Goal: Information Seeking & Learning: Learn about a topic

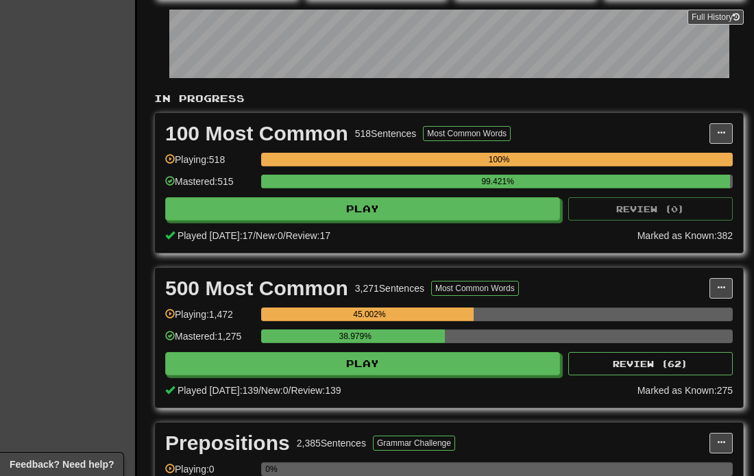
scroll to position [309, 0]
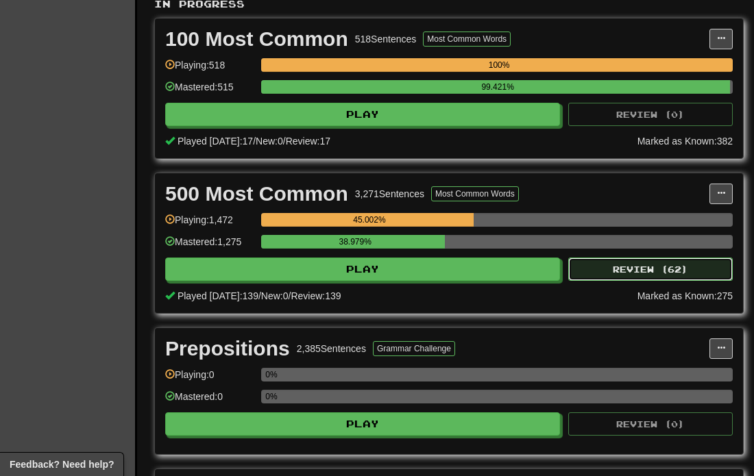
click at [612, 261] on button "Review ( 62 )" at bounding box center [650, 269] width 165 height 23
select select "**"
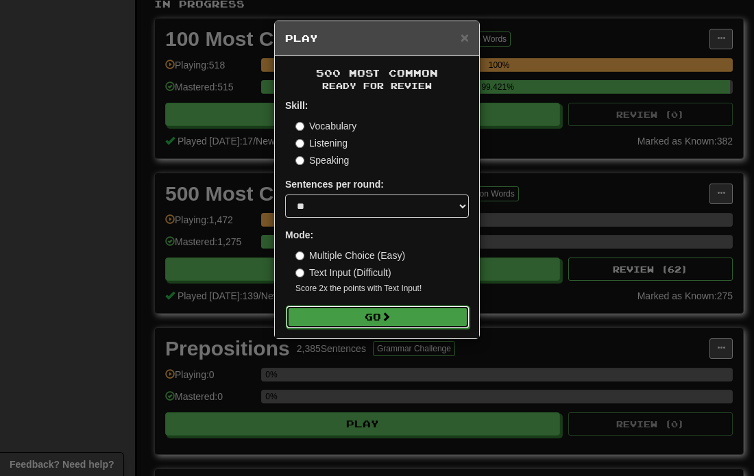
click at [369, 317] on button "Go" at bounding box center [378, 317] width 184 height 23
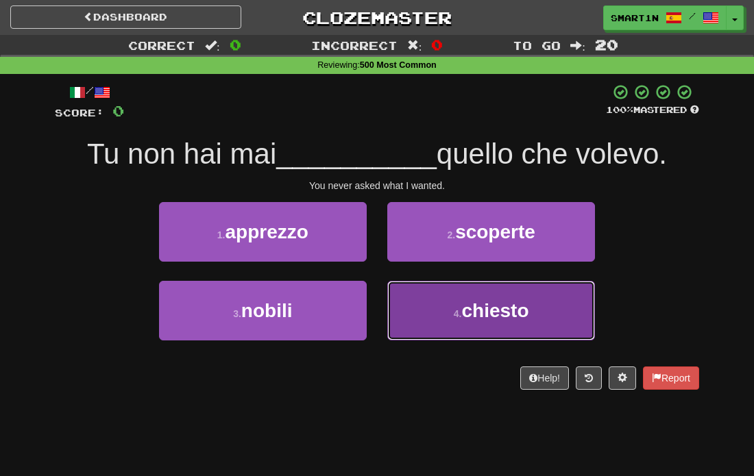
click at [445, 297] on button "4 . chiesto" at bounding box center [491, 311] width 208 height 60
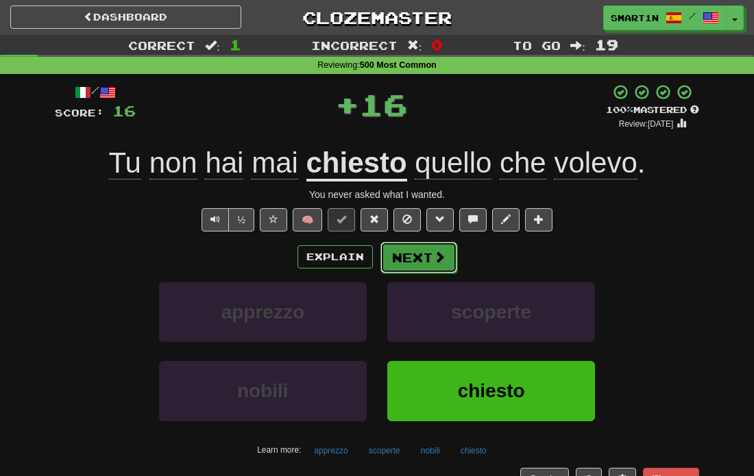
click at [388, 256] on button "Next" at bounding box center [418, 258] width 77 height 32
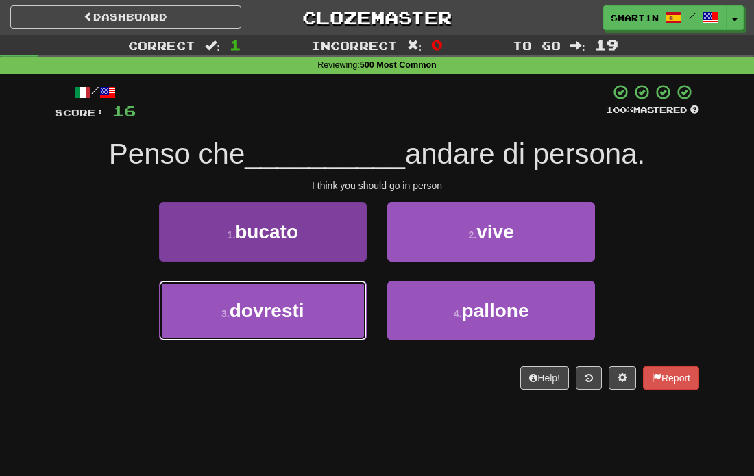
click at [305, 304] on button "3 . dovresti" at bounding box center [263, 311] width 208 height 60
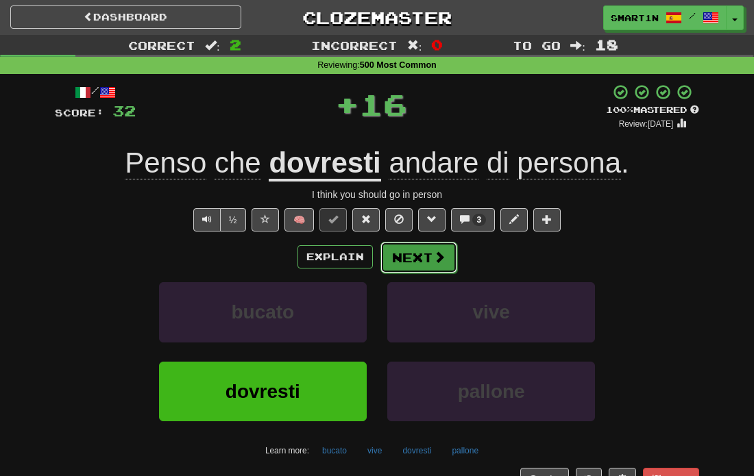
click at [406, 256] on button "Next" at bounding box center [418, 258] width 77 height 32
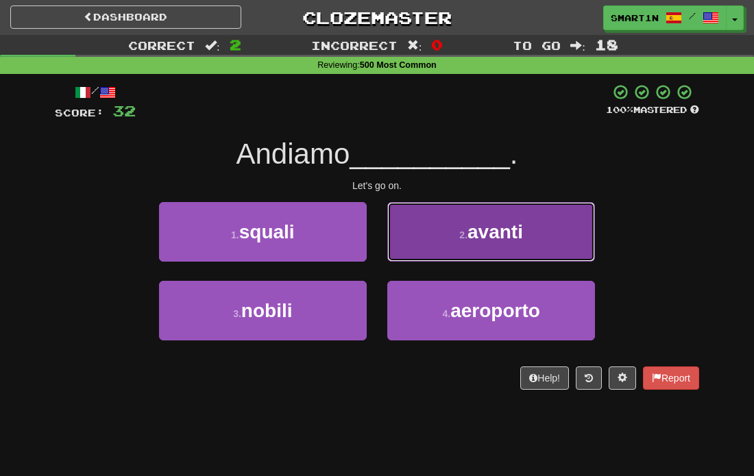
click at [403, 240] on button "2 . avanti" at bounding box center [491, 232] width 208 height 60
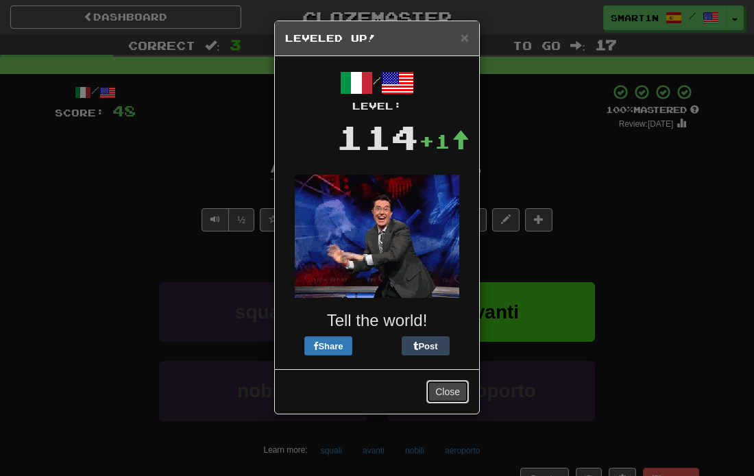
click at [450, 403] on button "Close" at bounding box center [447, 391] width 42 height 23
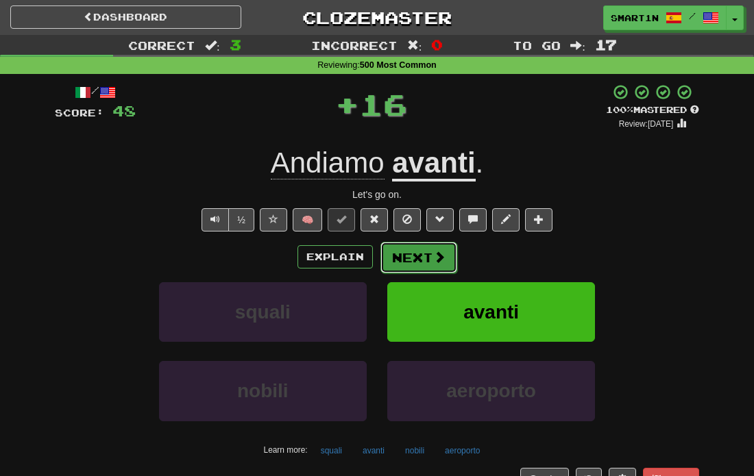
click at [424, 257] on button "Next" at bounding box center [418, 258] width 77 height 32
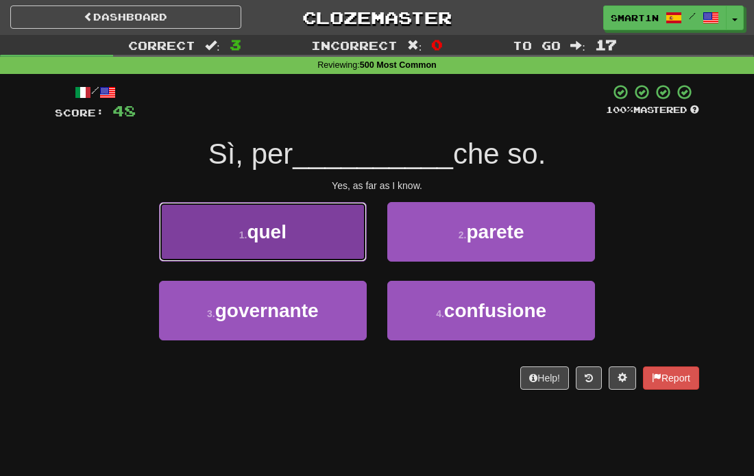
click at [340, 249] on button "1 . quel" at bounding box center [263, 232] width 208 height 60
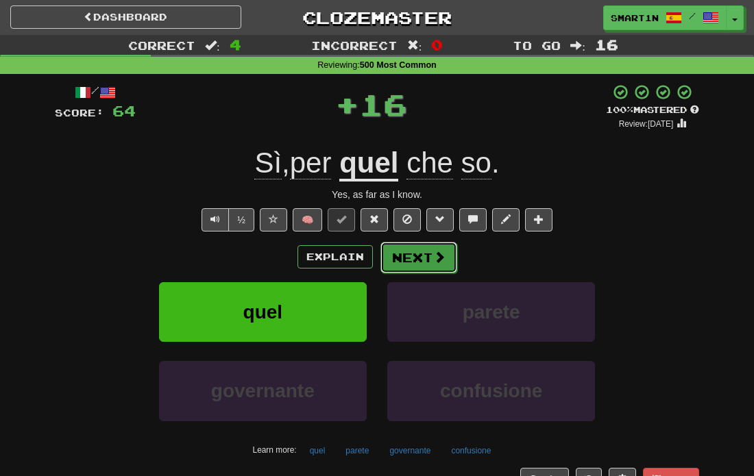
click at [415, 251] on button "Next" at bounding box center [418, 258] width 77 height 32
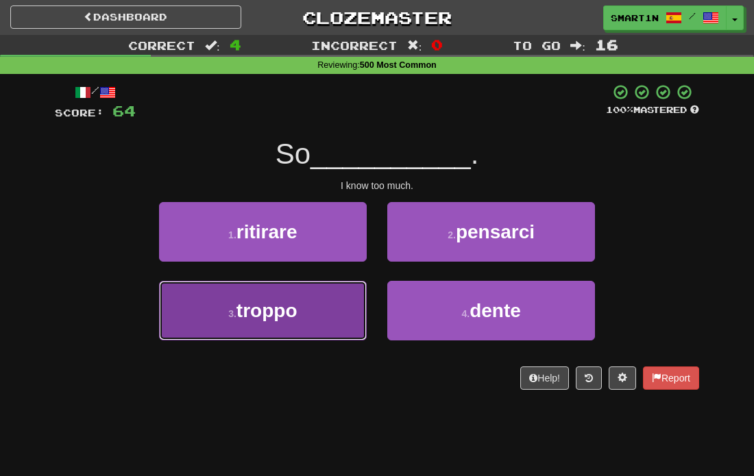
click at [320, 315] on button "3 . troppo" at bounding box center [263, 311] width 208 height 60
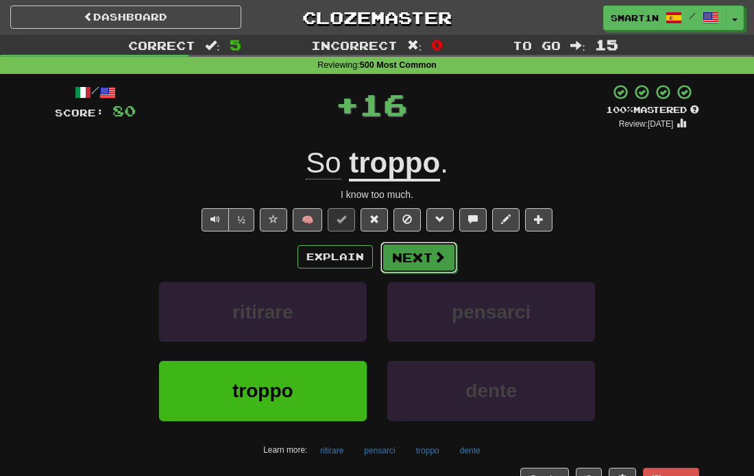
click at [423, 269] on button "Next" at bounding box center [418, 258] width 77 height 32
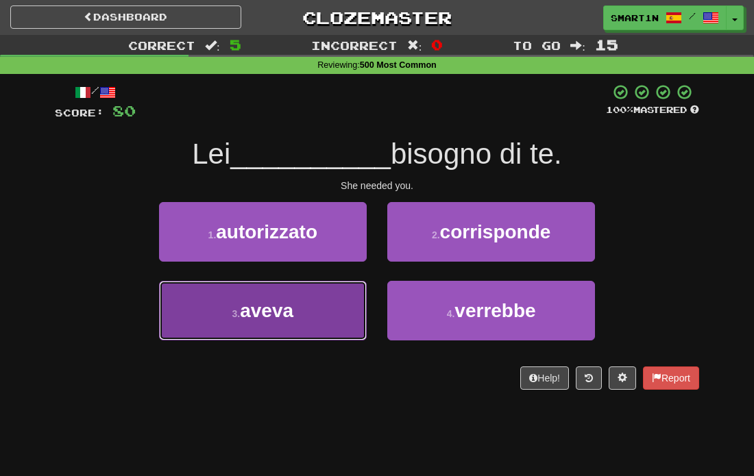
click at [322, 308] on button "3 . aveva" at bounding box center [263, 311] width 208 height 60
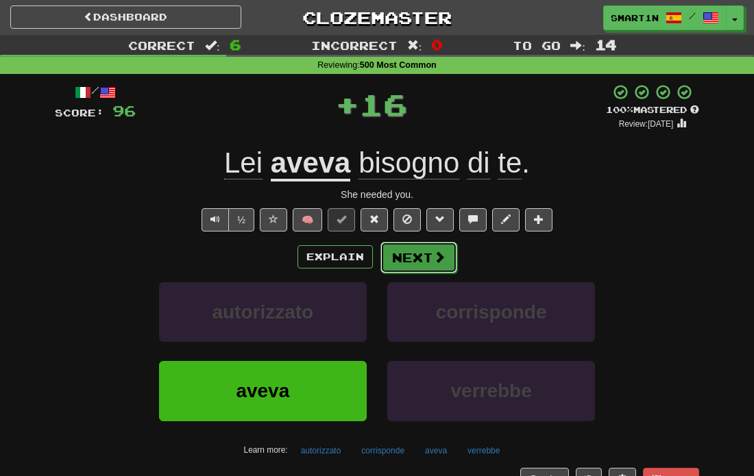
click at [420, 267] on button "Next" at bounding box center [418, 258] width 77 height 32
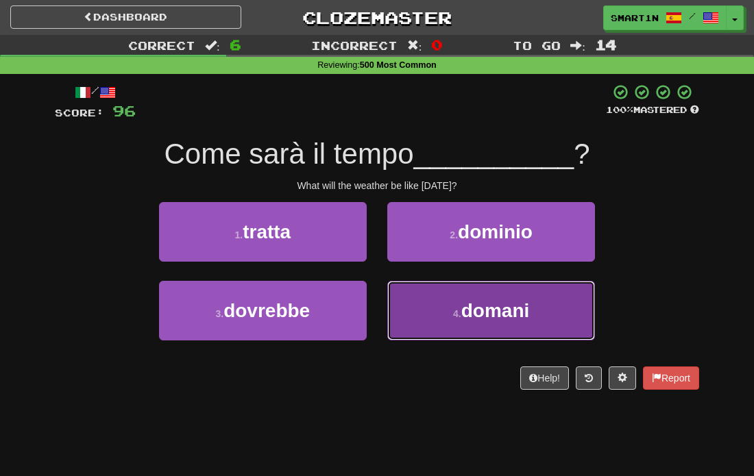
click at [430, 298] on button "4 . domani" at bounding box center [491, 311] width 208 height 60
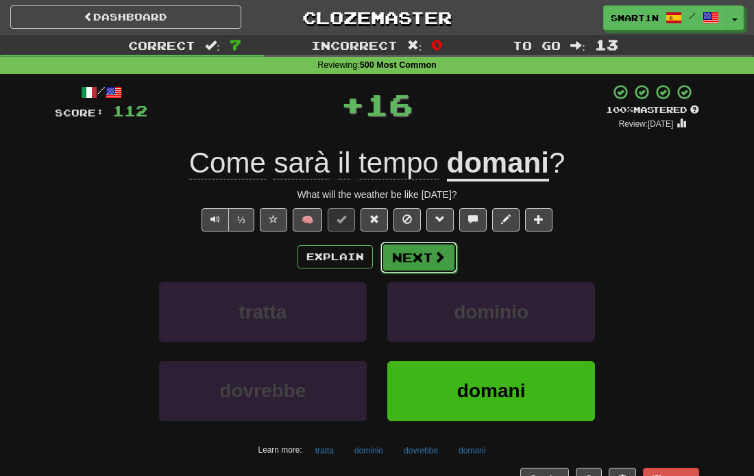
click at [423, 252] on button "Next" at bounding box center [418, 258] width 77 height 32
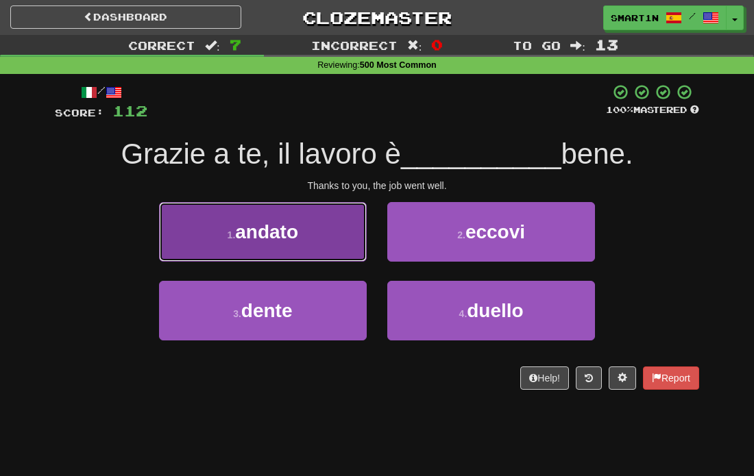
click at [311, 244] on button "1 . andato" at bounding box center [263, 232] width 208 height 60
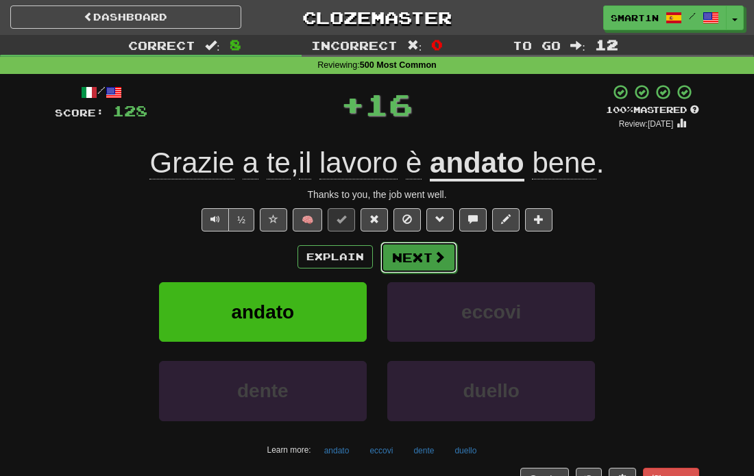
click at [411, 264] on button "Next" at bounding box center [418, 258] width 77 height 32
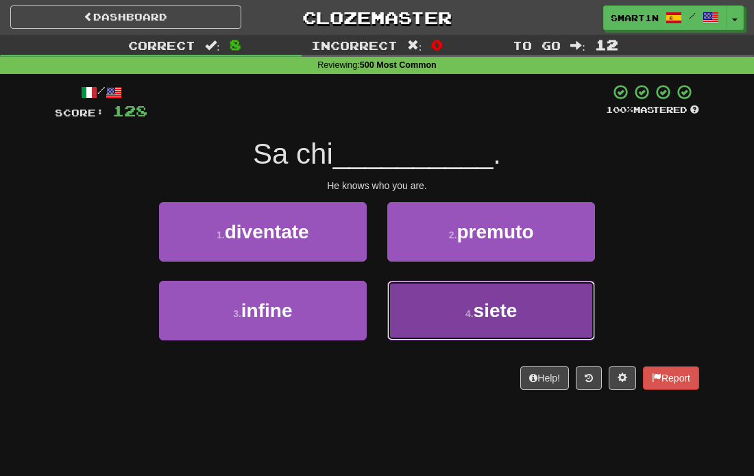
click at [417, 306] on button "4 . siete" at bounding box center [491, 311] width 208 height 60
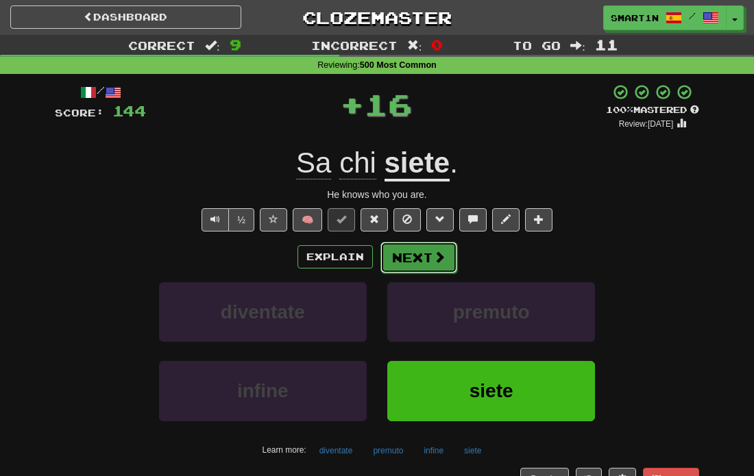
click at [427, 261] on button "Next" at bounding box center [418, 258] width 77 height 32
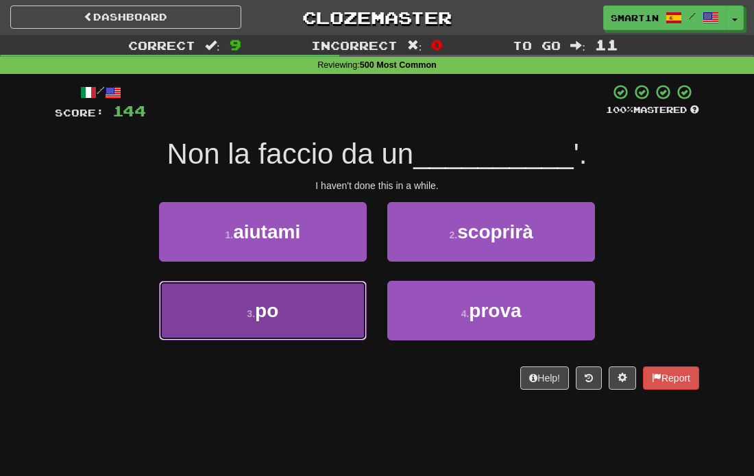
click at [335, 315] on button "3 . po" at bounding box center [263, 311] width 208 height 60
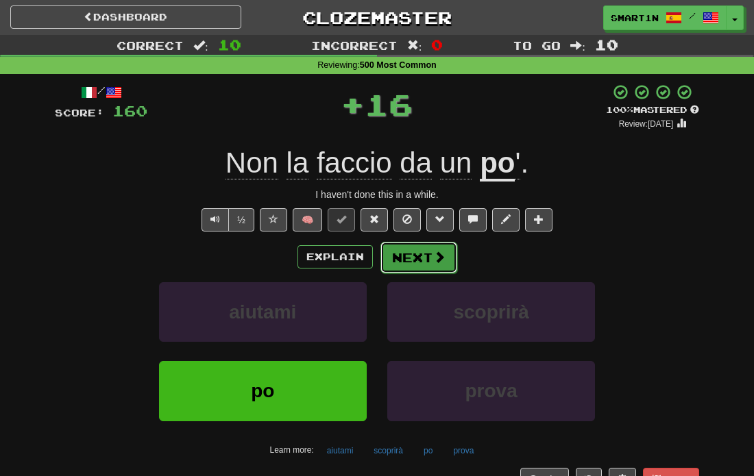
click at [426, 257] on button "Next" at bounding box center [418, 258] width 77 height 32
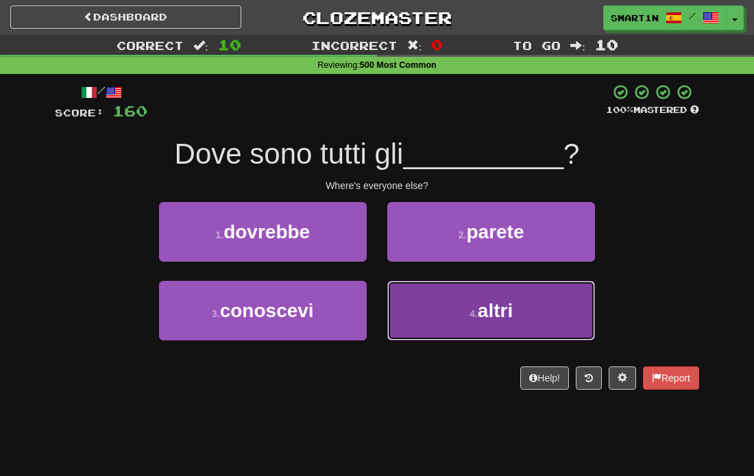
click at [494, 332] on button "4 . altri" at bounding box center [491, 311] width 208 height 60
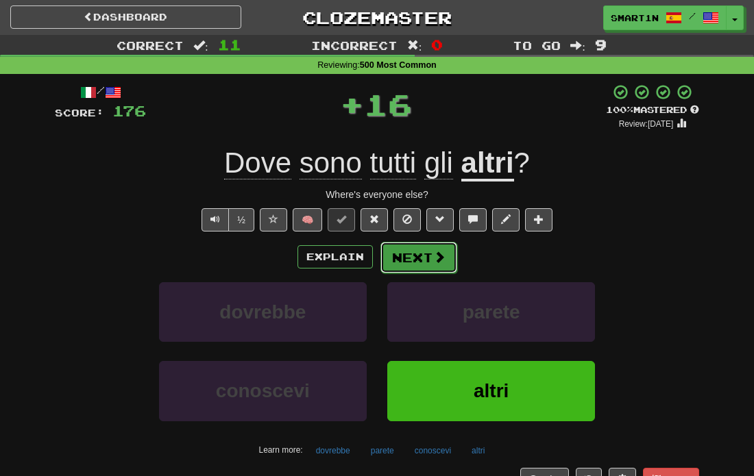
click at [409, 269] on button "Next" at bounding box center [418, 258] width 77 height 32
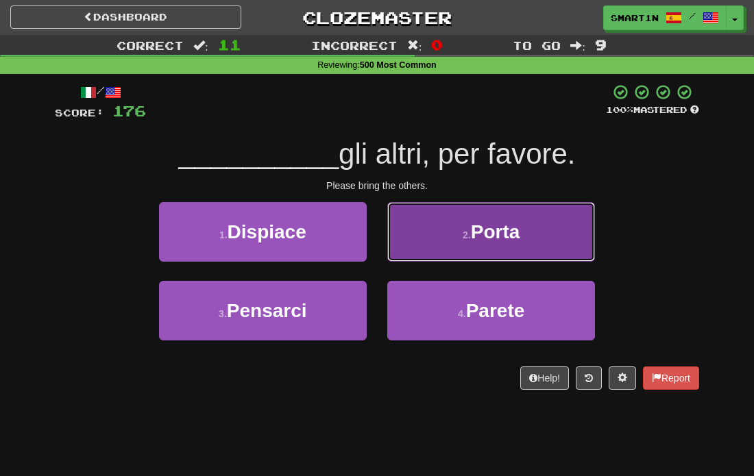
click at [492, 235] on span "Porta" at bounding box center [495, 231] width 49 height 21
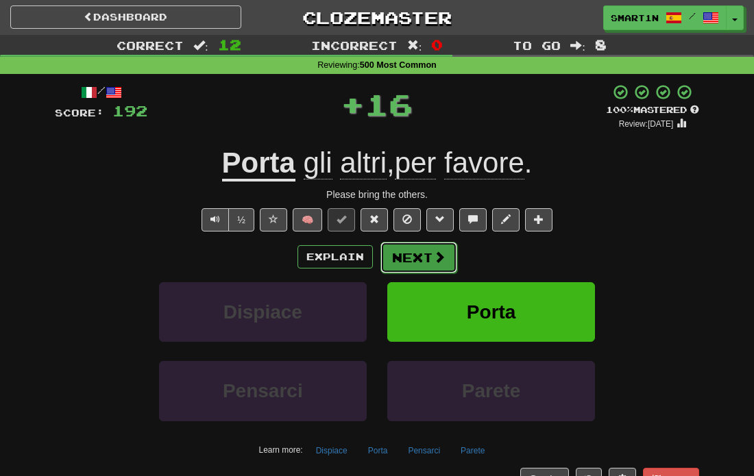
click at [419, 257] on button "Next" at bounding box center [418, 258] width 77 height 32
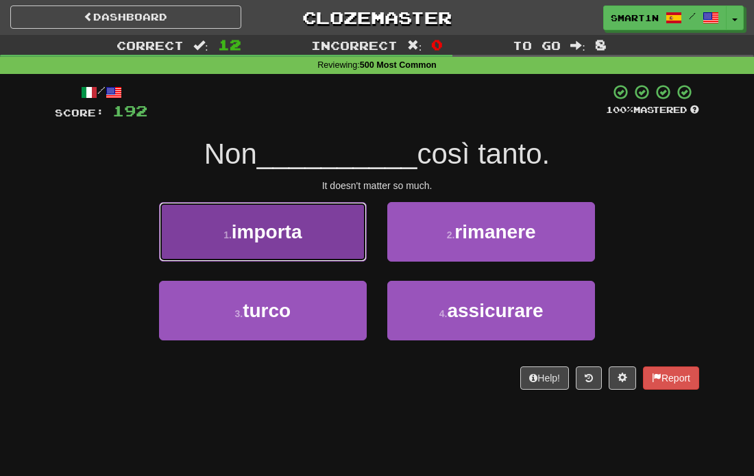
click at [266, 254] on button "1 . importa" at bounding box center [263, 232] width 208 height 60
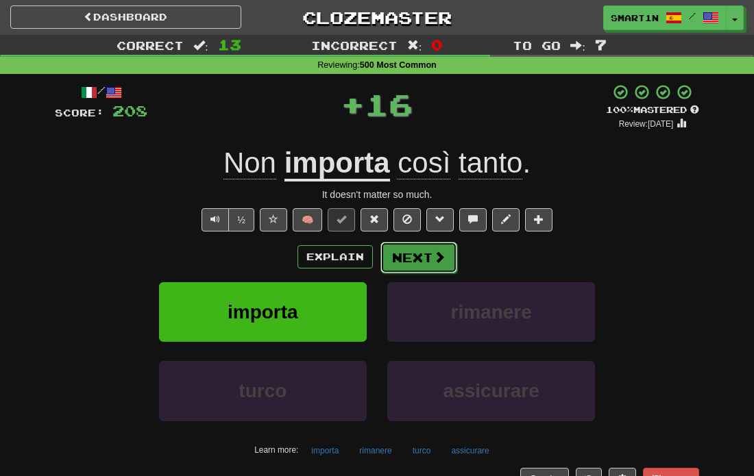
click at [404, 265] on button "Next" at bounding box center [418, 258] width 77 height 32
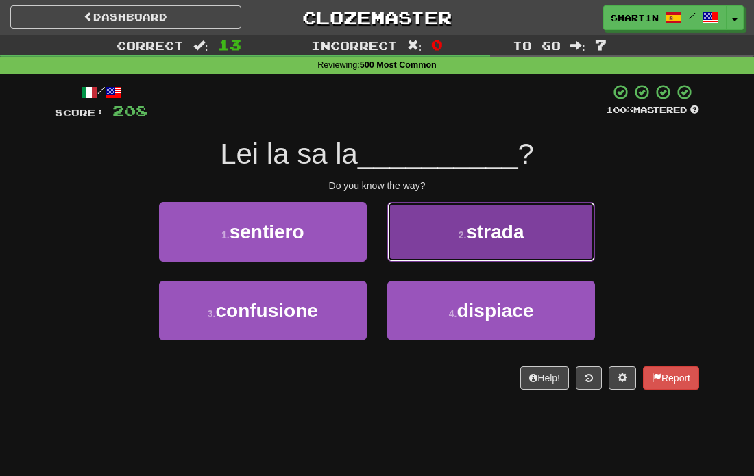
click at [434, 243] on button "2 . strada" at bounding box center [491, 232] width 208 height 60
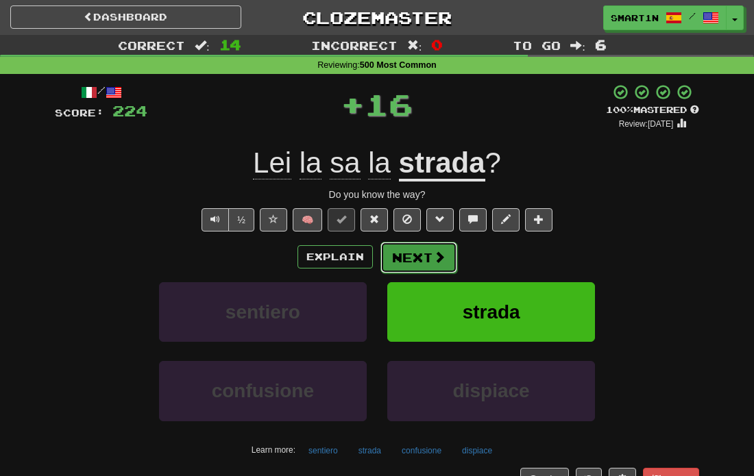
click at [437, 245] on button "Next" at bounding box center [418, 258] width 77 height 32
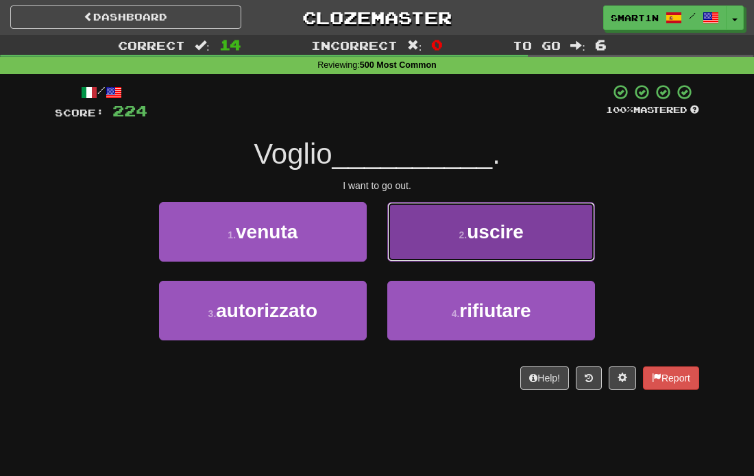
click at [459, 247] on button "2 . uscire" at bounding box center [491, 232] width 208 height 60
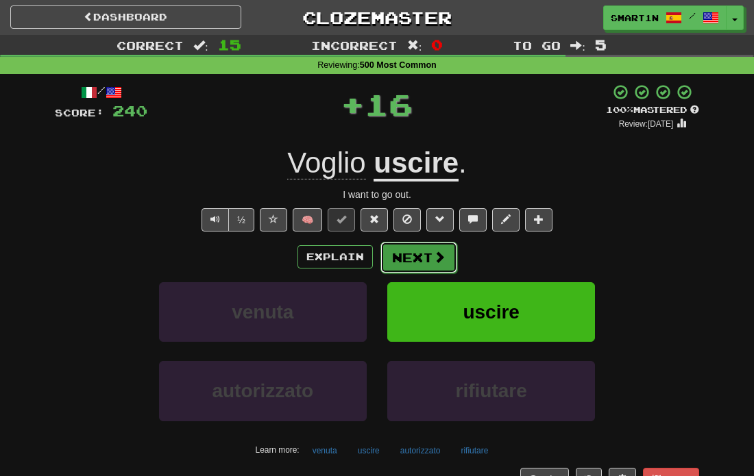
click at [406, 247] on button "Next" at bounding box center [418, 258] width 77 height 32
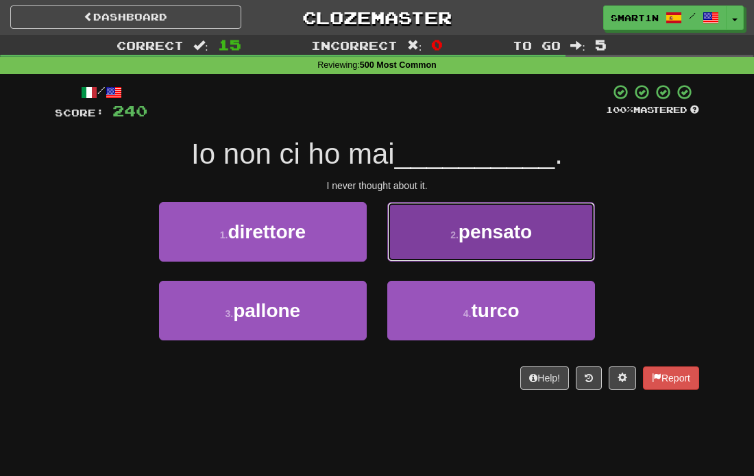
click at [420, 231] on button "2 . pensato" at bounding box center [491, 232] width 208 height 60
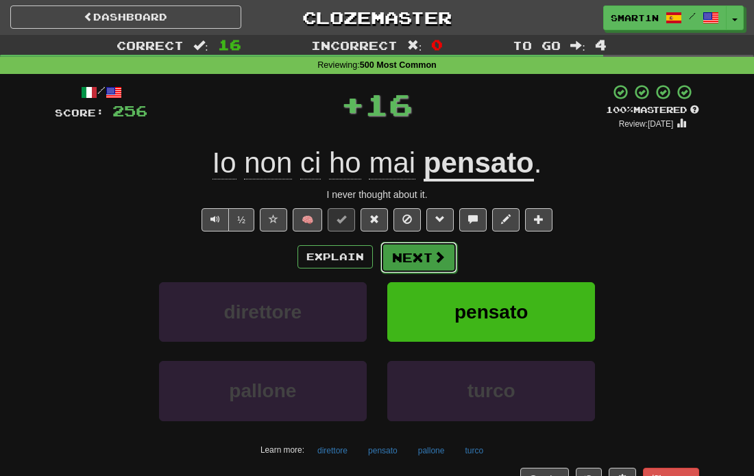
click at [433, 256] on span at bounding box center [439, 257] width 12 height 12
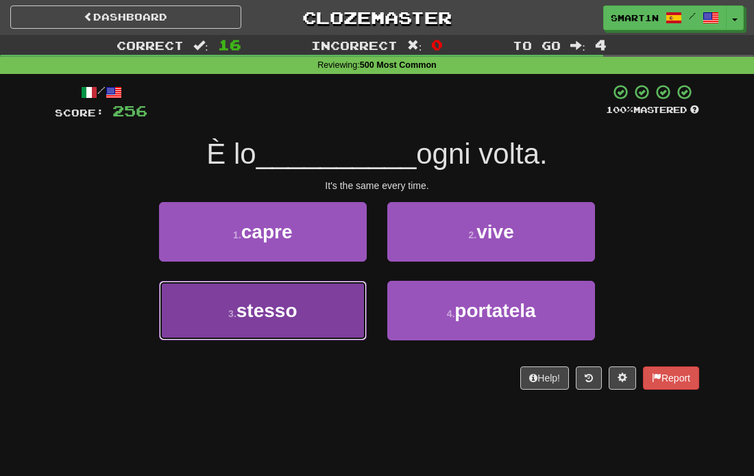
click at [337, 295] on button "3 . stesso" at bounding box center [263, 311] width 208 height 60
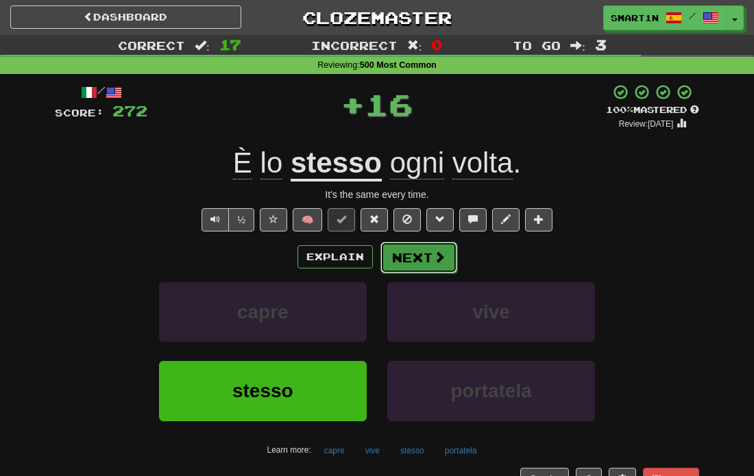
click at [406, 258] on button "Next" at bounding box center [418, 258] width 77 height 32
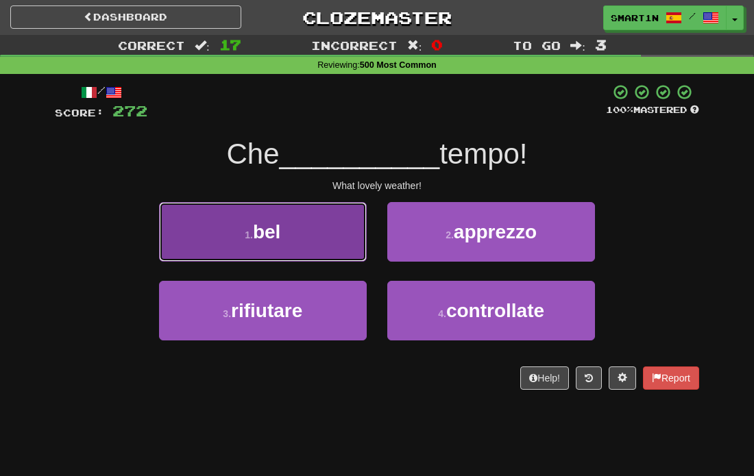
click at [345, 249] on button "1 . bel" at bounding box center [263, 232] width 208 height 60
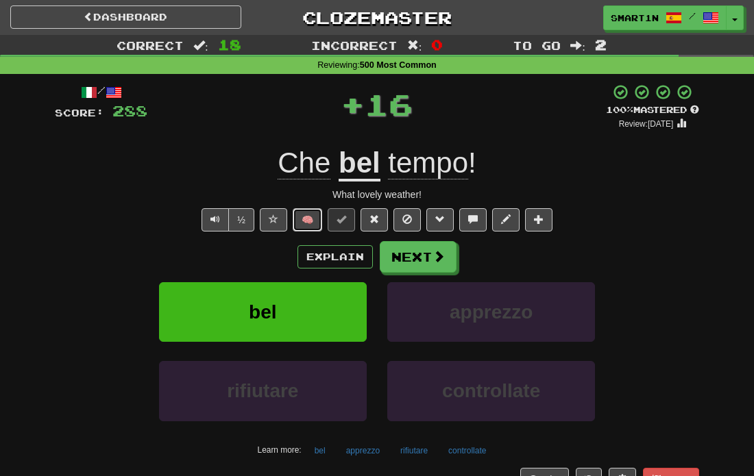
click at [308, 221] on button "🧠" at bounding box center [307, 219] width 29 height 23
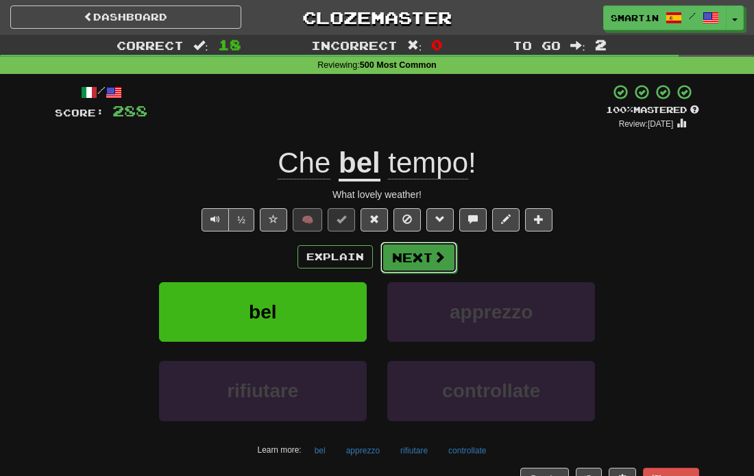
click at [420, 258] on button "Next" at bounding box center [418, 258] width 77 height 32
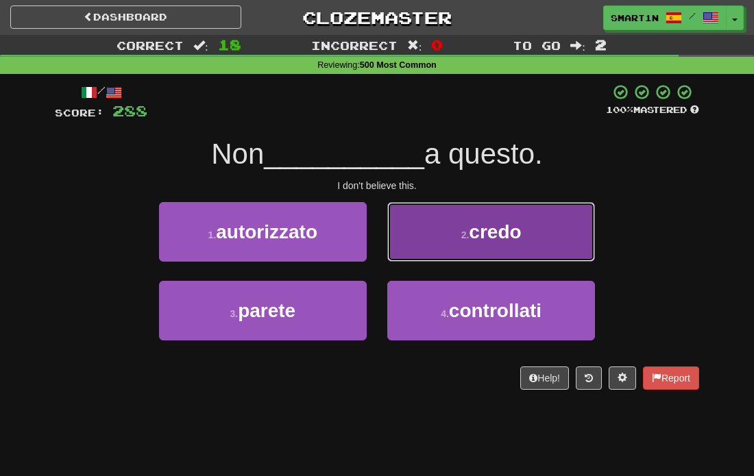
click at [422, 256] on button "2 . credo" at bounding box center [491, 232] width 208 height 60
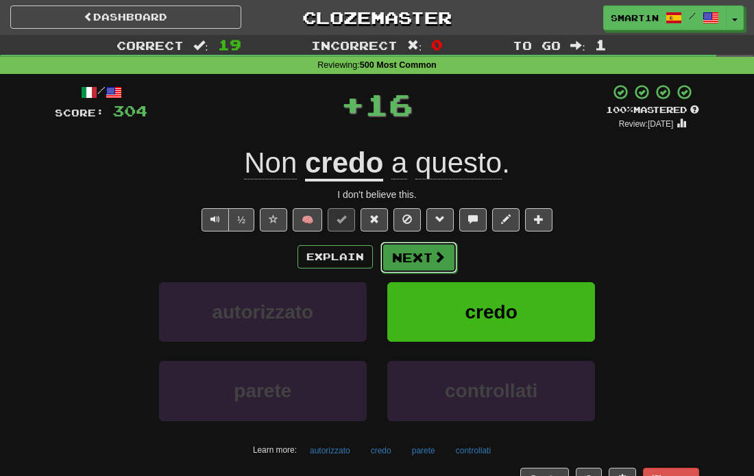
click at [424, 262] on button "Next" at bounding box center [418, 258] width 77 height 32
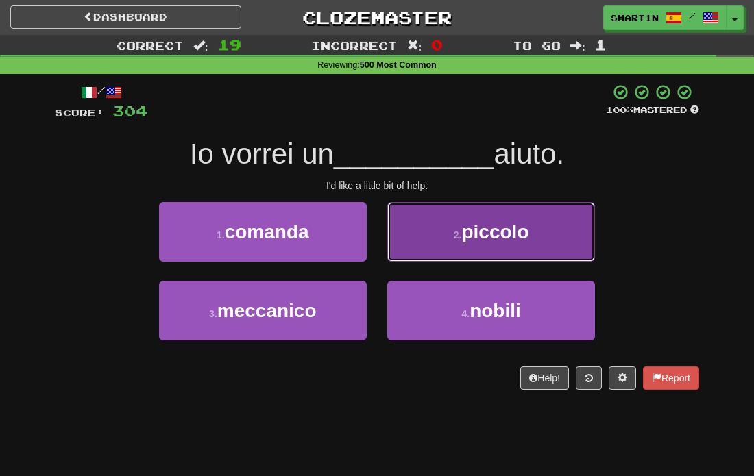
click at [466, 256] on button "2 . piccolo" at bounding box center [491, 232] width 208 height 60
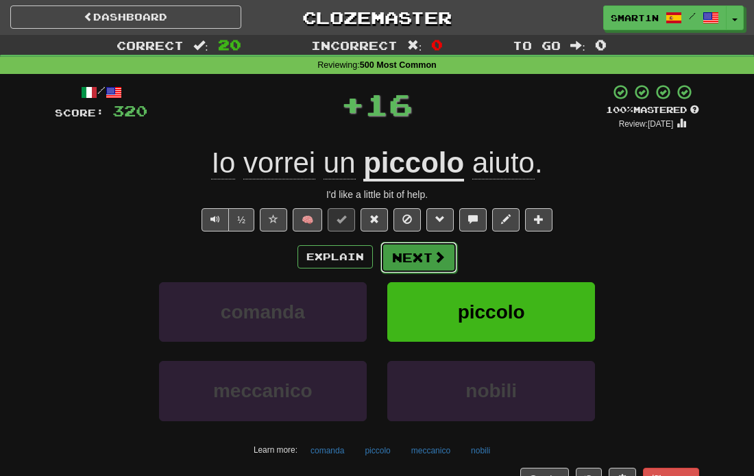
click at [433, 261] on span at bounding box center [439, 257] width 12 height 12
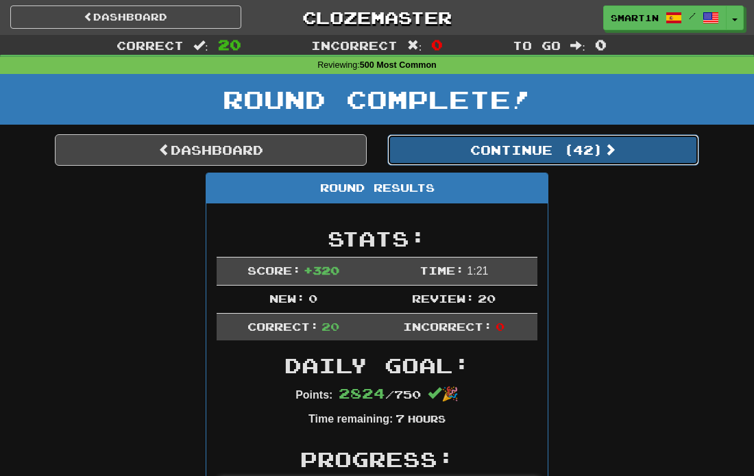
click at [490, 151] on button "Continue ( 42 )" at bounding box center [543, 150] width 312 height 32
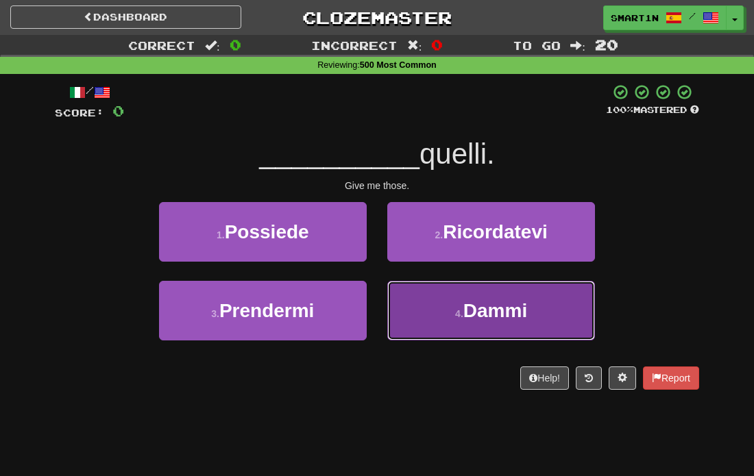
click at [488, 305] on span "Dammi" at bounding box center [495, 310] width 64 height 21
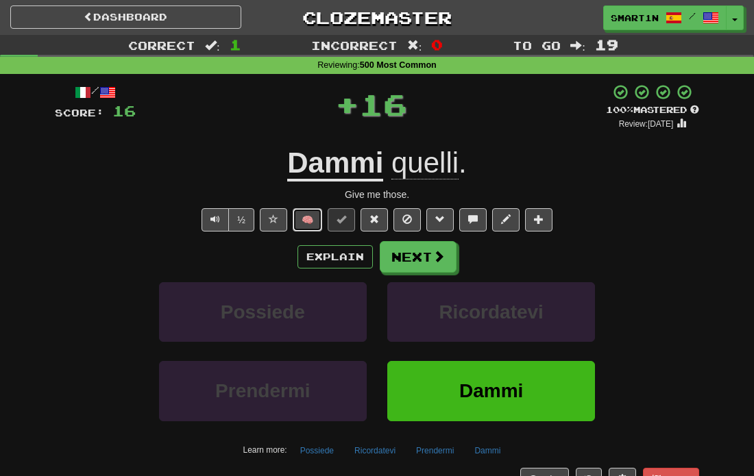
click at [310, 222] on button "🧠" at bounding box center [307, 219] width 29 height 23
click at [416, 260] on button "Next" at bounding box center [418, 258] width 77 height 32
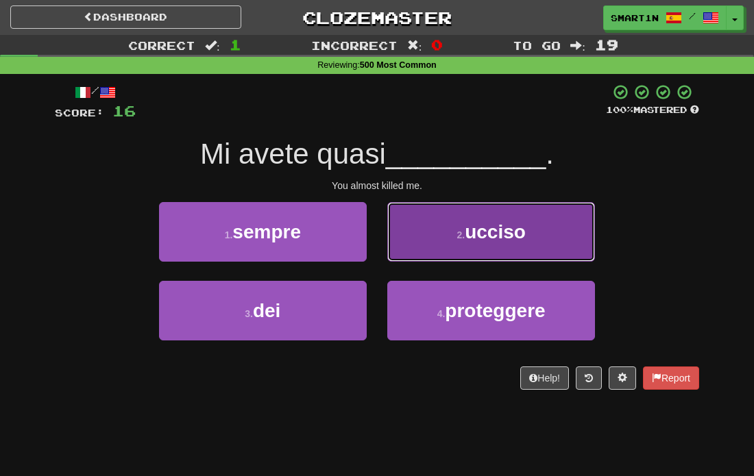
click at [424, 250] on button "2 . ucciso" at bounding box center [491, 232] width 208 height 60
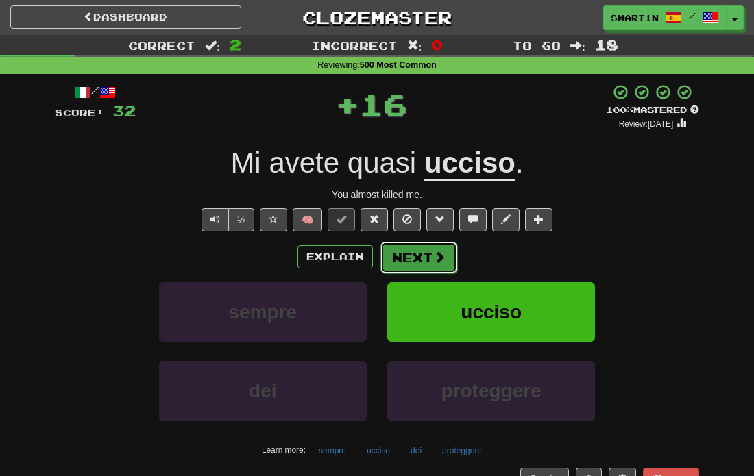
click at [421, 256] on button "Next" at bounding box center [418, 258] width 77 height 32
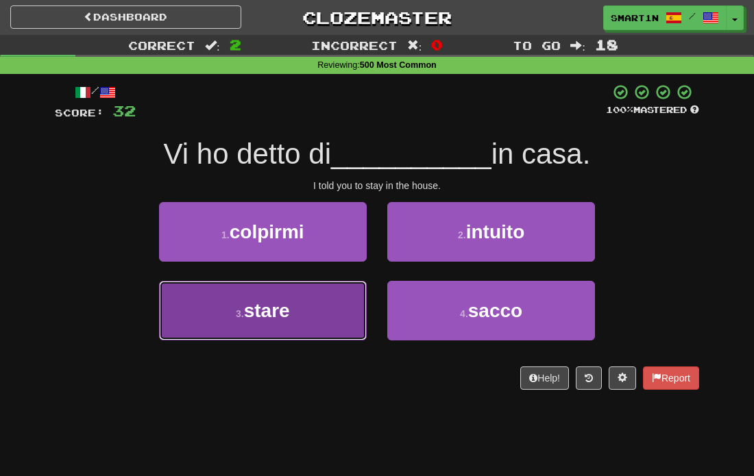
click at [337, 310] on button "3 . stare" at bounding box center [263, 311] width 208 height 60
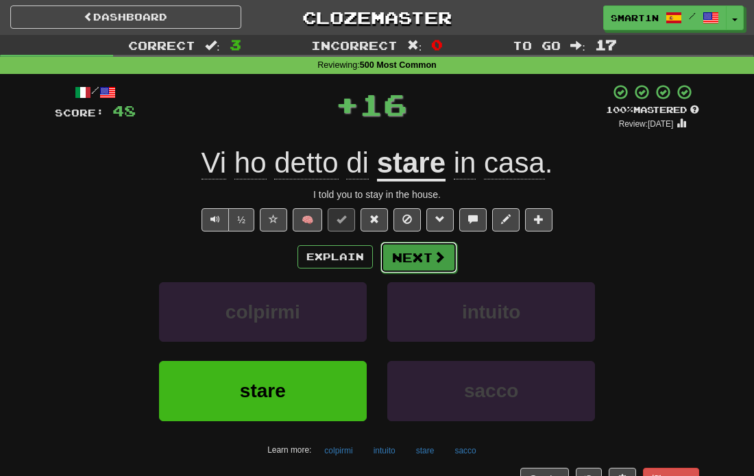
click at [388, 248] on button "Next" at bounding box center [418, 258] width 77 height 32
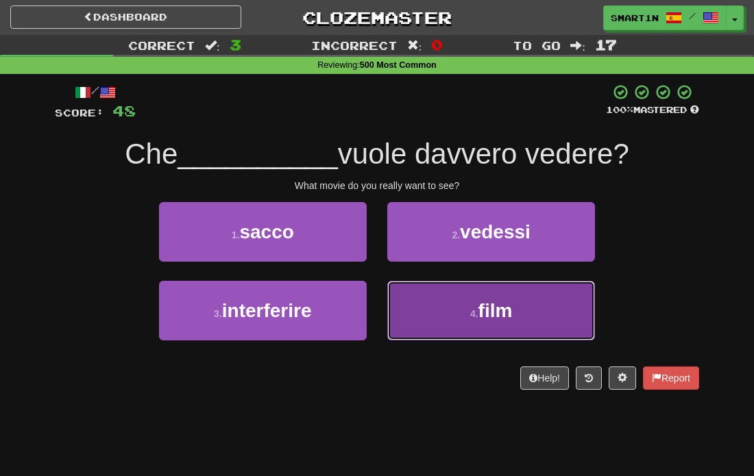
click at [465, 300] on button "4 . film" at bounding box center [491, 311] width 208 height 60
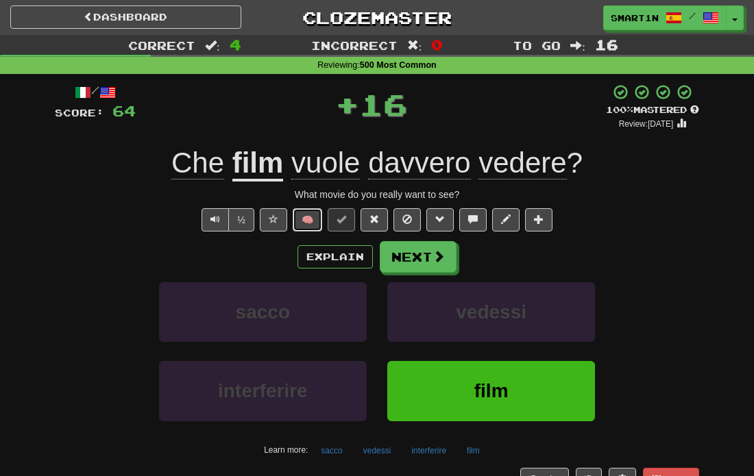
click at [309, 225] on button "🧠" at bounding box center [307, 219] width 29 height 23
click at [443, 267] on button "Next" at bounding box center [418, 258] width 77 height 32
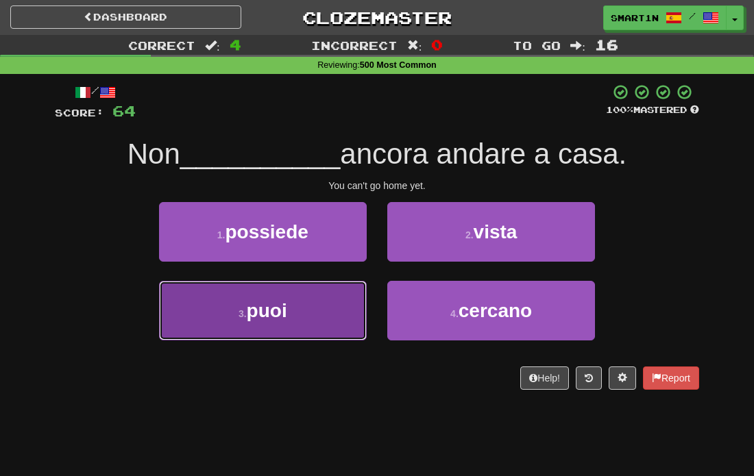
click at [361, 302] on button "3 . puoi" at bounding box center [263, 311] width 208 height 60
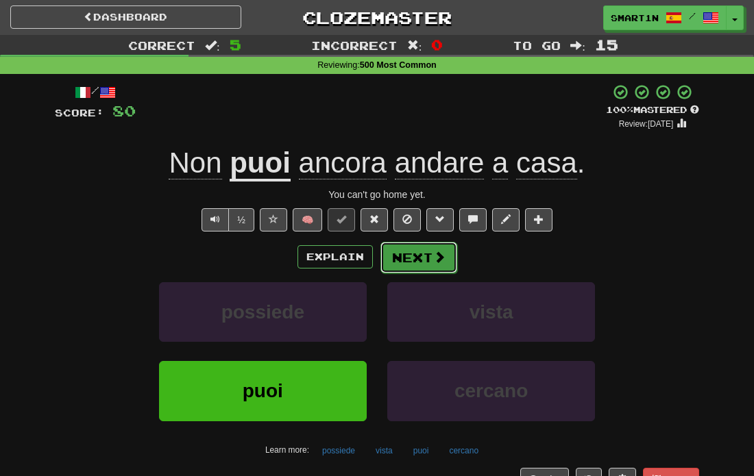
click at [403, 247] on button "Next" at bounding box center [418, 258] width 77 height 32
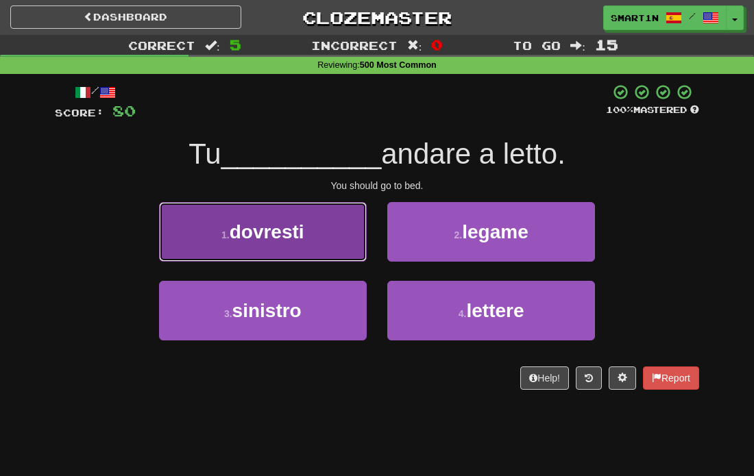
click at [306, 258] on button "1 . dovresti" at bounding box center [263, 232] width 208 height 60
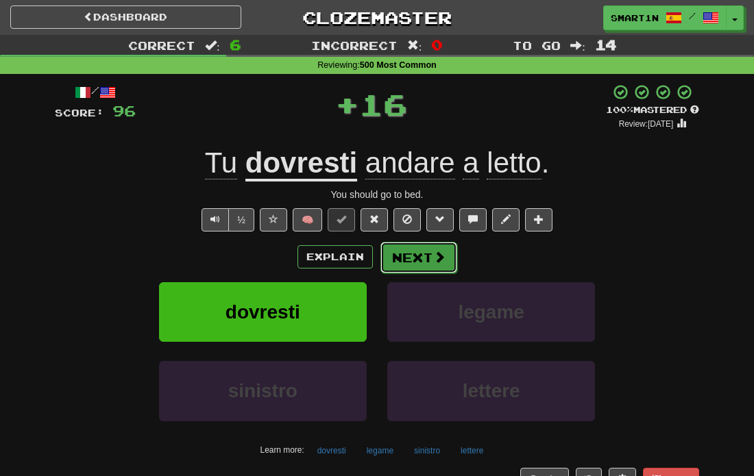
click at [433, 266] on button "Next" at bounding box center [418, 258] width 77 height 32
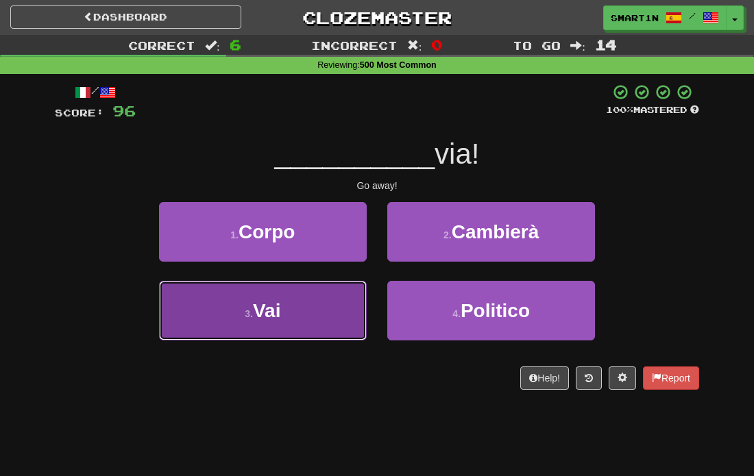
click at [297, 317] on button "3 . Vai" at bounding box center [263, 311] width 208 height 60
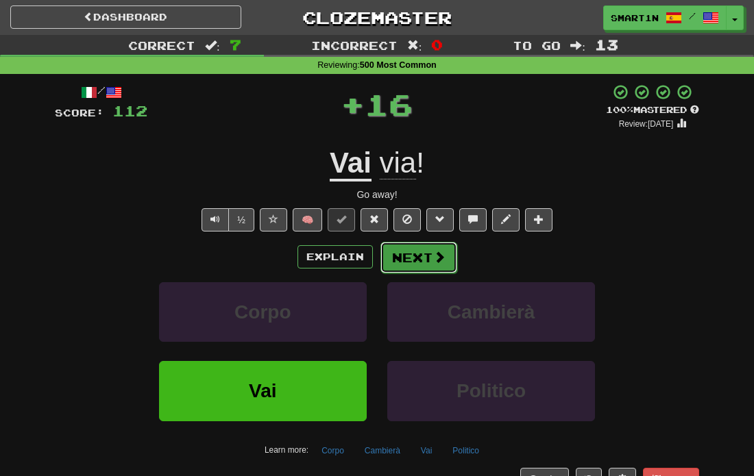
click at [418, 256] on button "Next" at bounding box center [418, 258] width 77 height 32
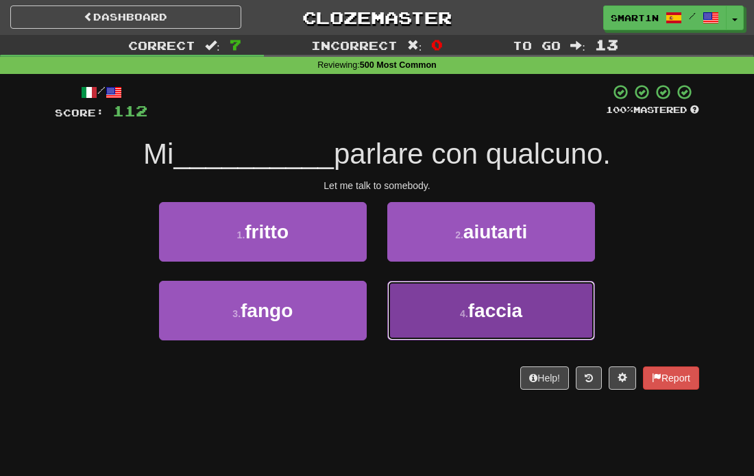
click at [489, 309] on span "faccia" at bounding box center [495, 310] width 54 height 21
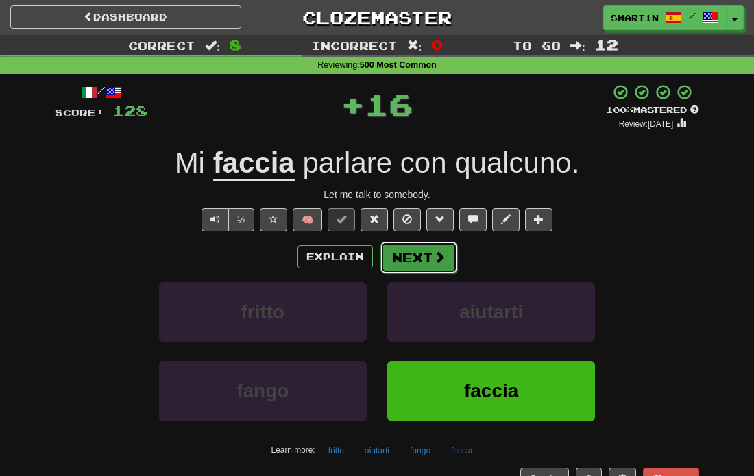
click at [435, 256] on span at bounding box center [439, 257] width 12 height 12
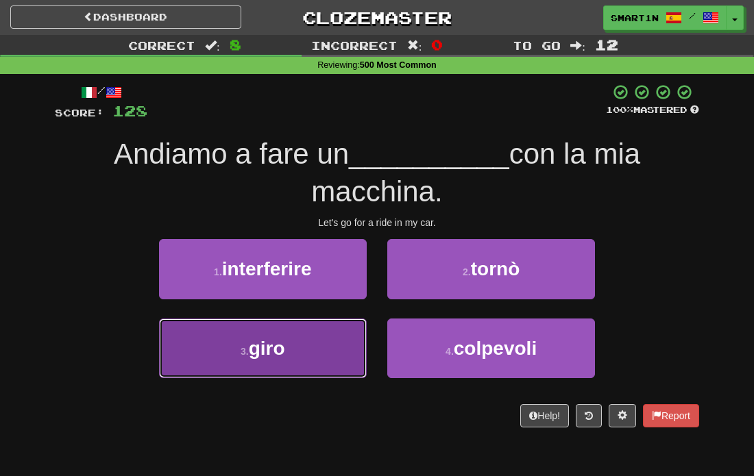
click at [345, 351] on button "3 . giro" at bounding box center [263, 349] width 208 height 60
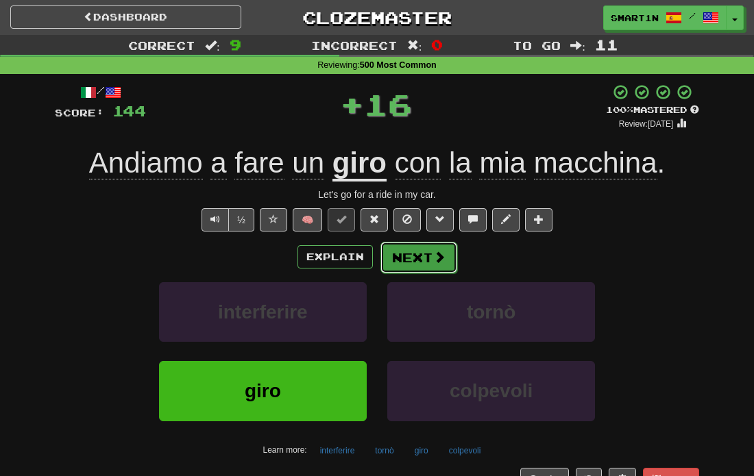
click at [411, 267] on button "Next" at bounding box center [418, 258] width 77 height 32
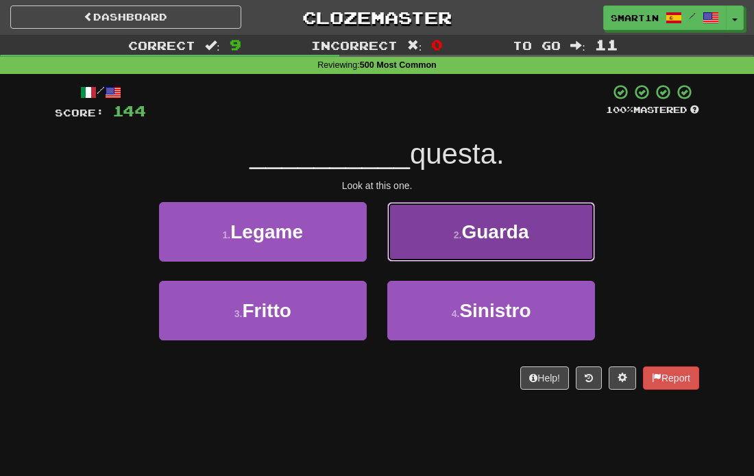
click at [457, 241] on button "2 . Guarda" at bounding box center [491, 232] width 208 height 60
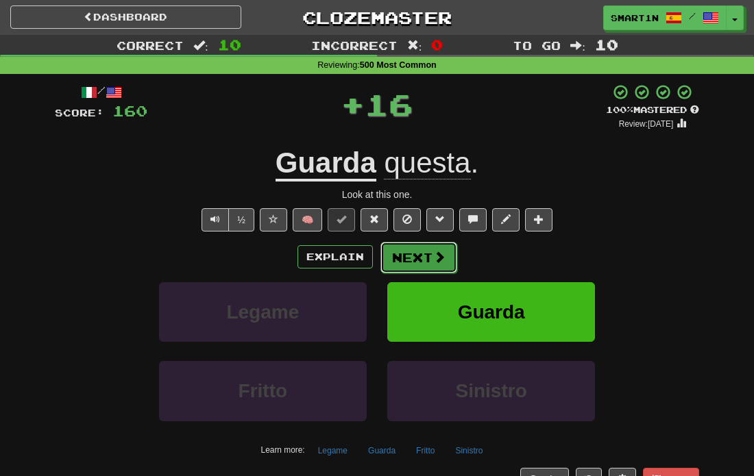
click at [438, 252] on span at bounding box center [439, 257] width 12 height 12
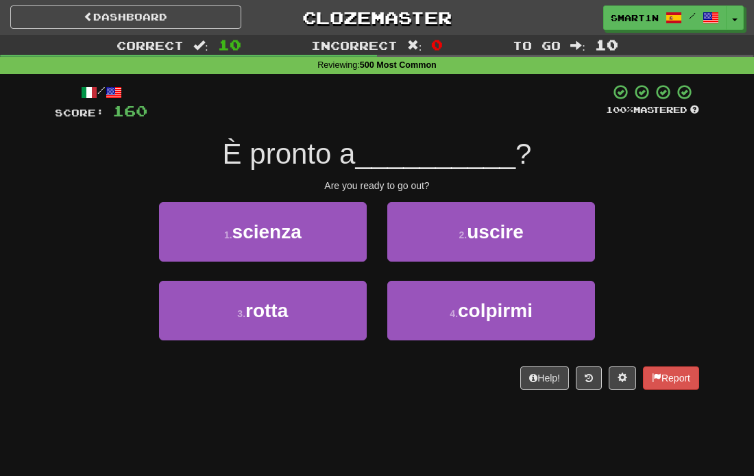
click at [384, 236] on div "2 . uscire" at bounding box center [491, 241] width 228 height 79
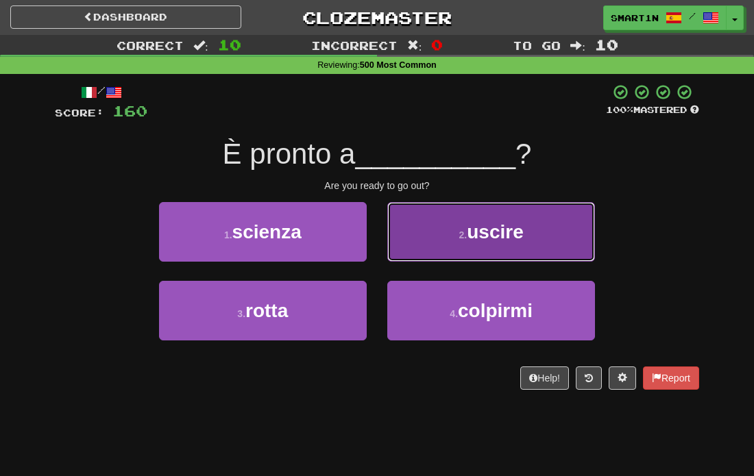
click at [428, 236] on button "2 . uscire" at bounding box center [491, 232] width 208 height 60
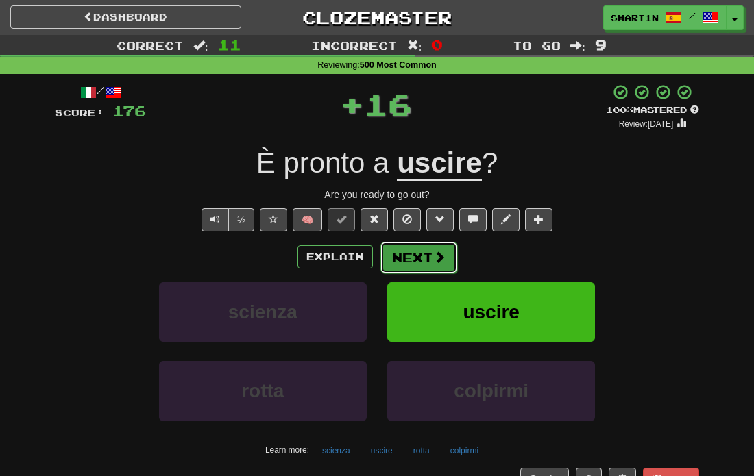
click at [426, 247] on button "Next" at bounding box center [418, 258] width 77 height 32
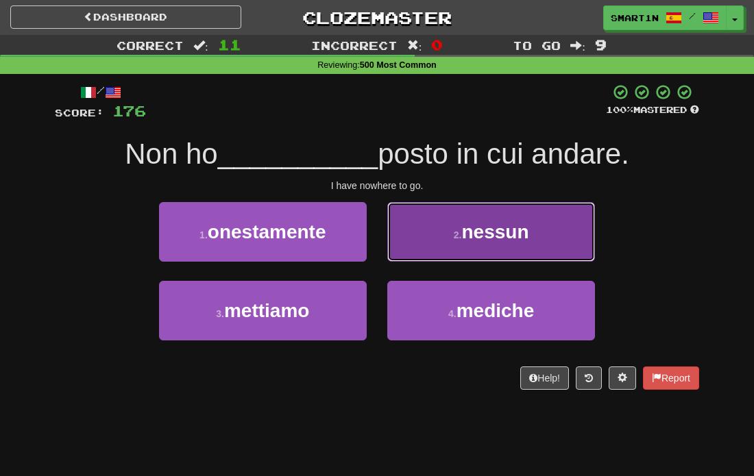
click at [479, 218] on button "2 . nessun" at bounding box center [491, 232] width 208 height 60
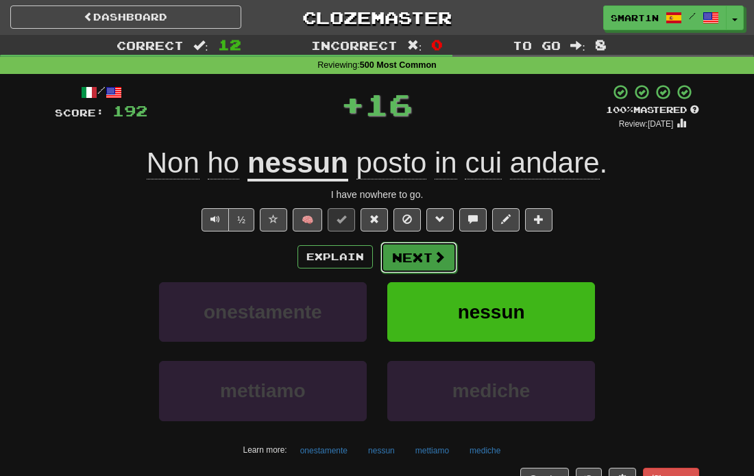
click at [423, 252] on button "Next" at bounding box center [418, 258] width 77 height 32
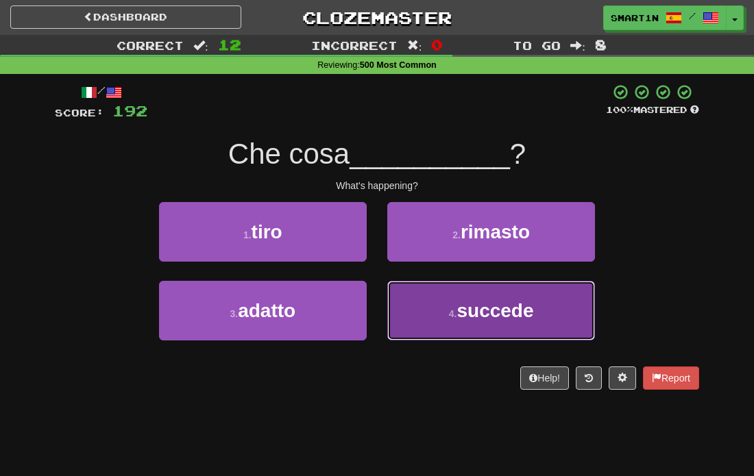
click at [465, 306] on span "succede" at bounding box center [495, 310] width 77 height 21
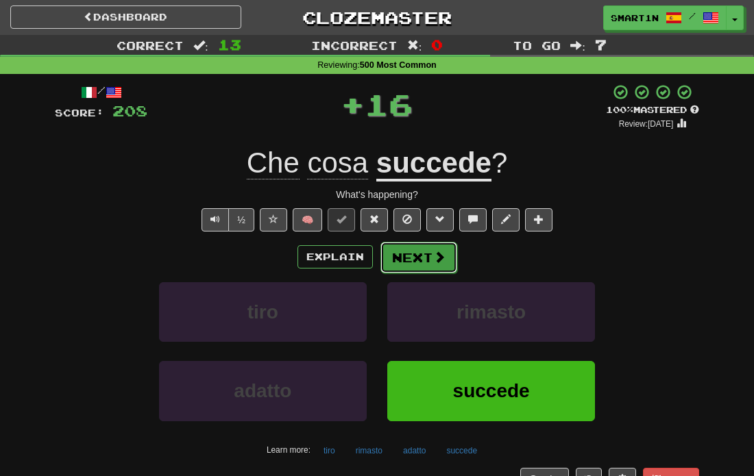
click at [414, 254] on button "Next" at bounding box center [418, 258] width 77 height 32
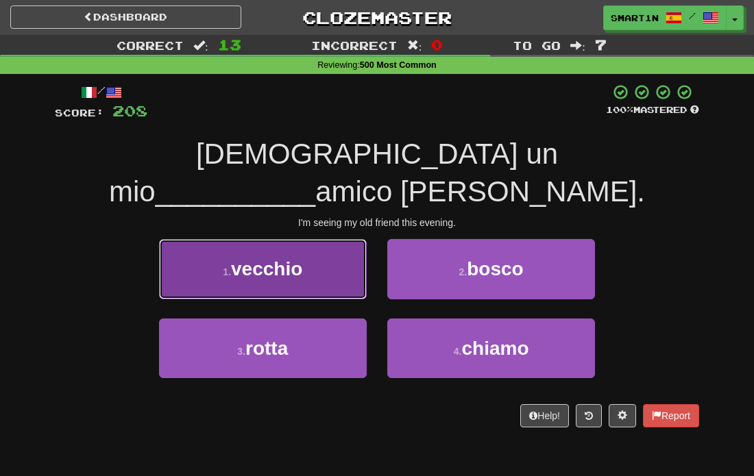
click at [315, 239] on button "1 . vecchio" at bounding box center [263, 269] width 208 height 60
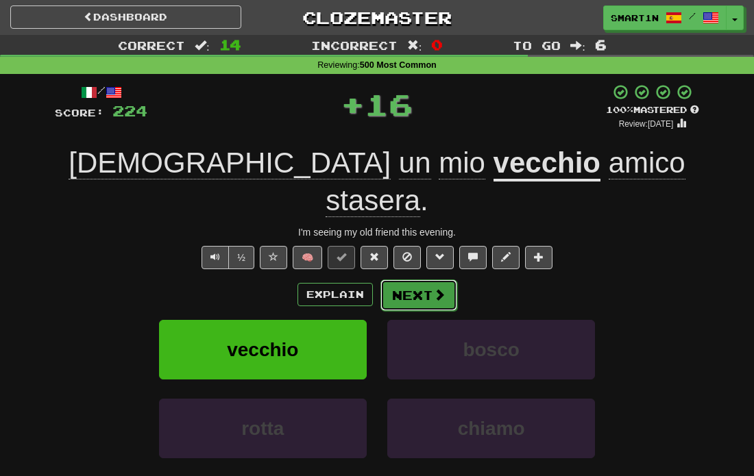
click at [399, 280] on button "Next" at bounding box center [418, 296] width 77 height 32
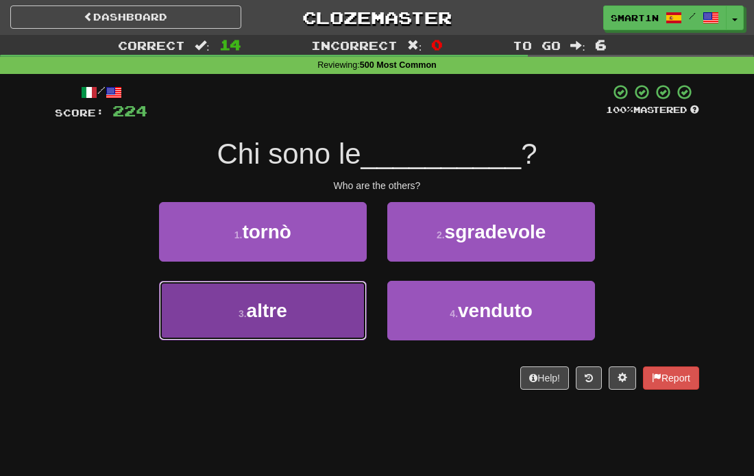
click at [304, 298] on button "3 . altre" at bounding box center [263, 311] width 208 height 60
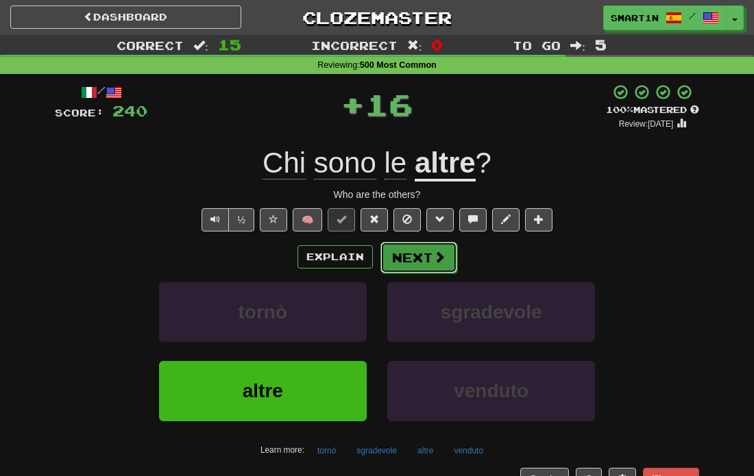
click at [418, 250] on button "Next" at bounding box center [418, 258] width 77 height 32
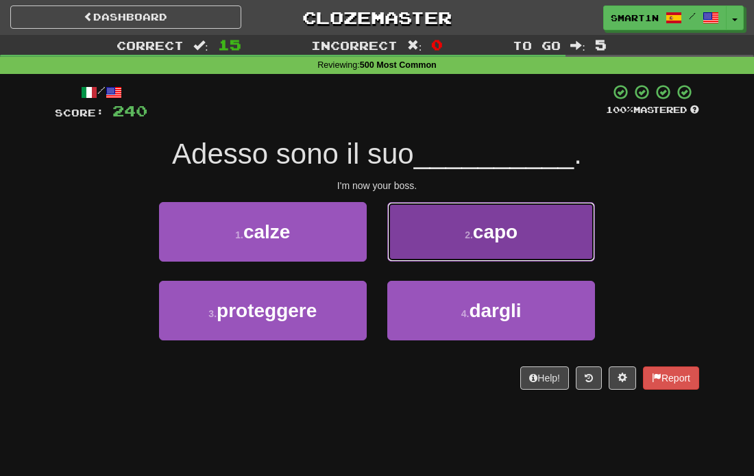
click at [470, 252] on button "2 . capo" at bounding box center [491, 232] width 208 height 60
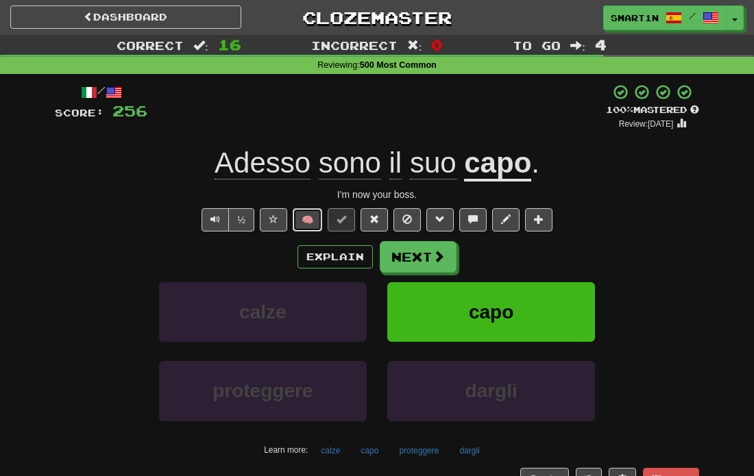
click at [313, 222] on button "🧠" at bounding box center [307, 219] width 29 height 23
click at [433, 266] on button "Next" at bounding box center [418, 258] width 77 height 32
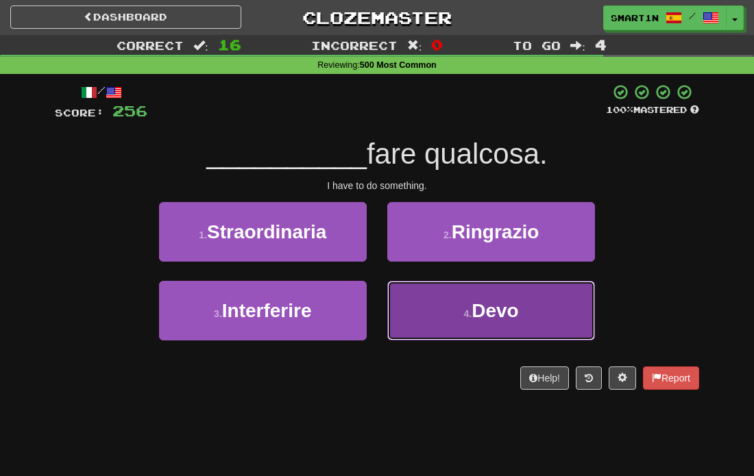
click at [460, 322] on button "4 . Devo" at bounding box center [491, 311] width 208 height 60
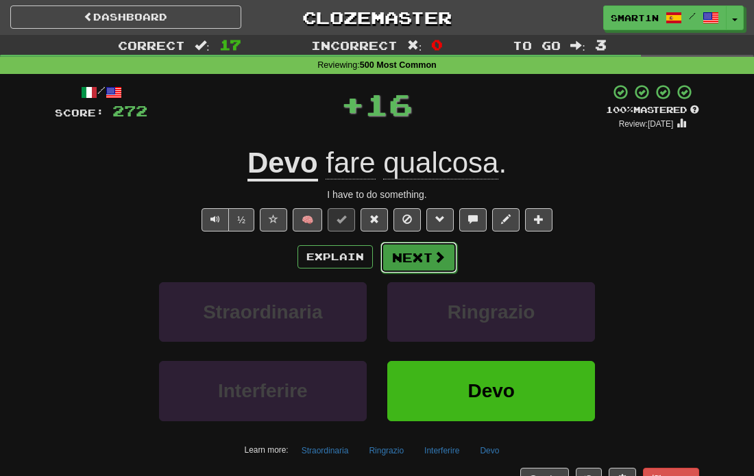
click at [402, 253] on button "Next" at bounding box center [418, 258] width 77 height 32
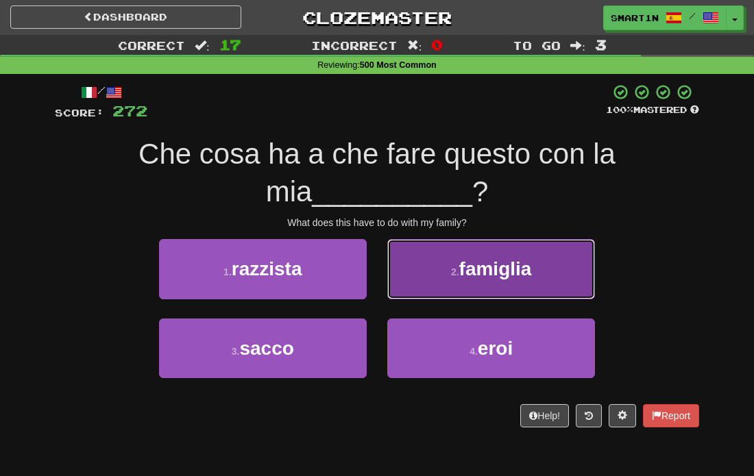
click at [459, 285] on button "2 . famiglia" at bounding box center [491, 269] width 208 height 60
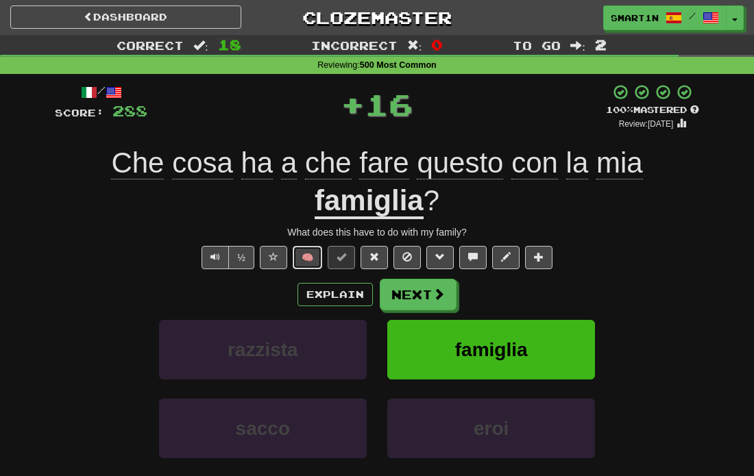
click at [308, 256] on button "🧠" at bounding box center [307, 257] width 29 height 23
click at [426, 285] on button "Next" at bounding box center [418, 296] width 77 height 32
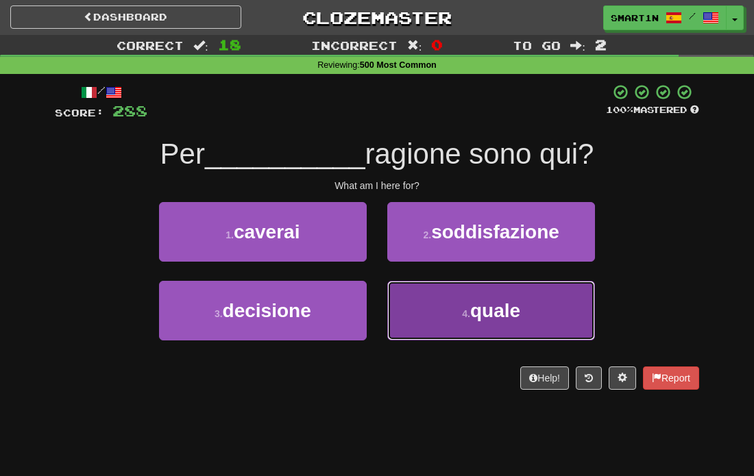
click at [439, 302] on button "4 . quale" at bounding box center [491, 311] width 208 height 60
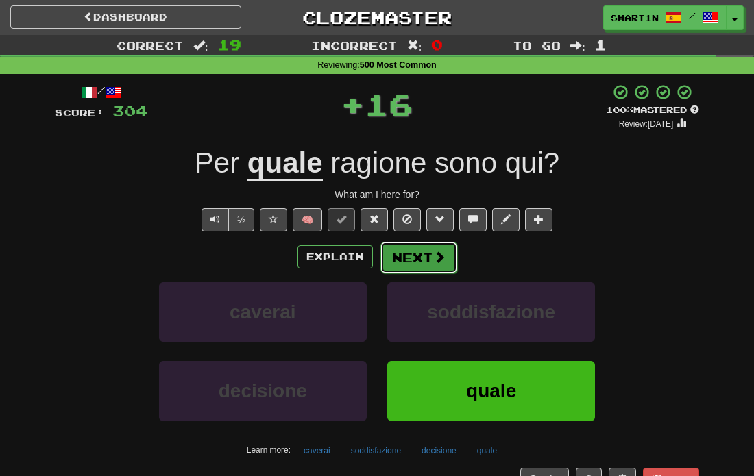
click at [408, 258] on button "Next" at bounding box center [418, 258] width 77 height 32
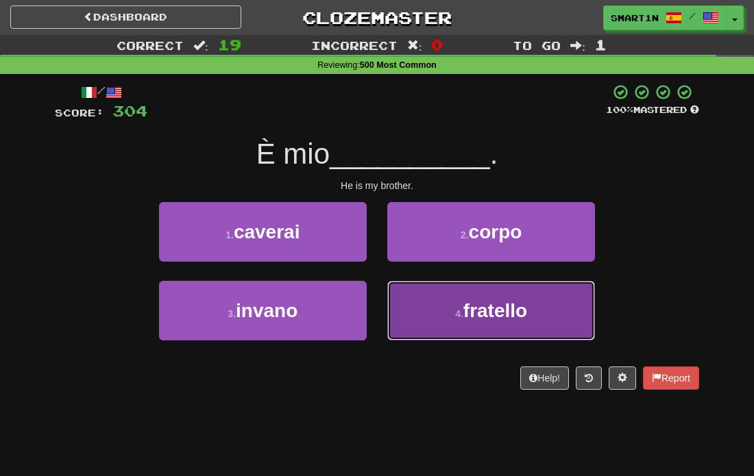
click at [433, 306] on button "4 . fratello" at bounding box center [491, 311] width 208 height 60
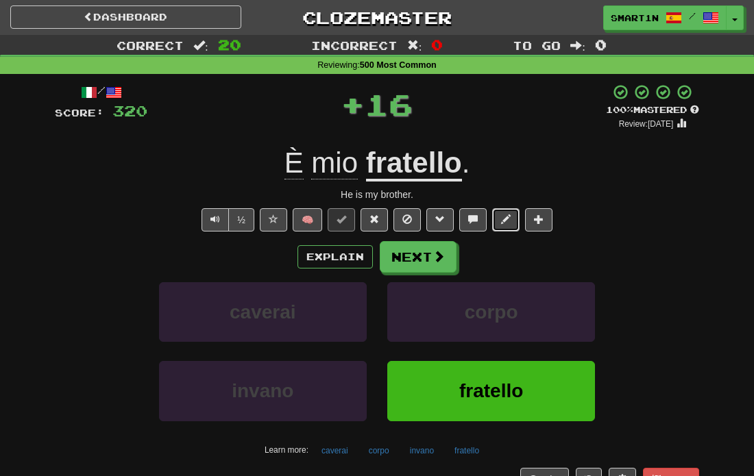
click at [499, 228] on button at bounding box center [505, 219] width 27 height 23
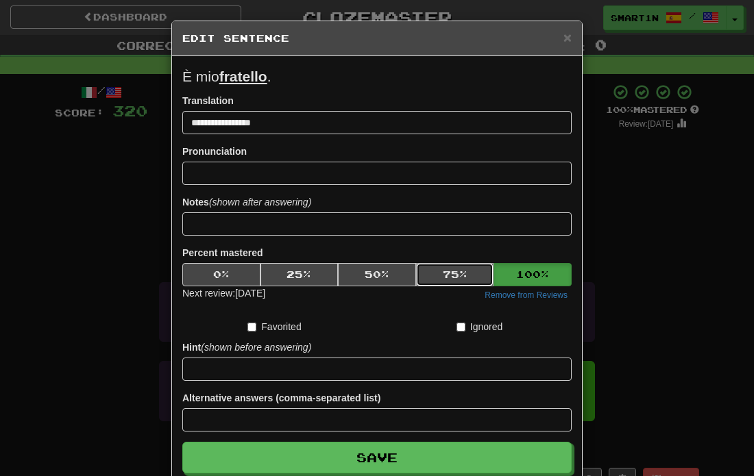
click at [443, 275] on button "75 %" at bounding box center [455, 274] width 78 height 23
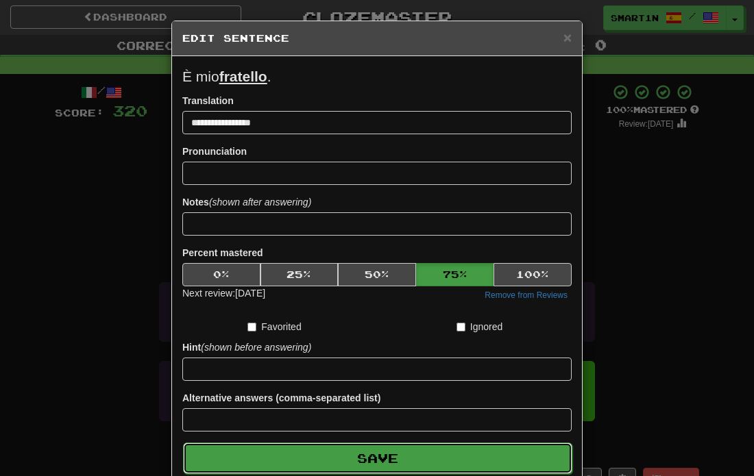
click at [409, 446] on button "Save" at bounding box center [377, 459] width 389 height 32
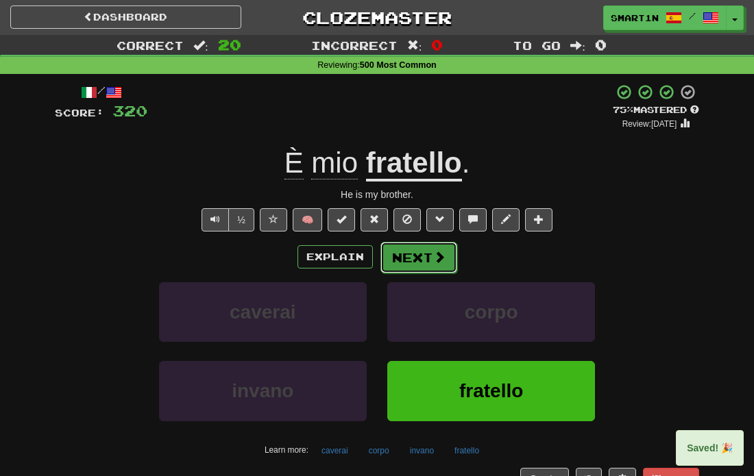
click at [406, 269] on button "Next" at bounding box center [418, 258] width 77 height 32
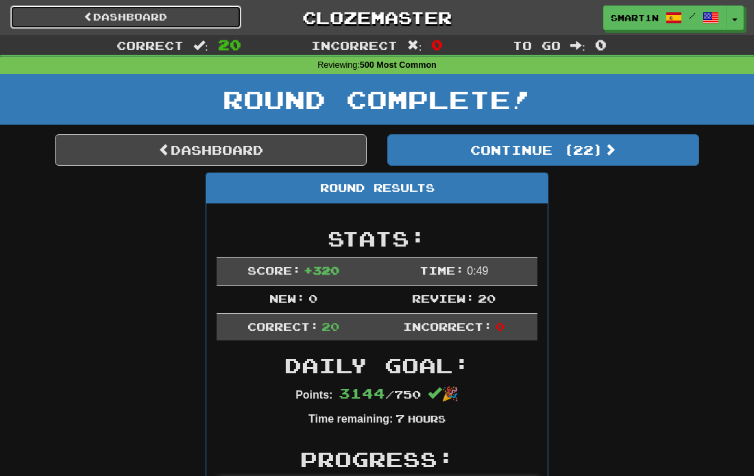
click at [143, 16] on link "Dashboard" at bounding box center [125, 16] width 231 height 23
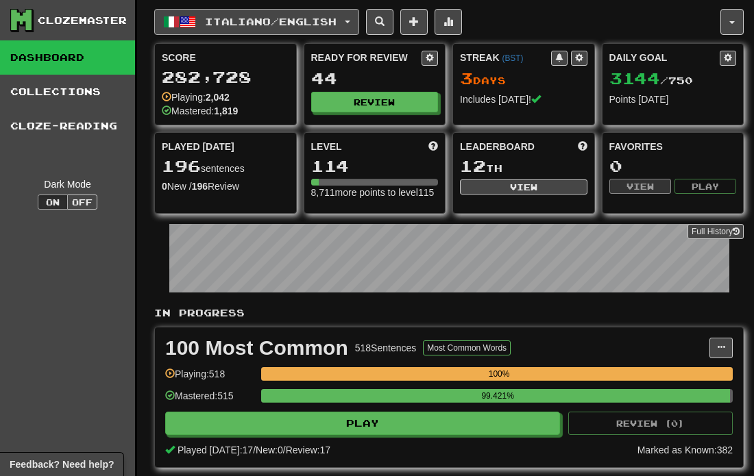
click at [328, 27] on span "Italiano / English" at bounding box center [271, 22] width 132 height 12
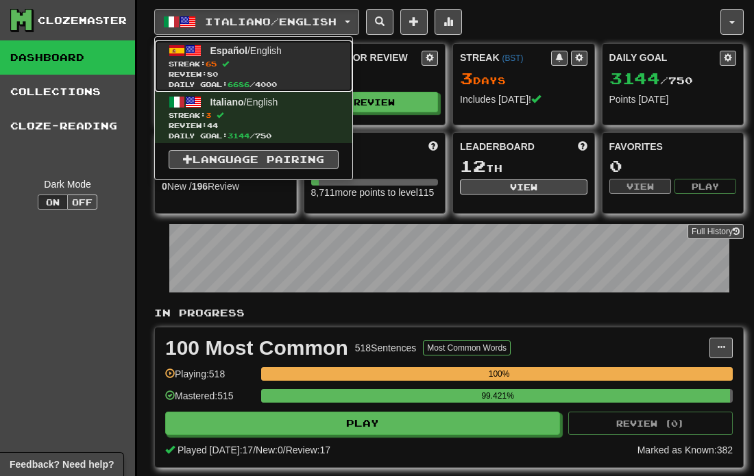
click at [273, 64] on span "Streak: 65" at bounding box center [254, 64] width 170 height 10
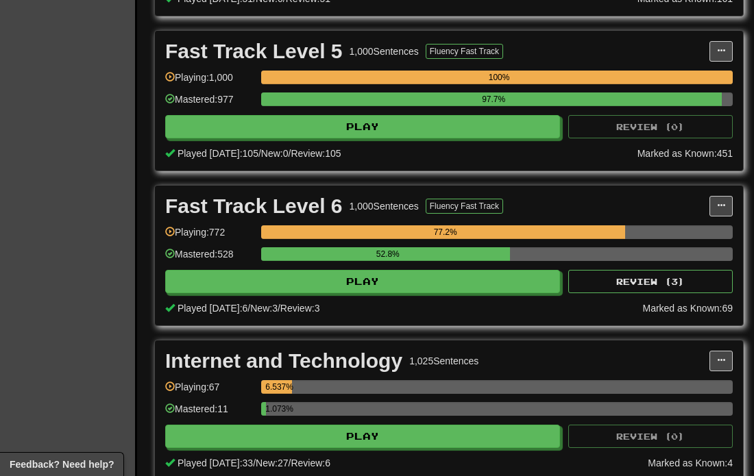
scroll to position [655, 0]
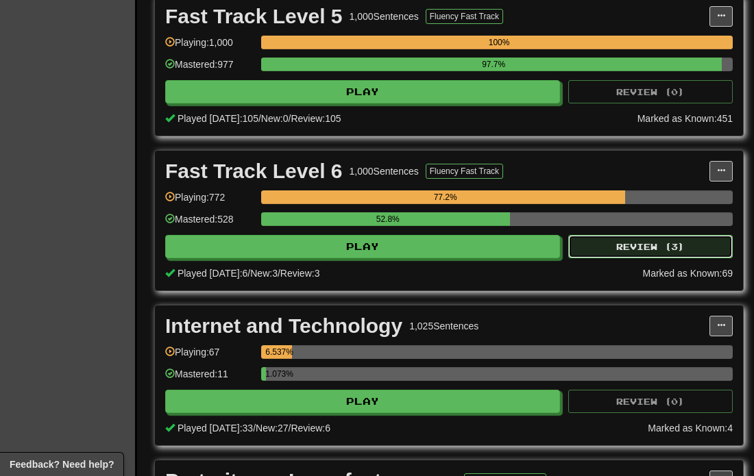
click at [694, 250] on button "Review ( 3 )" at bounding box center [650, 246] width 165 height 23
select select "**"
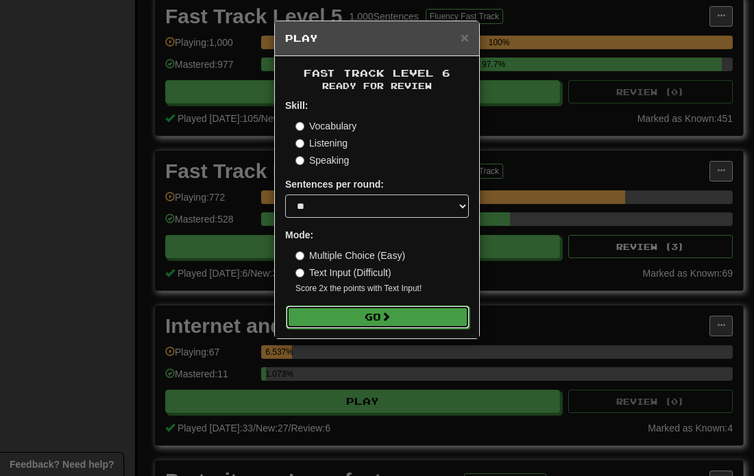
click at [379, 321] on button "Go" at bounding box center [378, 317] width 184 height 23
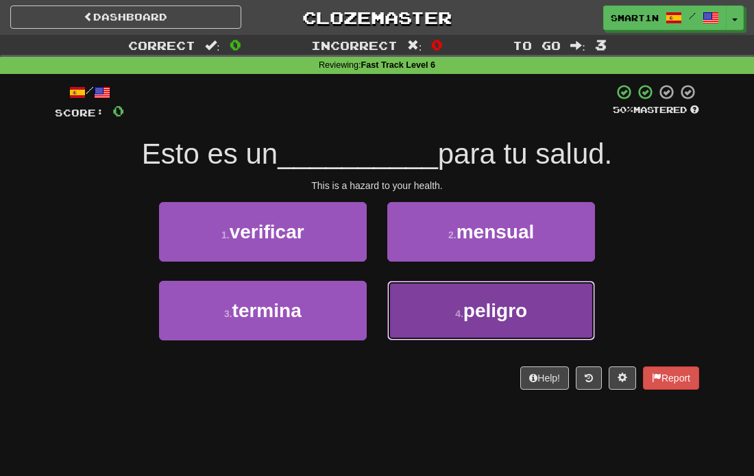
click at [455, 289] on button "4 . peligro" at bounding box center [491, 311] width 208 height 60
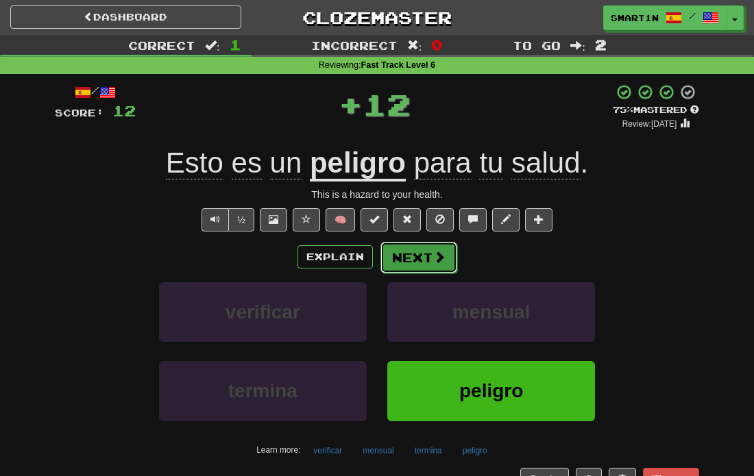
click at [434, 252] on span at bounding box center [439, 257] width 12 height 12
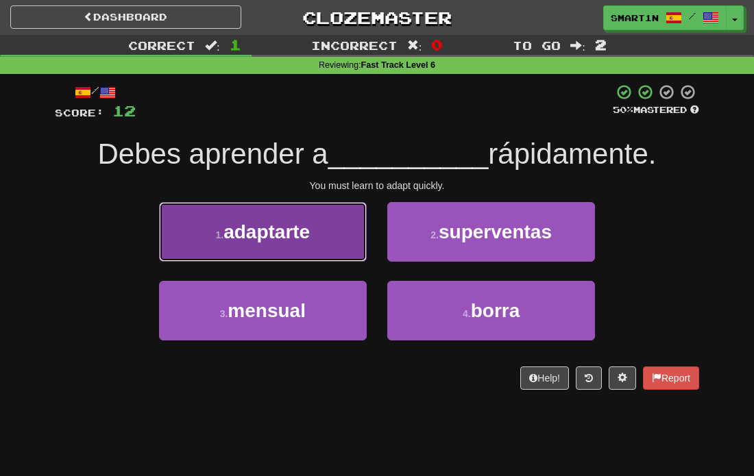
click at [340, 241] on button "1 . adaptarte" at bounding box center [263, 232] width 208 height 60
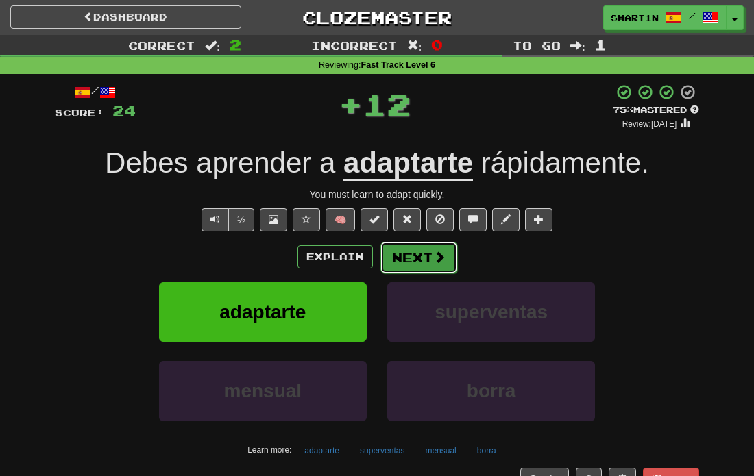
click at [420, 250] on button "Next" at bounding box center [418, 258] width 77 height 32
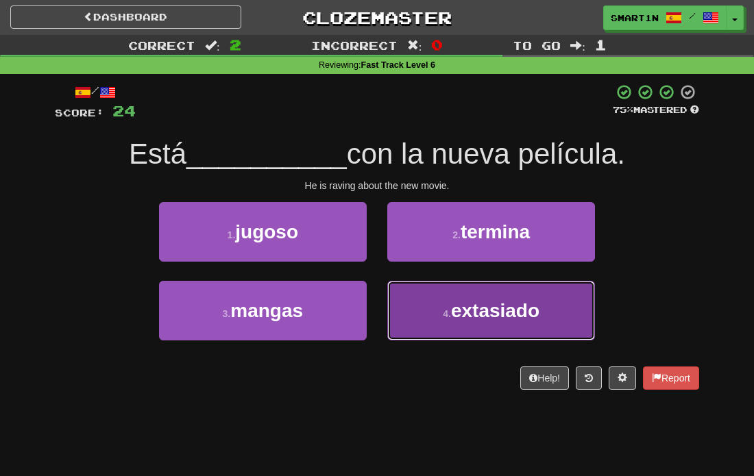
click at [470, 317] on span "extasiado" at bounding box center [495, 310] width 88 height 21
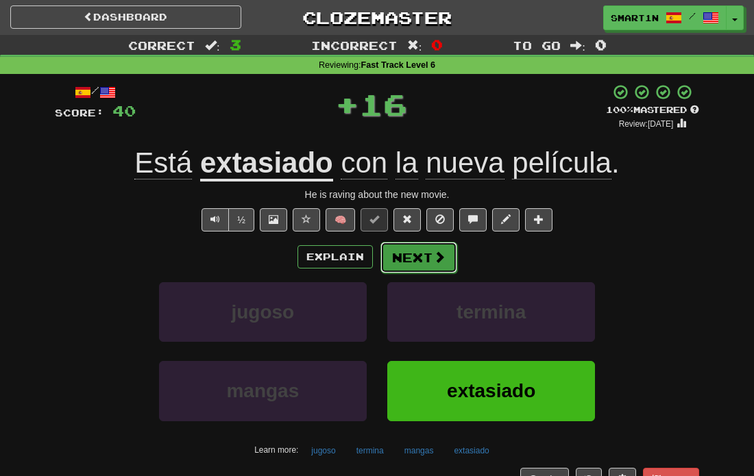
click at [440, 260] on span at bounding box center [439, 257] width 12 height 12
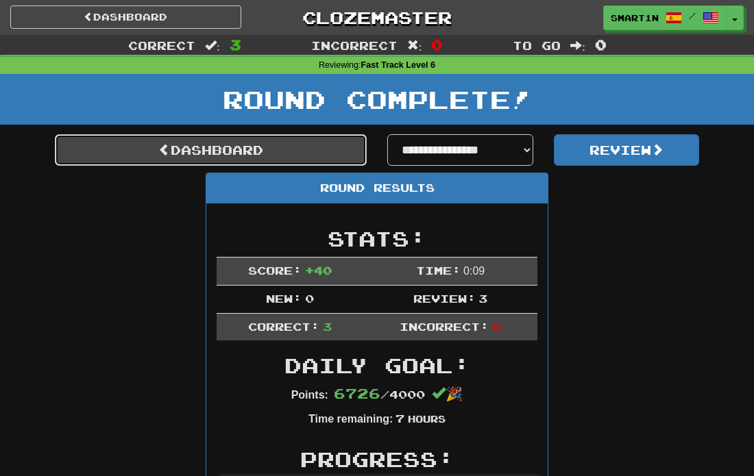
click at [276, 156] on link "Dashboard" at bounding box center [211, 150] width 312 height 32
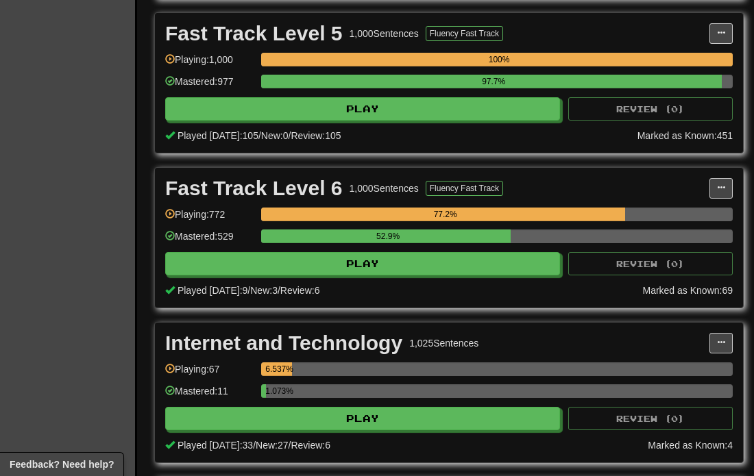
scroll to position [639, 0]
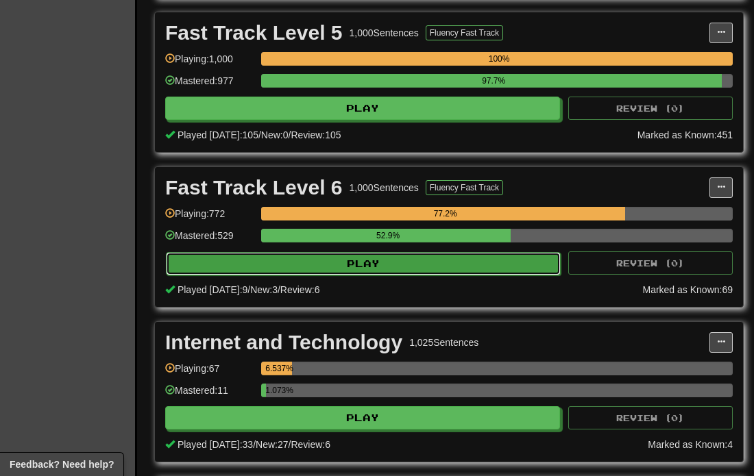
click at [488, 267] on button "Play" at bounding box center [363, 263] width 395 height 23
select select "**"
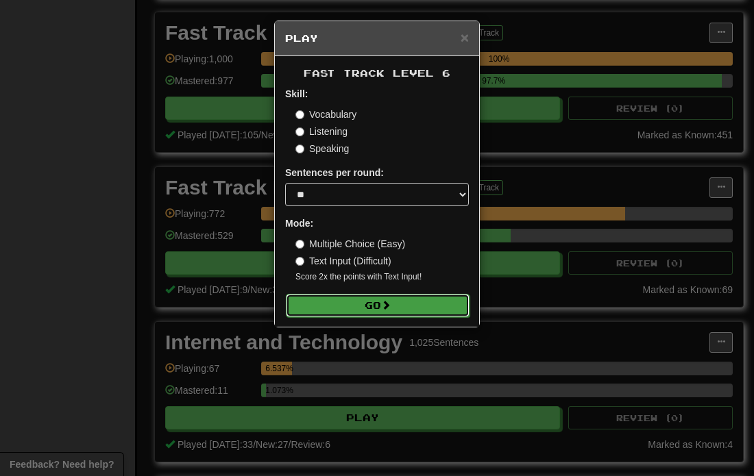
click at [360, 304] on button "Go" at bounding box center [378, 305] width 184 height 23
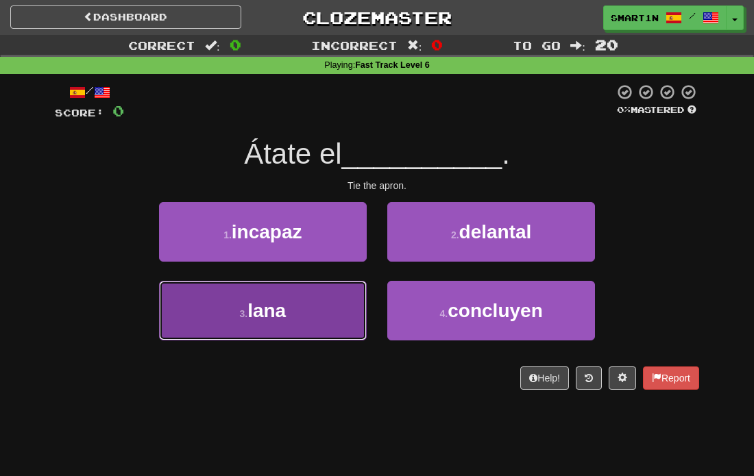
click at [315, 313] on button "3 . [PERSON_NAME]" at bounding box center [263, 311] width 208 height 60
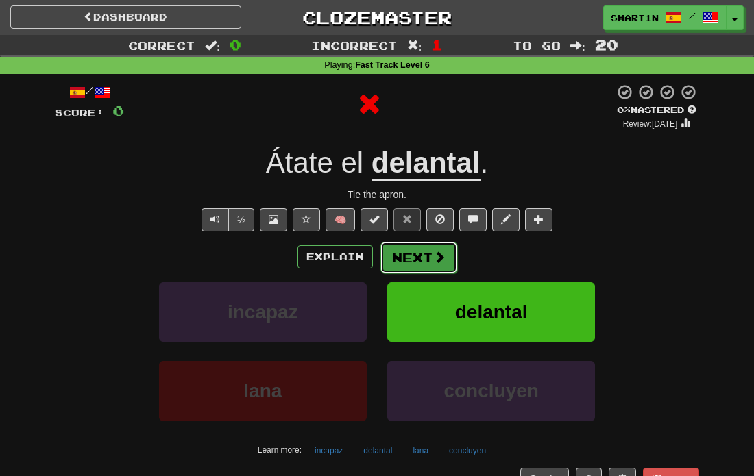
click at [438, 266] on button "Next" at bounding box center [418, 258] width 77 height 32
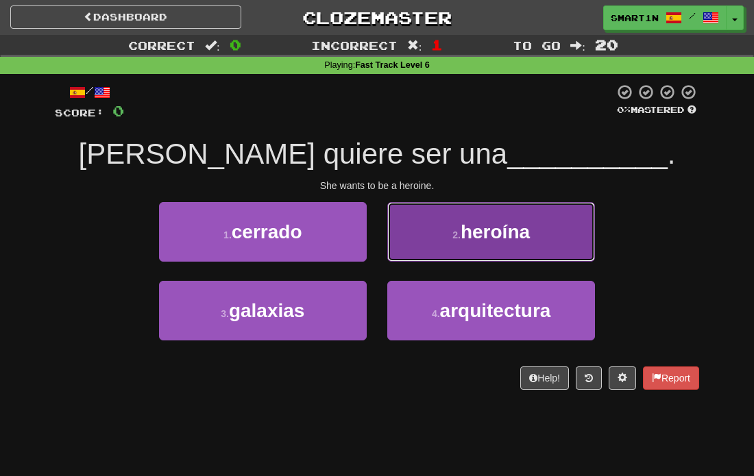
click at [452, 237] on small "2 ." at bounding box center [456, 235] width 8 height 11
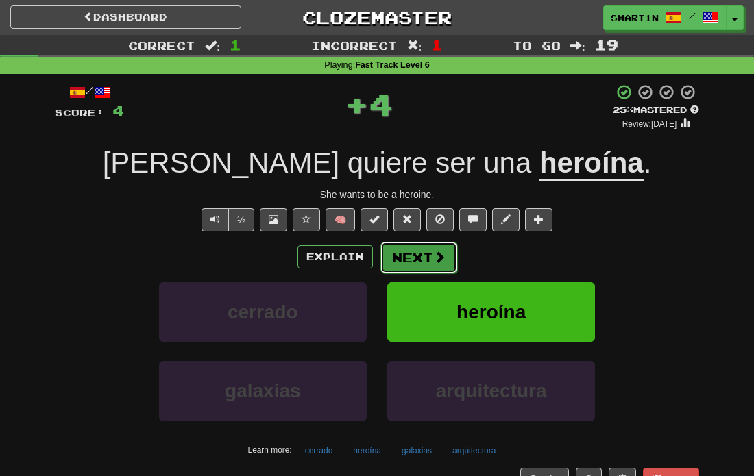
click at [439, 254] on span at bounding box center [439, 257] width 12 height 12
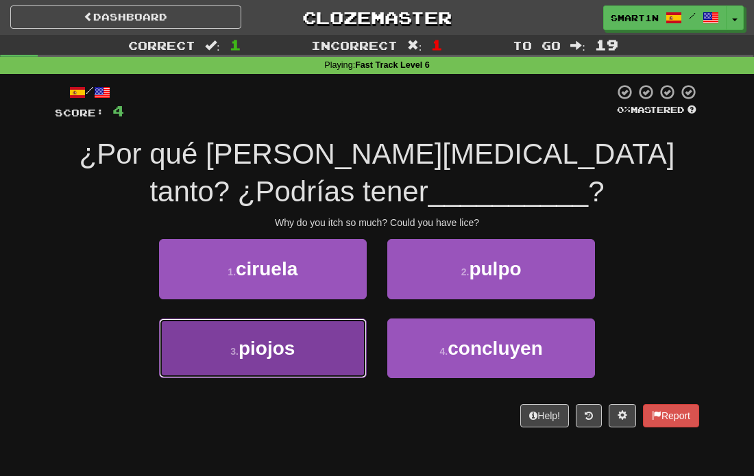
click at [315, 344] on button "3 . [GEOGRAPHIC_DATA]" at bounding box center [263, 349] width 208 height 60
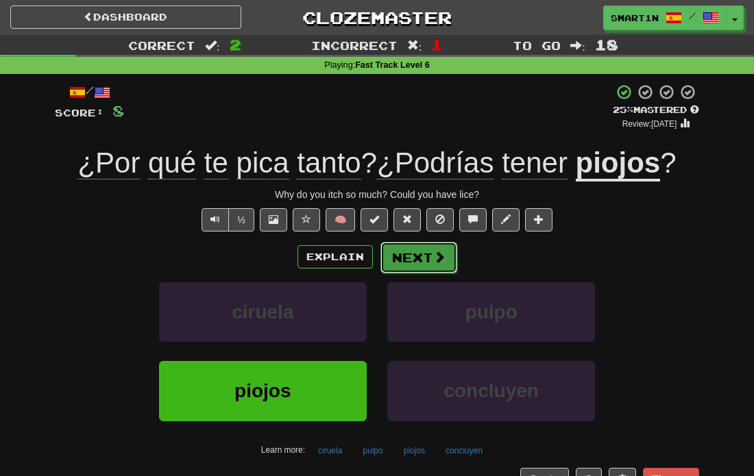
click at [426, 262] on button "Next" at bounding box center [418, 258] width 77 height 32
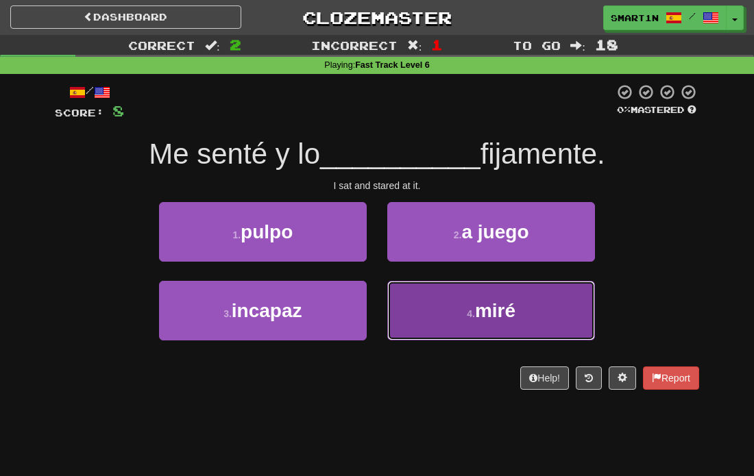
click at [415, 310] on button "4 . [GEOGRAPHIC_DATA]" at bounding box center [491, 311] width 208 height 60
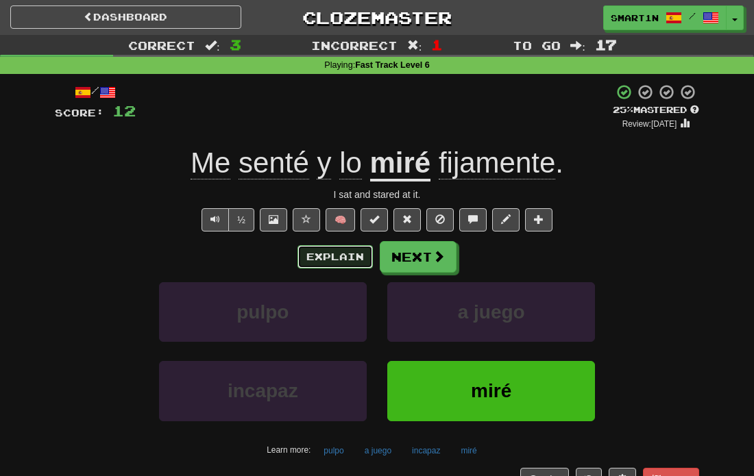
click at [337, 249] on button "Explain" at bounding box center [334, 256] width 75 height 23
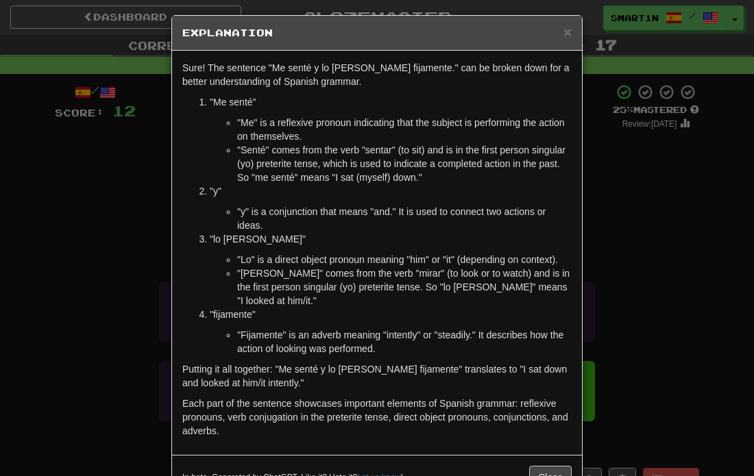
scroll to position [7, 0]
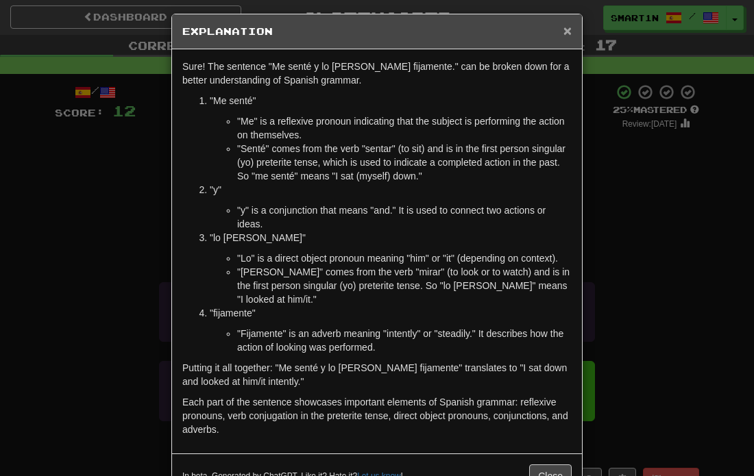
click at [569, 26] on span "×" at bounding box center [567, 31] width 8 height 16
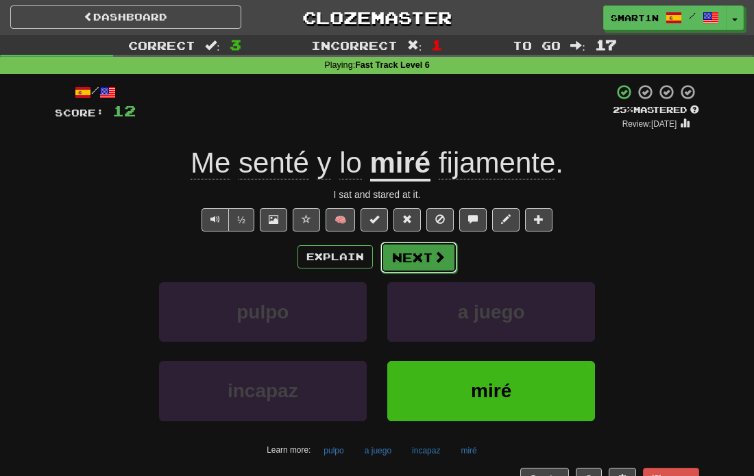
click at [433, 252] on span at bounding box center [439, 257] width 12 height 12
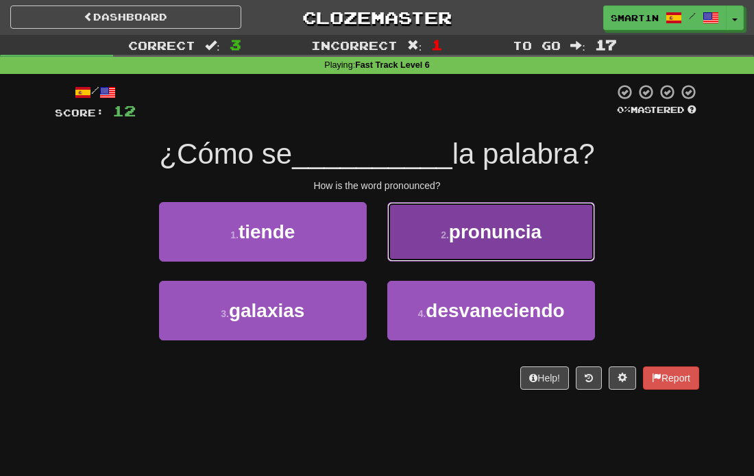
click at [433, 250] on button "2 . pronuncia" at bounding box center [491, 232] width 208 height 60
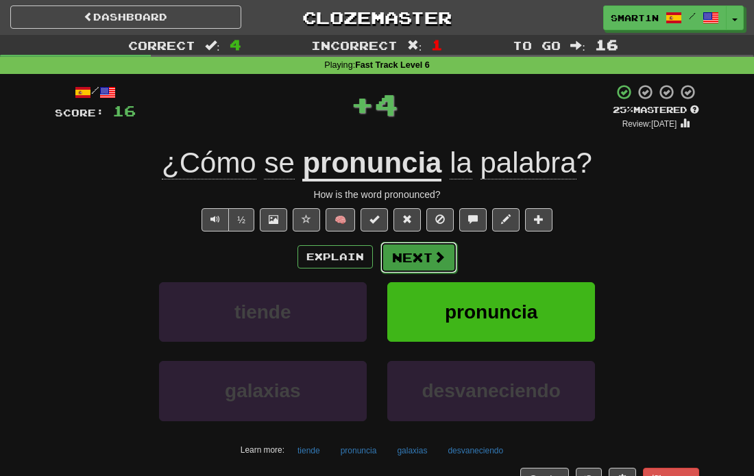
click at [435, 271] on button "Next" at bounding box center [418, 258] width 77 height 32
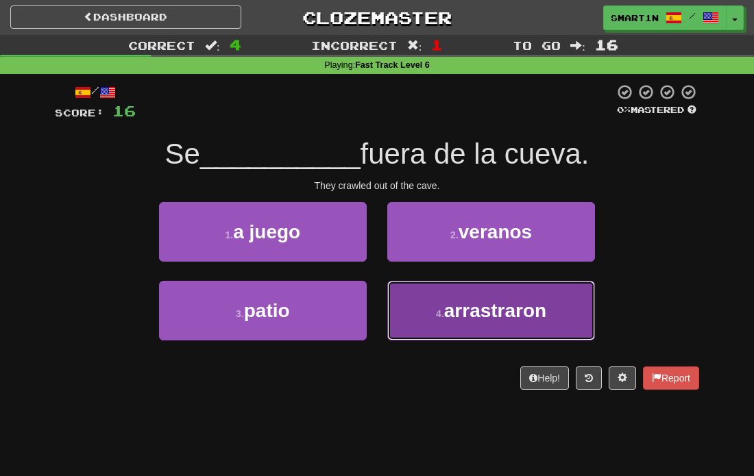
click at [436, 308] on small "4 ." at bounding box center [440, 313] width 8 height 11
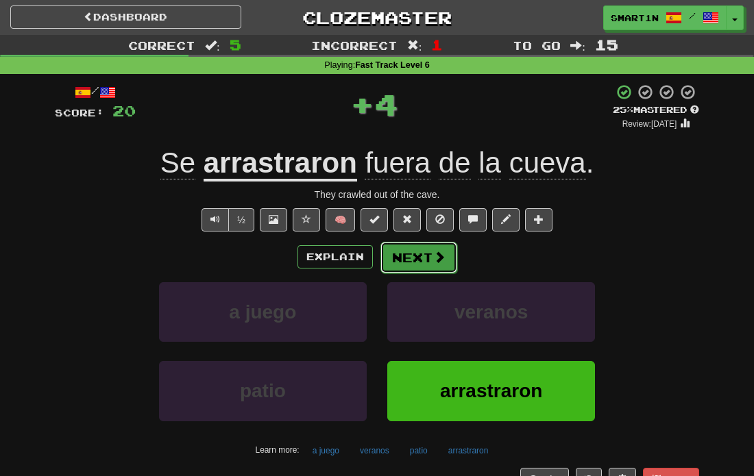
click at [430, 256] on button "Next" at bounding box center [418, 258] width 77 height 32
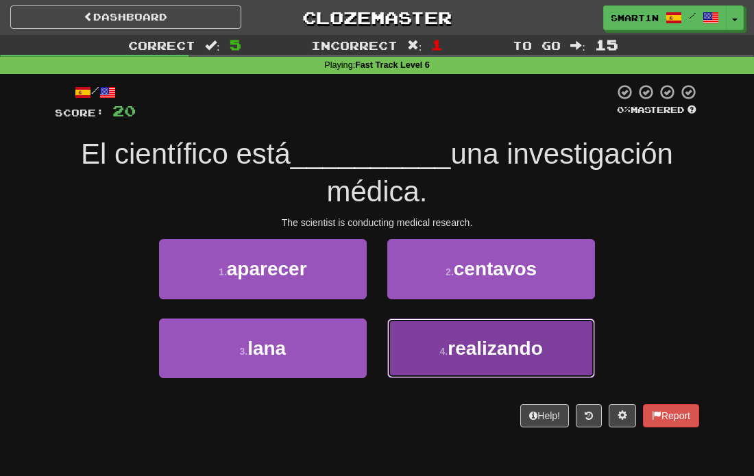
click at [460, 364] on button "4 . realizando" at bounding box center [491, 349] width 208 height 60
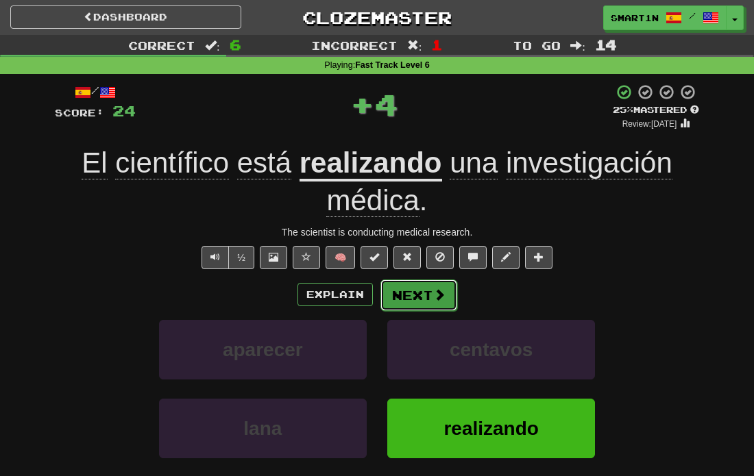
click at [417, 291] on button "Next" at bounding box center [418, 296] width 77 height 32
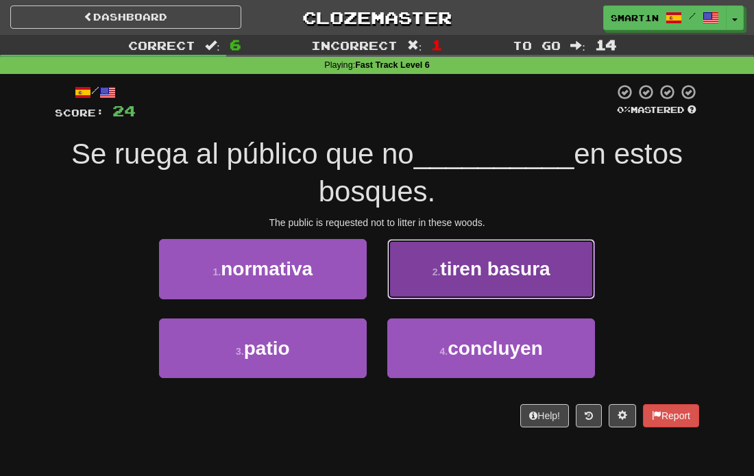
click at [474, 277] on span "tiren basura" at bounding box center [495, 268] width 110 height 21
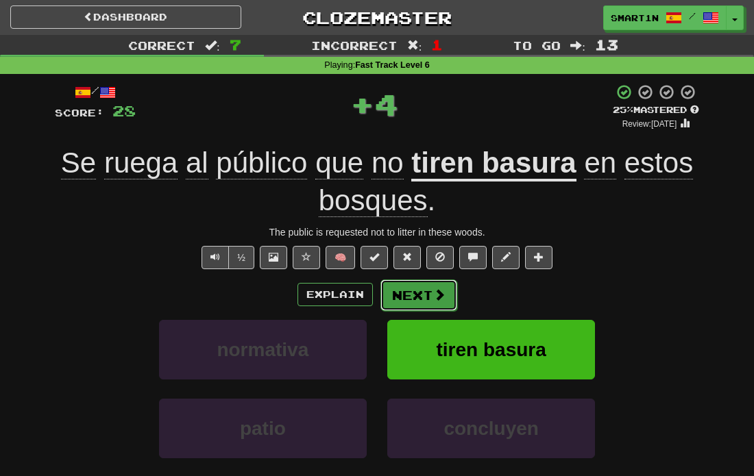
click at [417, 300] on button "Next" at bounding box center [418, 296] width 77 height 32
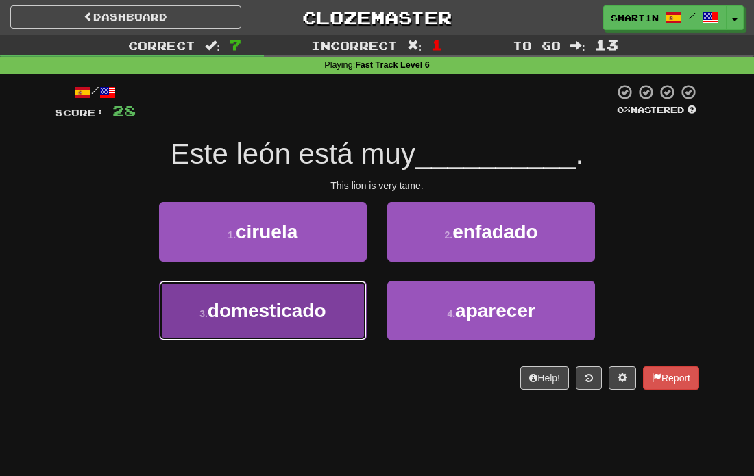
click at [289, 316] on span "domesticado" at bounding box center [267, 310] width 119 height 21
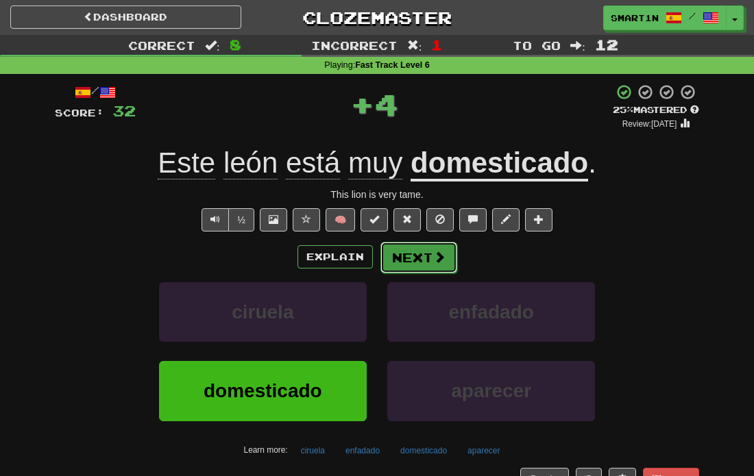
click at [415, 264] on button "Next" at bounding box center [418, 258] width 77 height 32
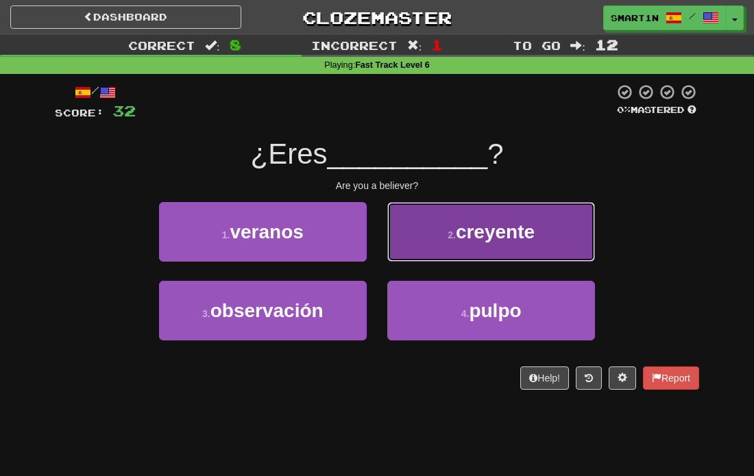
click at [466, 236] on span "creyente" at bounding box center [495, 231] width 79 height 21
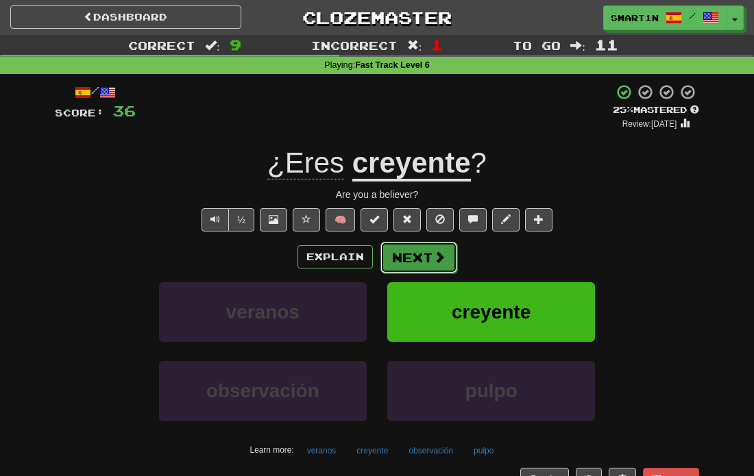
click at [405, 256] on button "Next" at bounding box center [418, 258] width 77 height 32
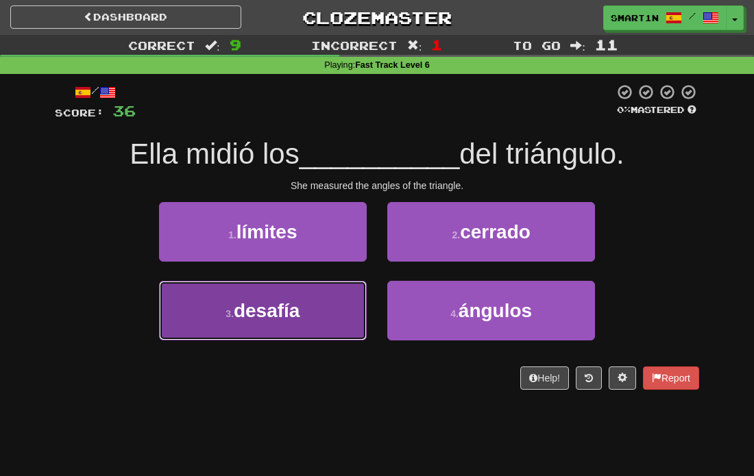
click at [279, 320] on span "desafía" at bounding box center [267, 310] width 66 height 21
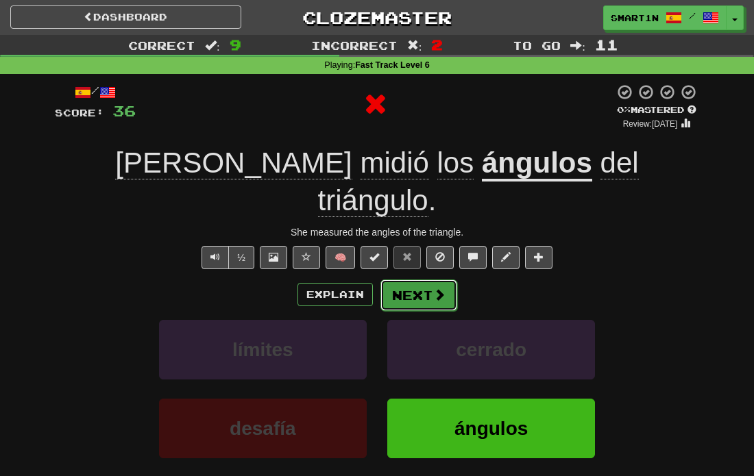
click at [417, 280] on button "Next" at bounding box center [418, 296] width 77 height 32
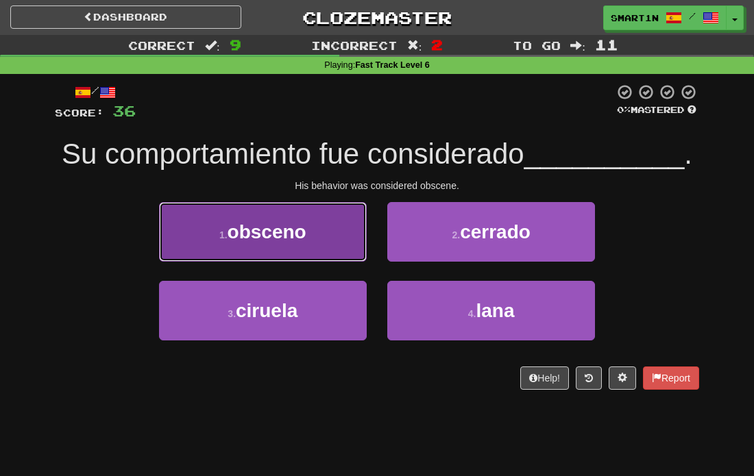
click at [299, 249] on button "1 . obsceno" at bounding box center [263, 232] width 208 height 60
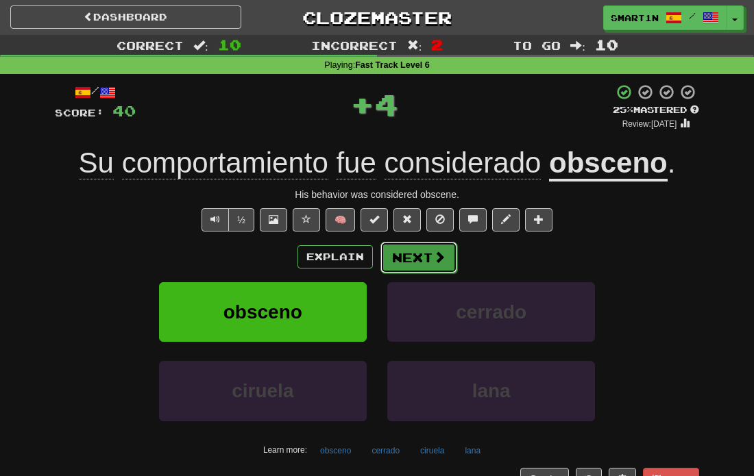
click at [426, 262] on button "Next" at bounding box center [418, 258] width 77 height 32
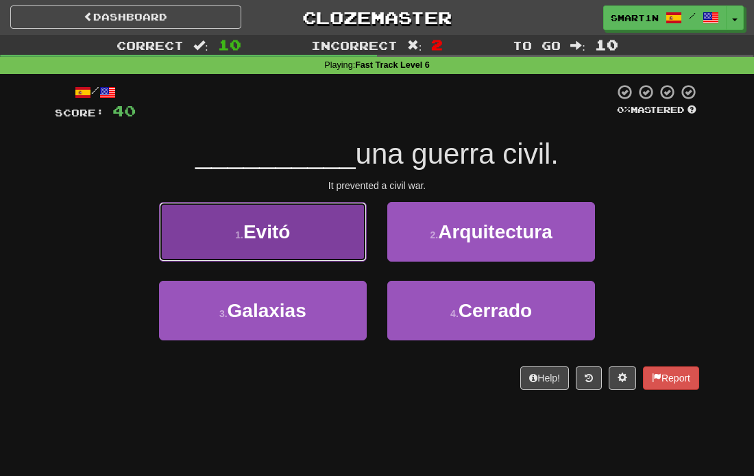
click at [287, 246] on button "1 . Evitó" at bounding box center [263, 232] width 208 height 60
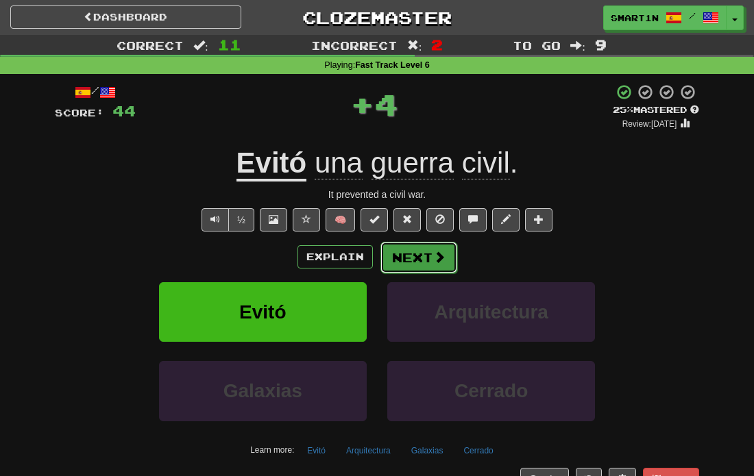
click at [417, 265] on button "Next" at bounding box center [418, 258] width 77 height 32
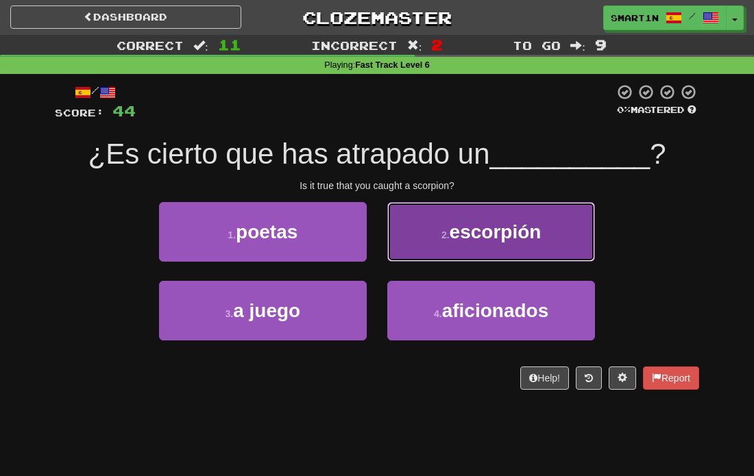
click at [442, 254] on button "2 . escorpión" at bounding box center [491, 232] width 208 height 60
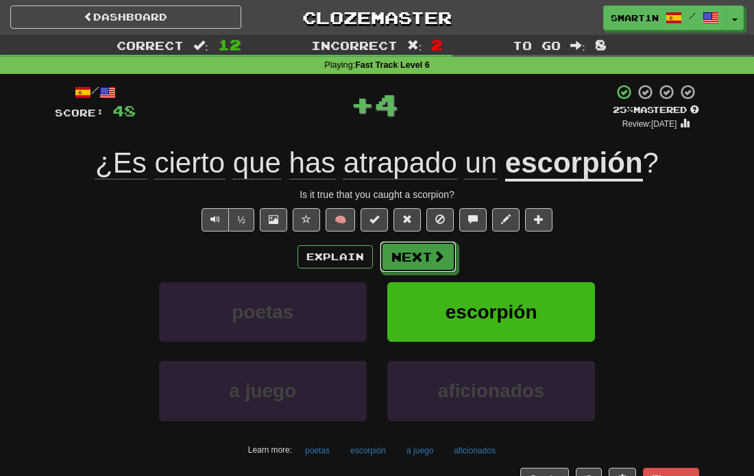
click at [442, 254] on span at bounding box center [439, 256] width 12 height 12
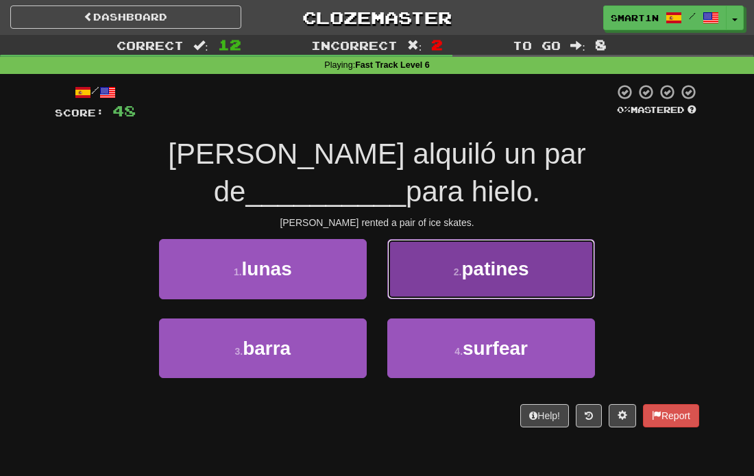
click at [431, 250] on button "2 . patines" at bounding box center [491, 269] width 208 height 60
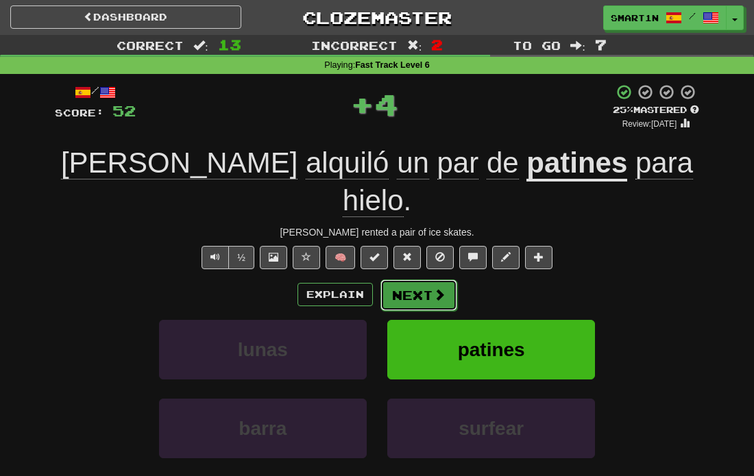
click at [430, 280] on button "Next" at bounding box center [418, 296] width 77 height 32
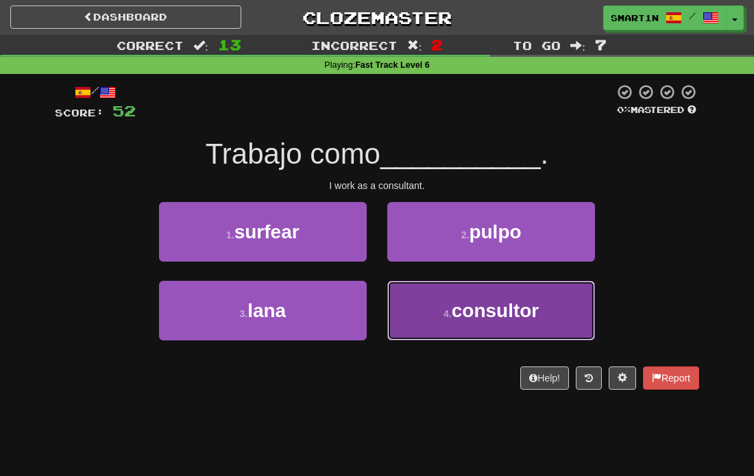
click at [442, 305] on button "4 . consultor" at bounding box center [491, 311] width 208 height 60
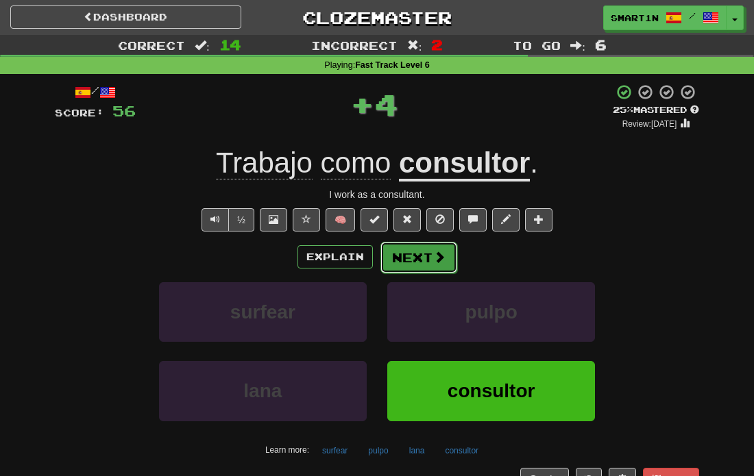
click at [421, 254] on button "Next" at bounding box center [418, 258] width 77 height 32
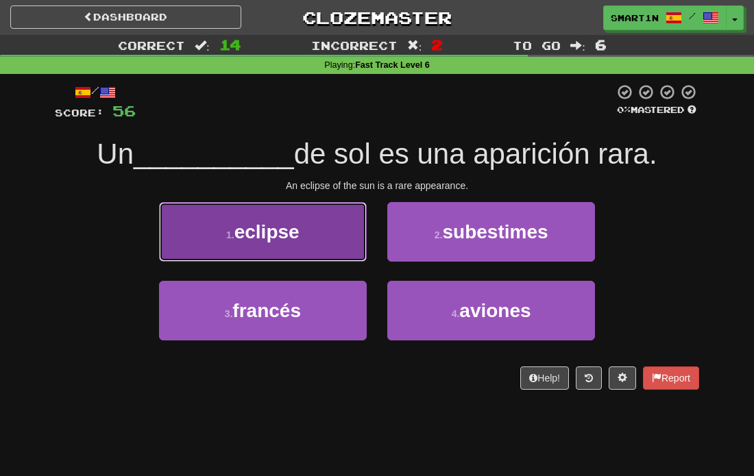
click at [325, 243] on button "1 . eclipse" at bounding box center [263, 232] width 208 height 60
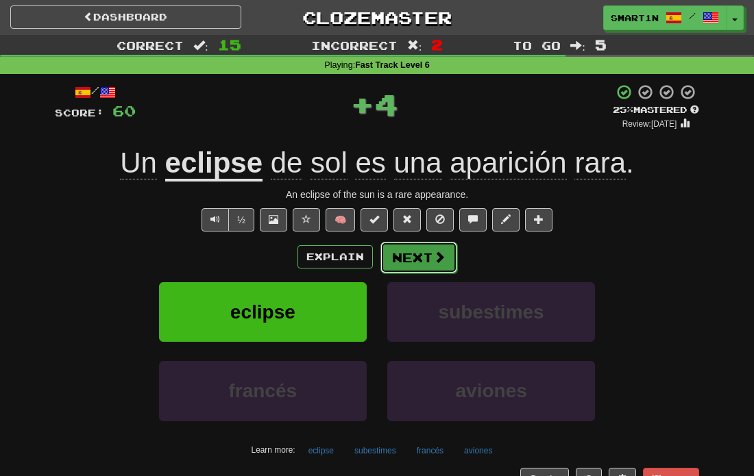
click at [415, 255] on button "Next" at bounding box center [418, 258] width 77 height 32
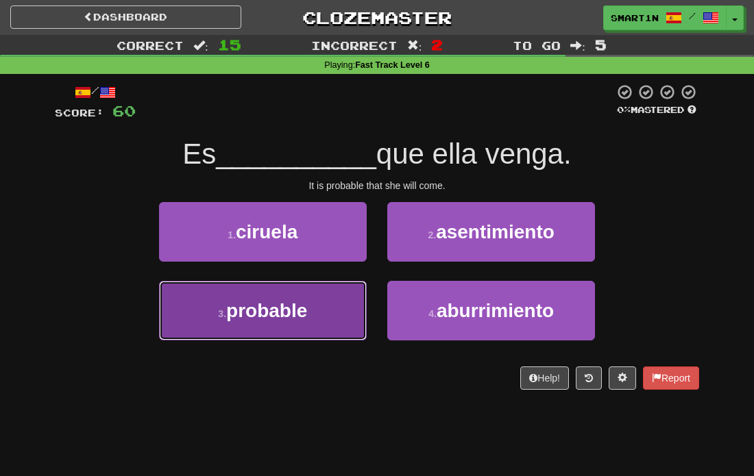
click at [343, 299] on button "3 . probable" at bounding box center [263, 311] width 208 height 60
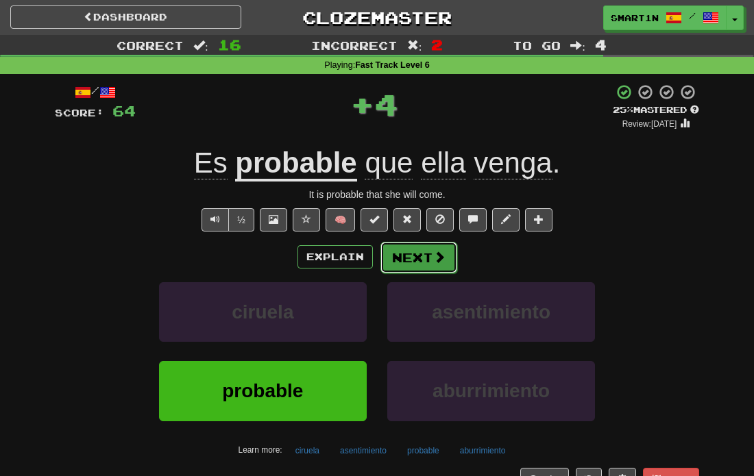
click at [404, 253] on button "Next" at bounding box center [418, 258] width 77 height 32
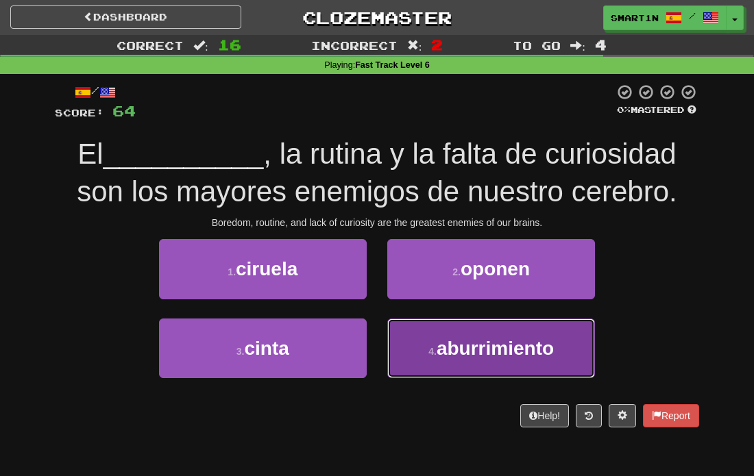
click at [504, 349] on span "aburrimiento" at bounding box center [495, 348] width 117 height 21
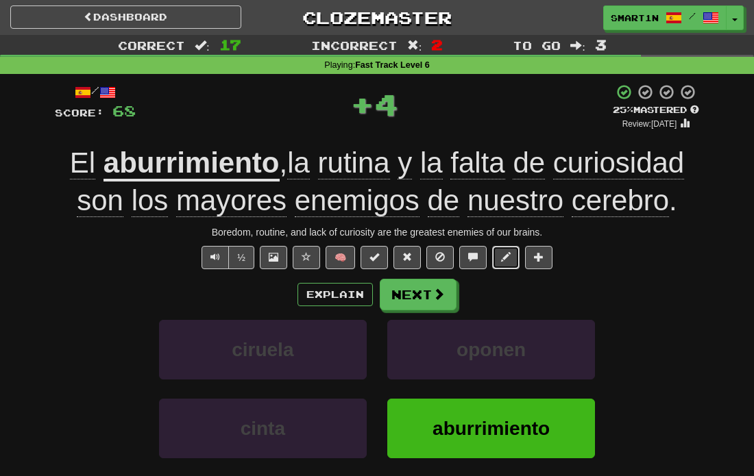
click at [509, 260] on span at bounding box center [506, 257] width 10 height 10
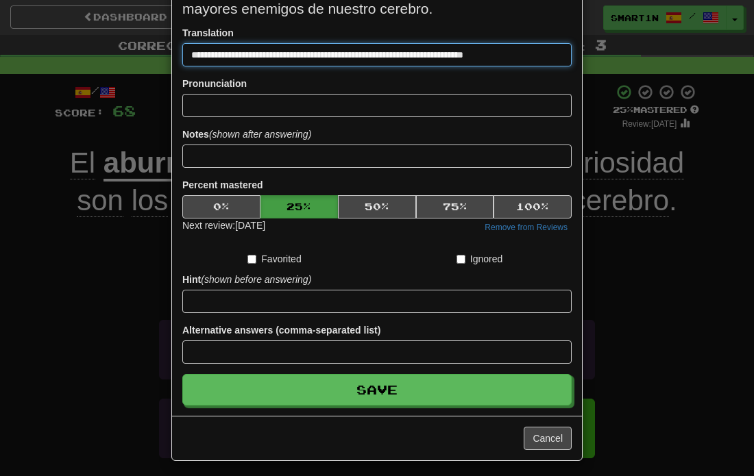
scroll to position [92, 0]
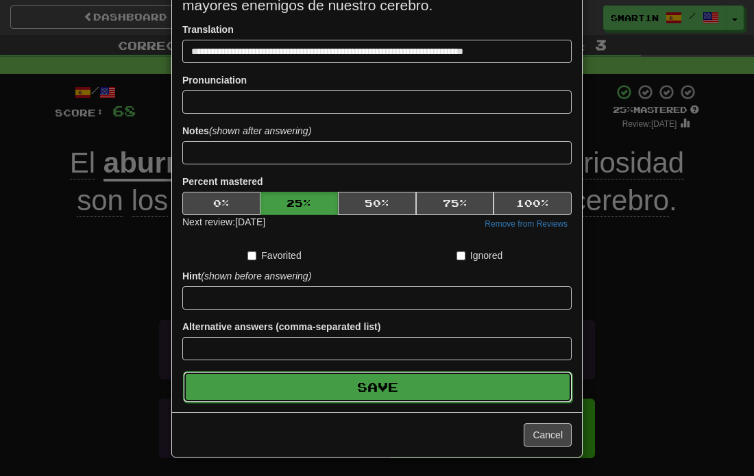
click at [365, 391] on button "Save" at bounding box center [377, 388] width 389 height 32
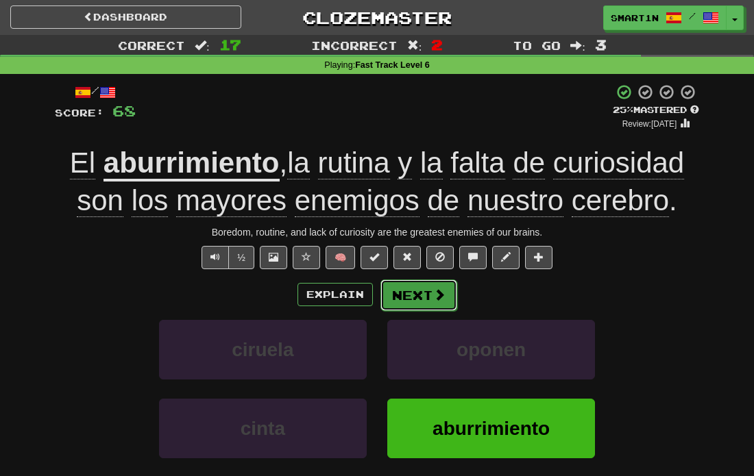
click at [413, 289] on button "Next" at bounding box center [418, 296] width 77 height 32
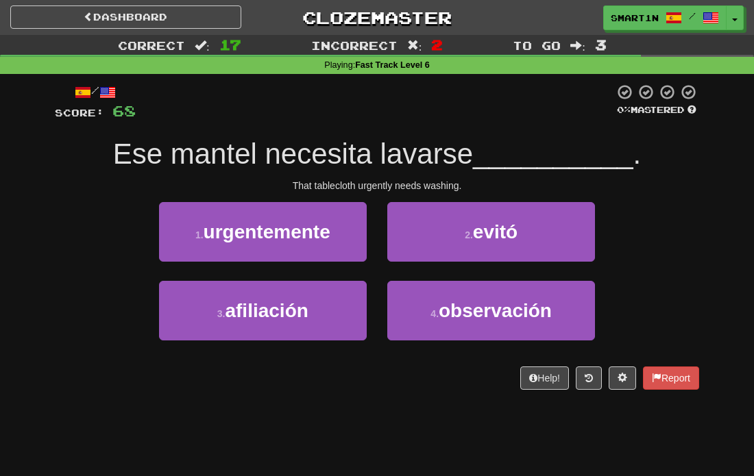
click at [373, 385] on div "Help! Report" at bounding box center [377, 378] width 644 height 23
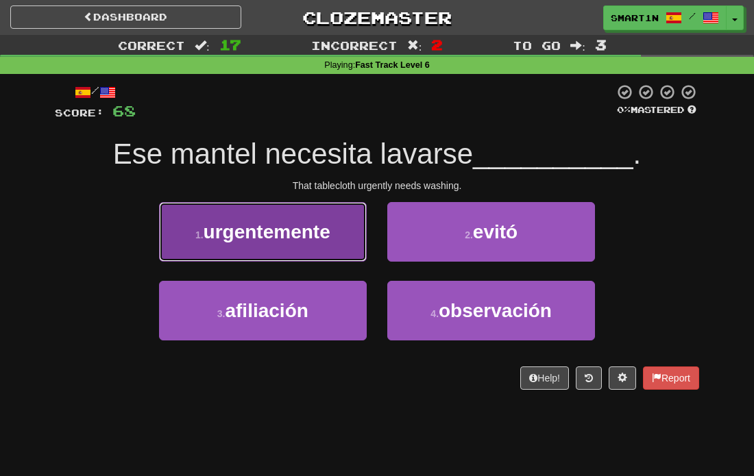
click at [308, 253] on button "1 . urgentemente" at bounding box center [263, 232] width 208 height 60
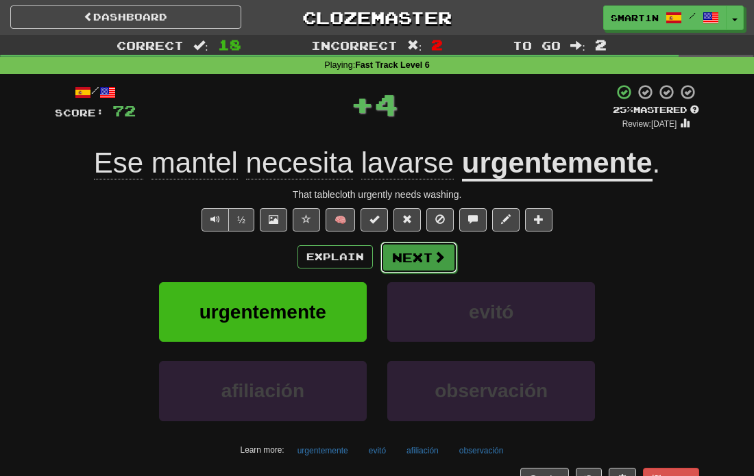
click at [424, 260] on button "Next" at bounding box center [418, 258] width 77 height 32
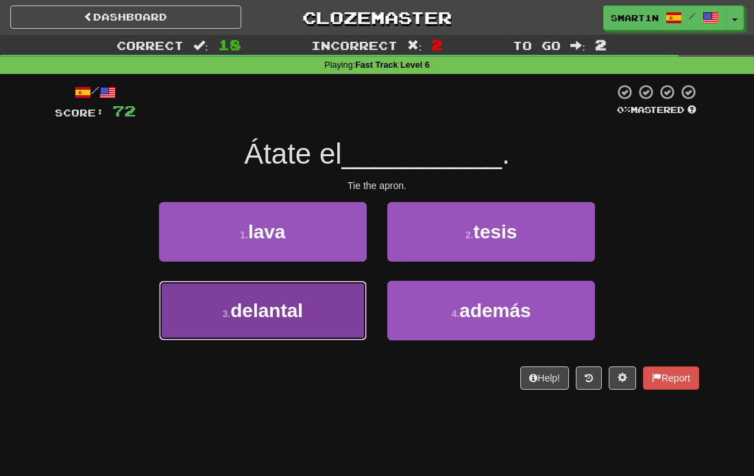
click at [280, 313] on span "delantal" at bounding box center [266, 310] width 73 height 21
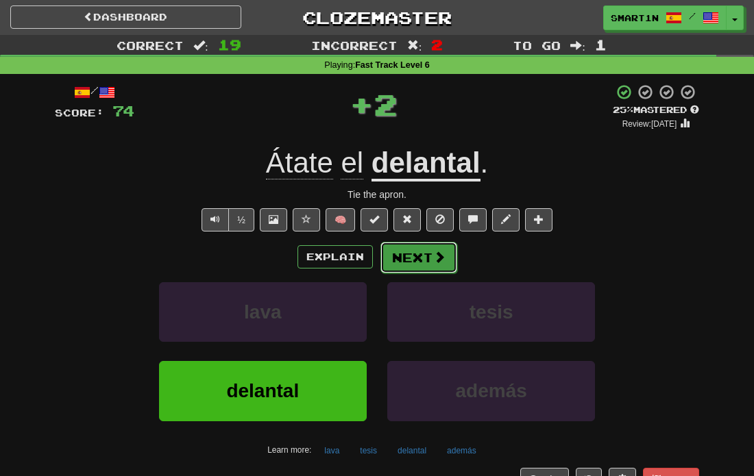
click at [394, 246] on button "Next" at bounding box center [418, 258] width 77 height 32
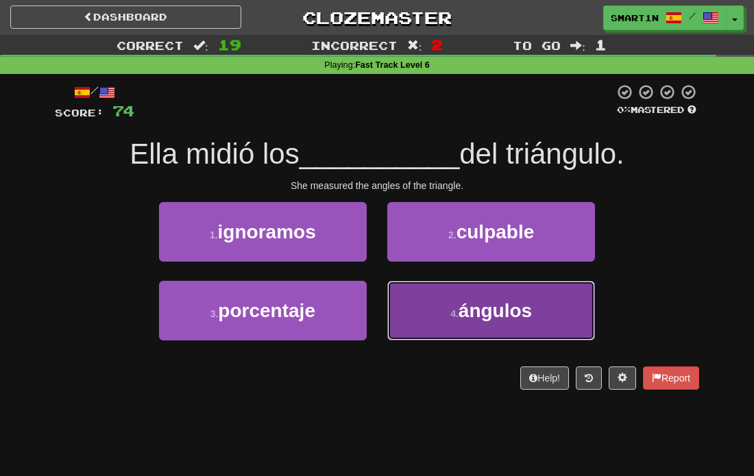
click at [447, 311] on button "4 . ángulos" at bounding box center [491, 311] width 208 height 60
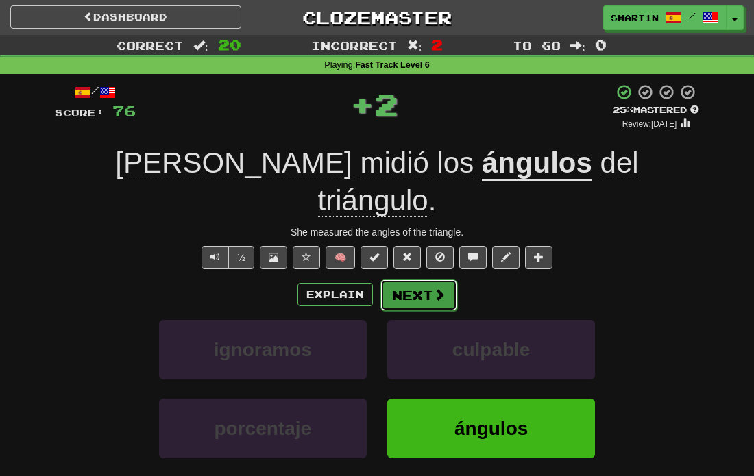
click at [421, 280] on button "Next" at bounding box center [418, 296] width 77 height 32
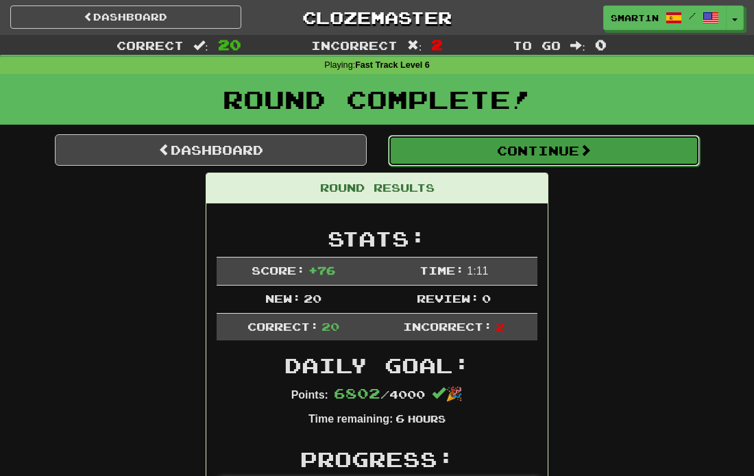
click at [577, 157] on button "Continue" at bounding box center [544, 151] width 312 height 32
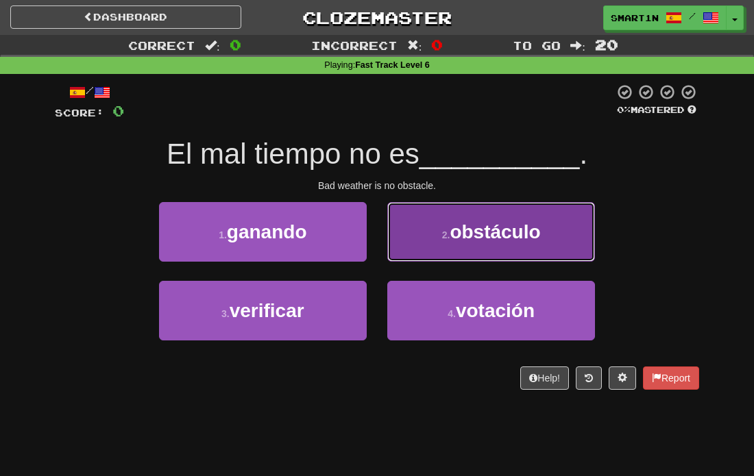
click at [537, 221] on span "obstáculo" at bounding box center [495, 231] width 90 height 21
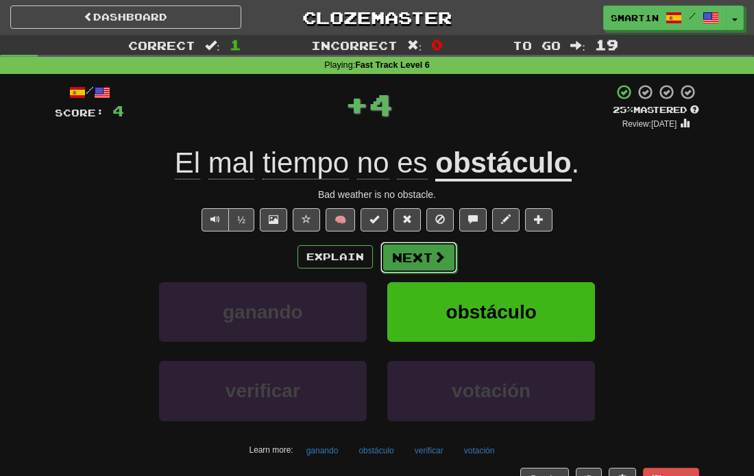
click at [382, 260] on button "Next" at bounding box center [418, 258] width 77 height 32
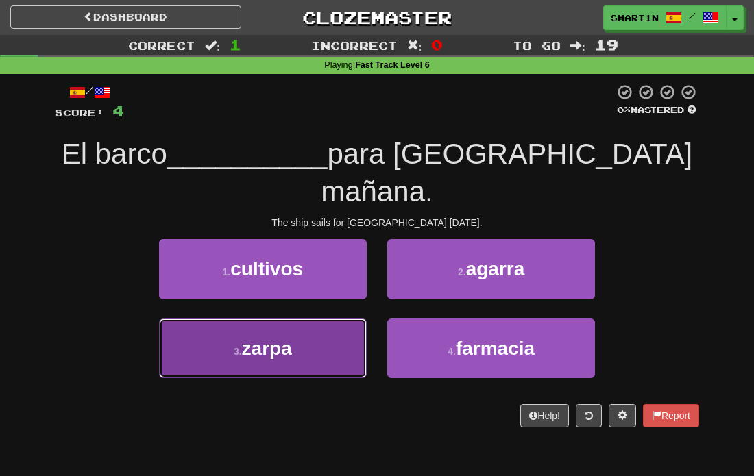
click at [336, 319] on button "3 . zarpa" at bounding box center [263, 349] width 208 height 60
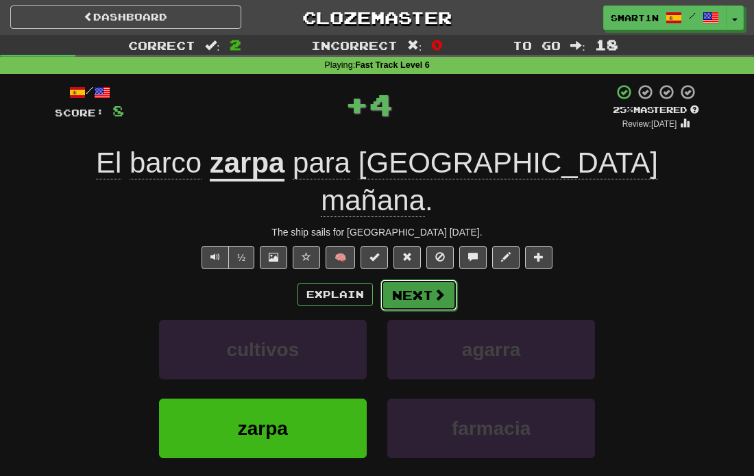
click at [400, 280] on button "Next" at bounding box center [418, 296] width 77 height 32
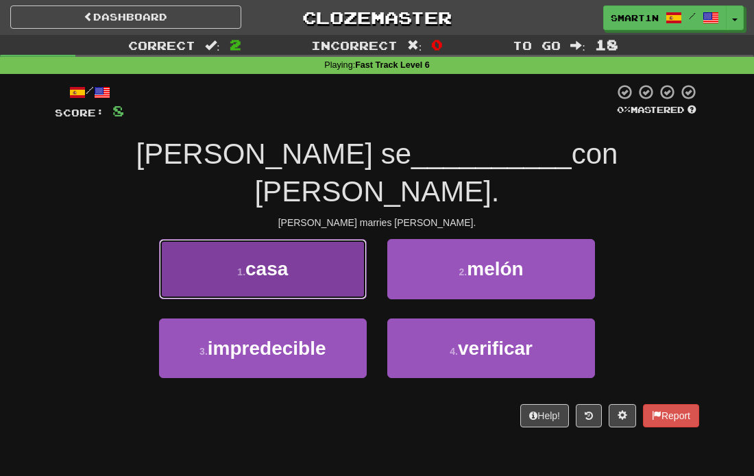
click at [312, 247] on button "1 . casa" at bounding box center [263, 269] width 208 height 60
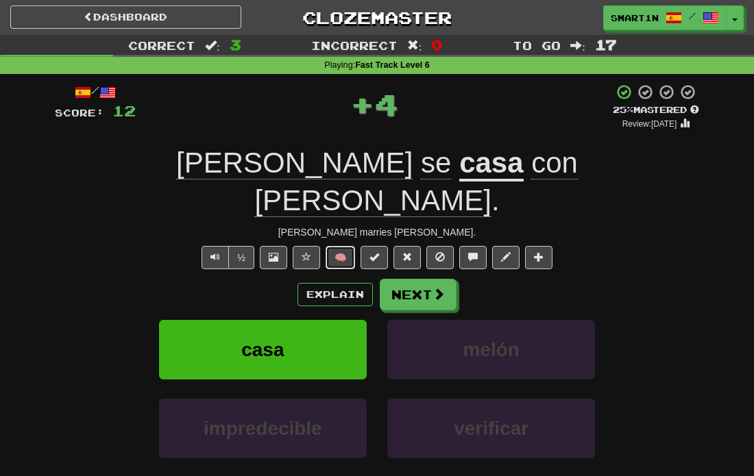
click at [344, 246] on button "🧠" at bounding box center [340, 257] width 29 height 23
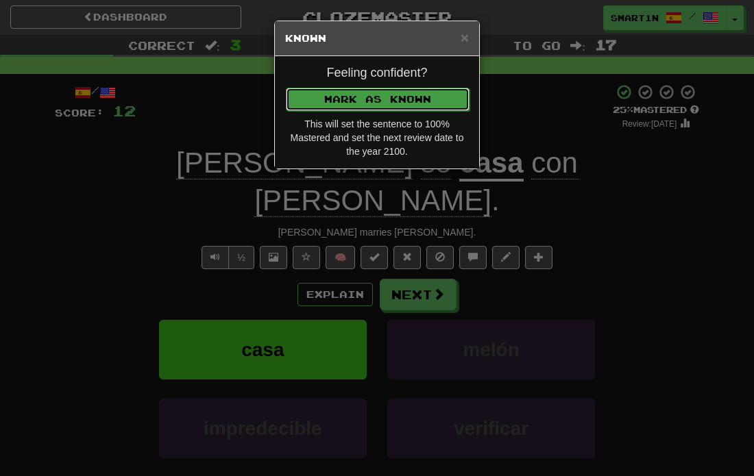
click at [406, 108] on button "Mark as Known" at bounding box center [378, 99] width 184 height 23
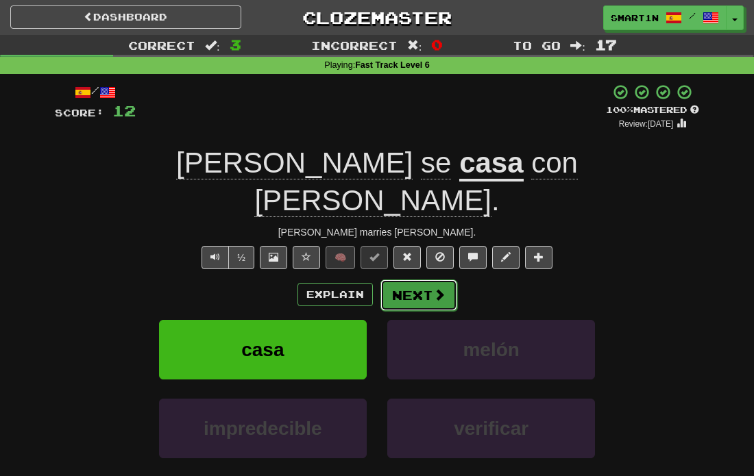
click at [411, 280] on button "Next" at bounding box center [418, 296] width 77 height 32
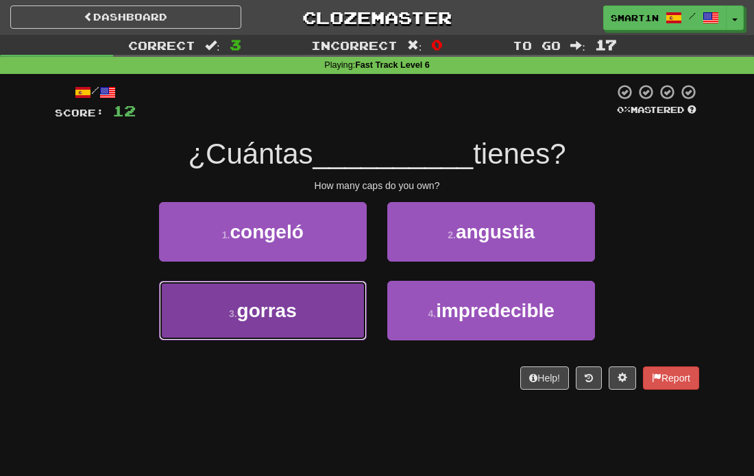
click at [297, 306] on span "gorras" at bounding box center [267, 310] width 60 height 21
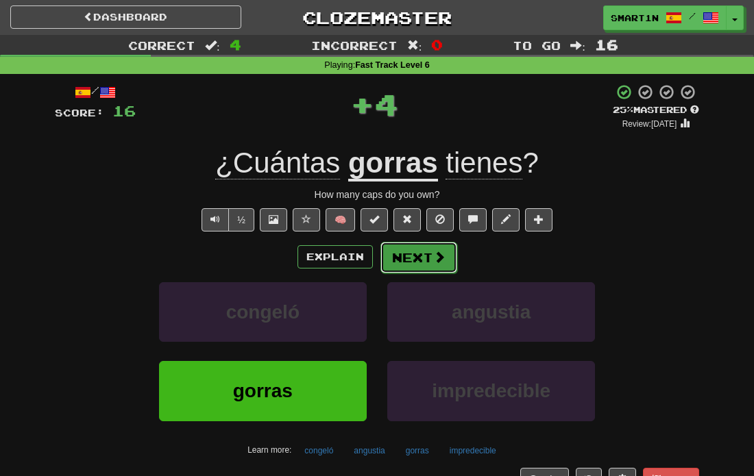
click at [437, 245] on button "Next" at bounding box center [418, 258] width 77 height 32
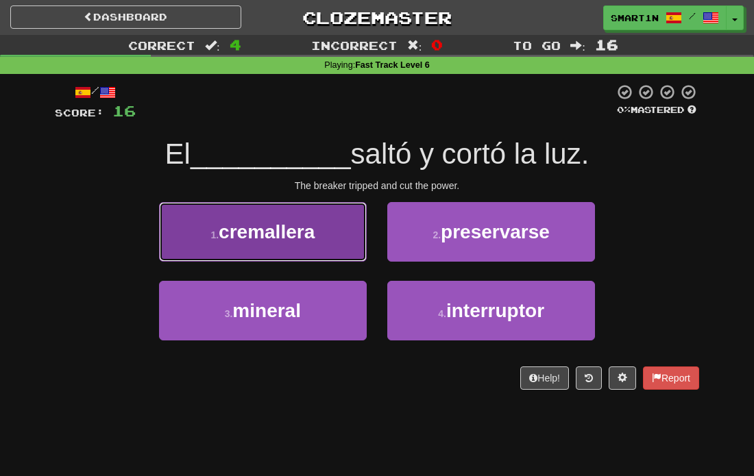
click at [321, 245] on button "1 . cremallera" at bounding box center [263, 232] width 208 height 60
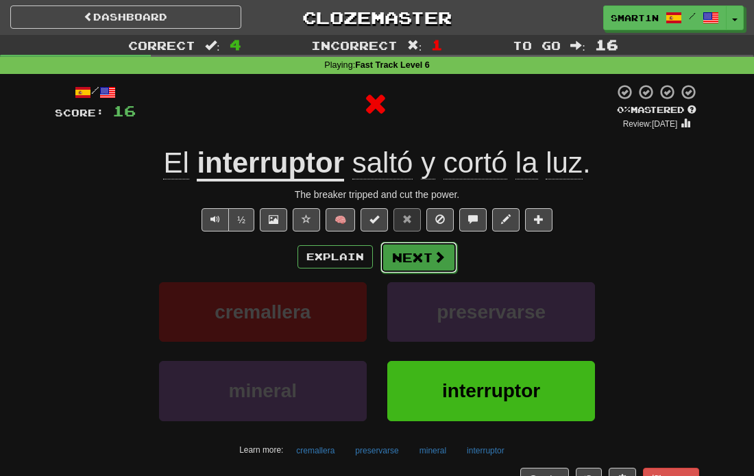
click at [415, 249] on button "Next" at bounding box center [418, 258] width 77 height 32
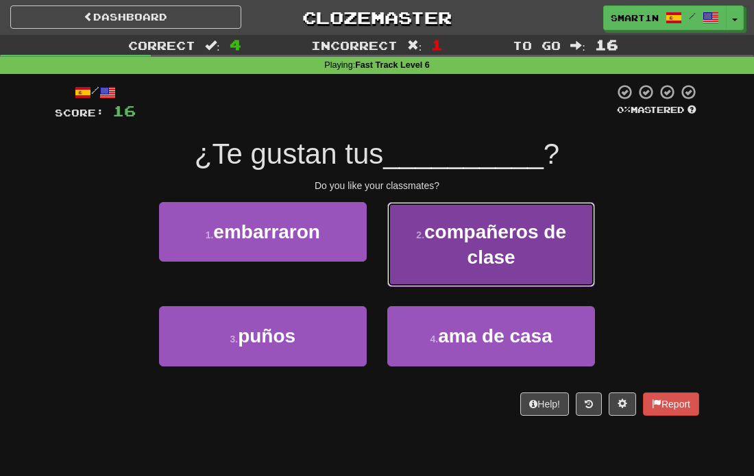
click at [492, 240] on span "compañeros de clase" at bounding box center [495, 244] width 142 height 47
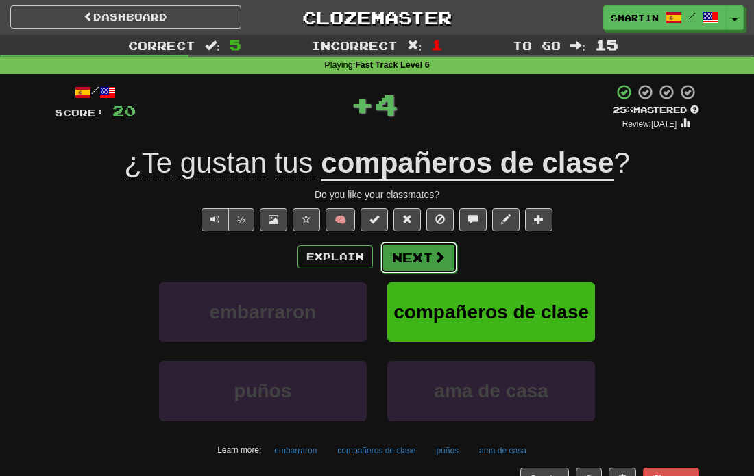
click at [425, 256] on button "Next" at bounding box center [418, 258] width 77 height 32
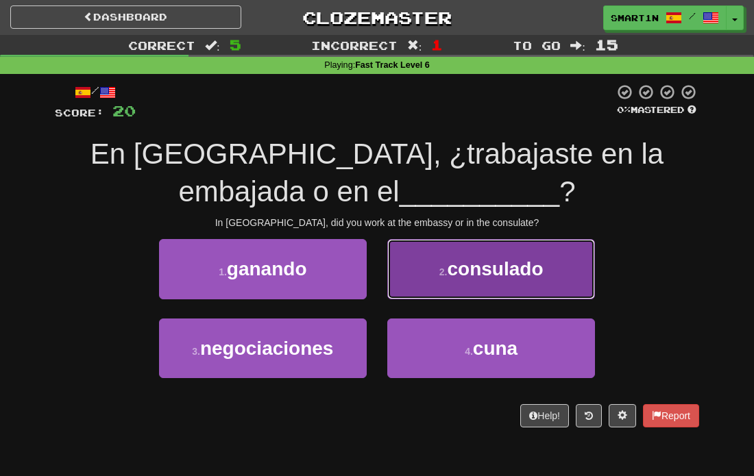
click at [424, 263] on button "2 . consulado" at bounding box center [491, 269] width 208 height 60
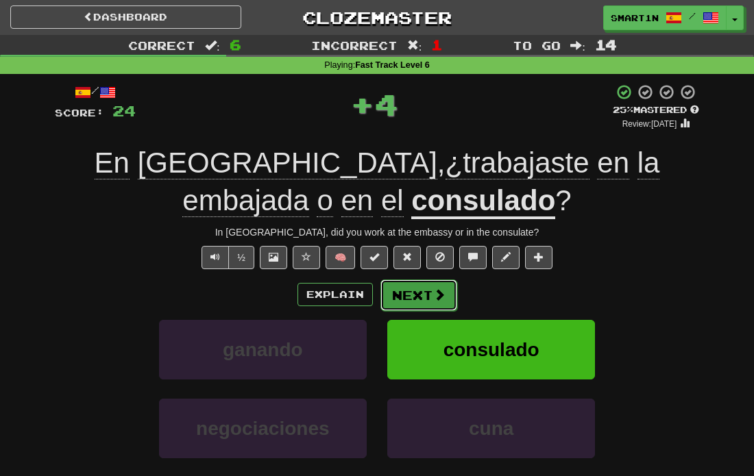
click at [426, 281] on button "Next" at bounding box center [418, 296] width 77 height 32
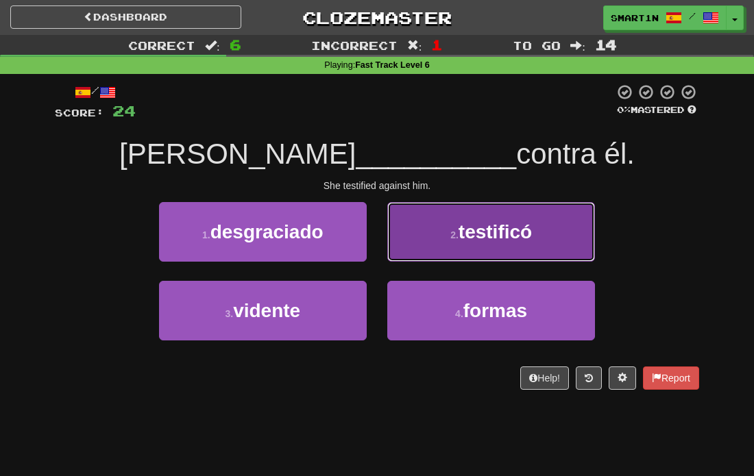
click at [476, 254] on button "2 . testificó" at bounding box center [491, 232] width 208 height 60
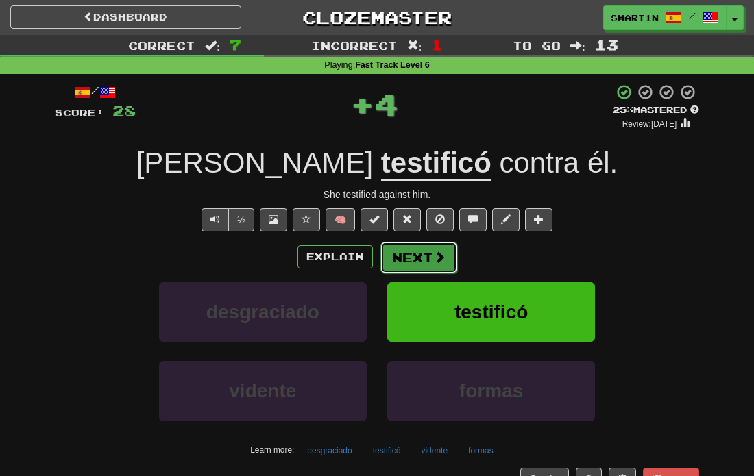
click at [436, 255] on span at bounding box center [439, 257] width 12 height 12
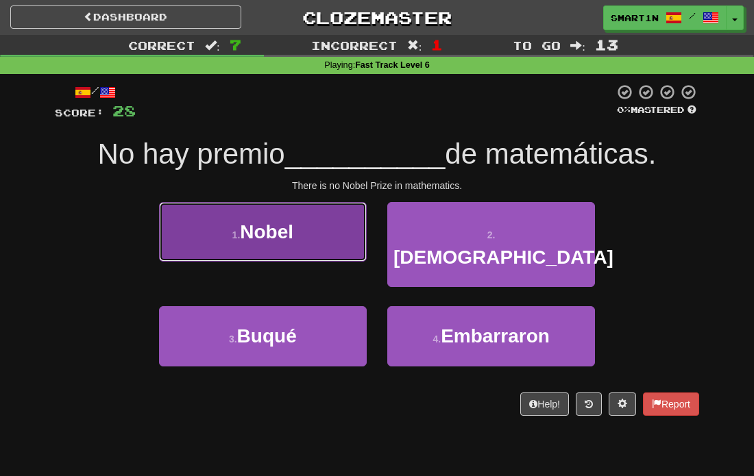
click at [329, 244] on button "1 . Nobel" at bounding box center [263, 232] width 208 height 60
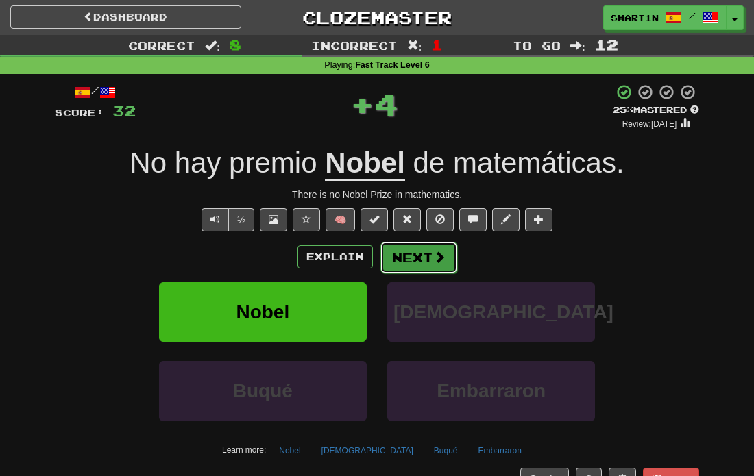
click at [413, 253] on button "Next" at bounding box center [418, 258] width 77 height 32
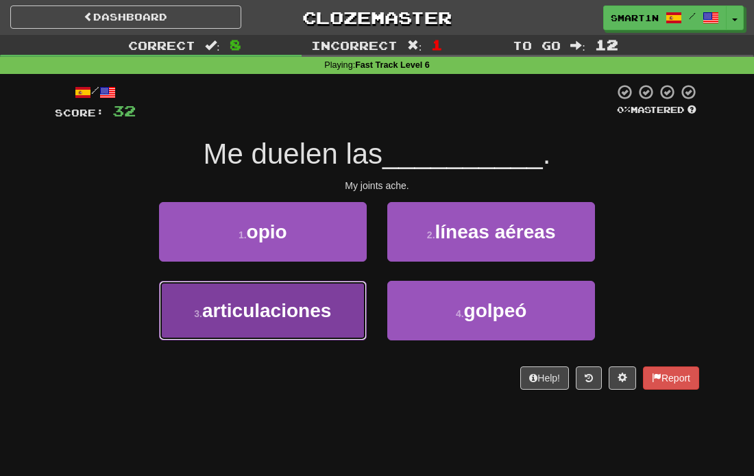
click at [269, 314] on span "articulaciones" at bounding box center [266, 310] width 129 height 21
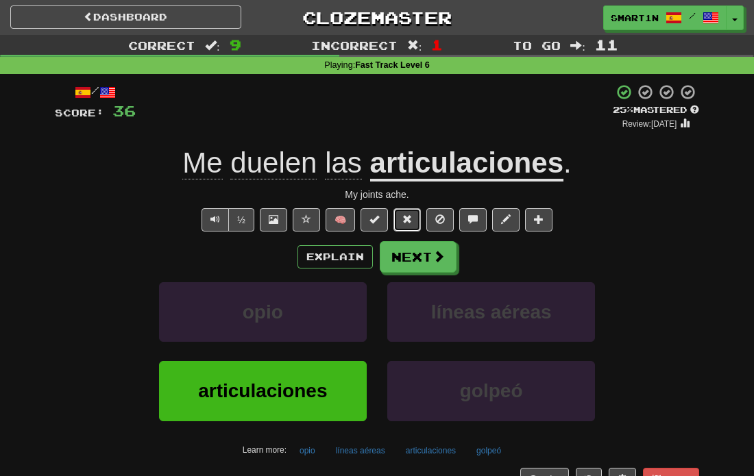
click at [402, 216] on span at bounding box center [407, 220] width 10 height 10
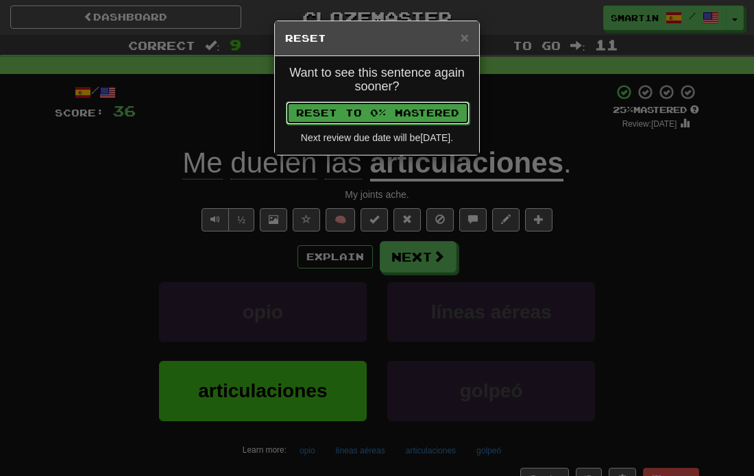
click at [406, 113] on button "Reset to 0% Mastered" at bounding box center [378, 112] width 184 height 23
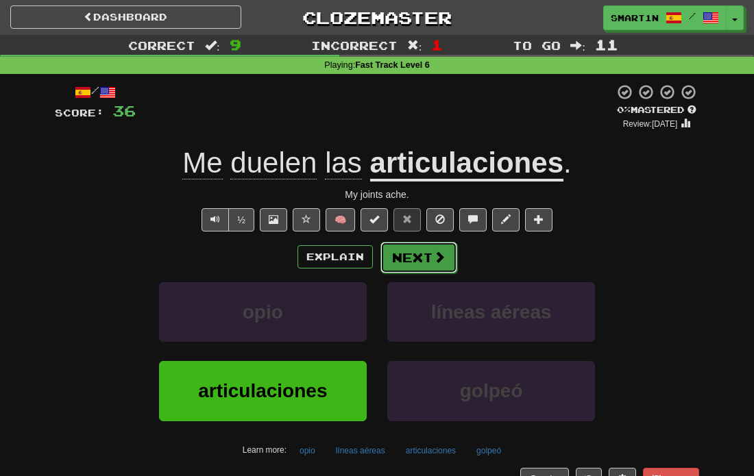
click at [420, 253] on button "Next" at bounding box center [418, 258] width 77 height 32
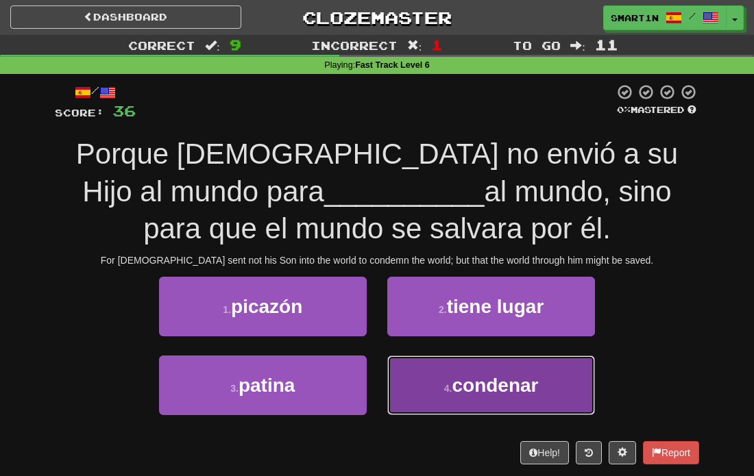
click at [446, 387] on small "4 ." at bounding box center [448, 388] width 8 height 11
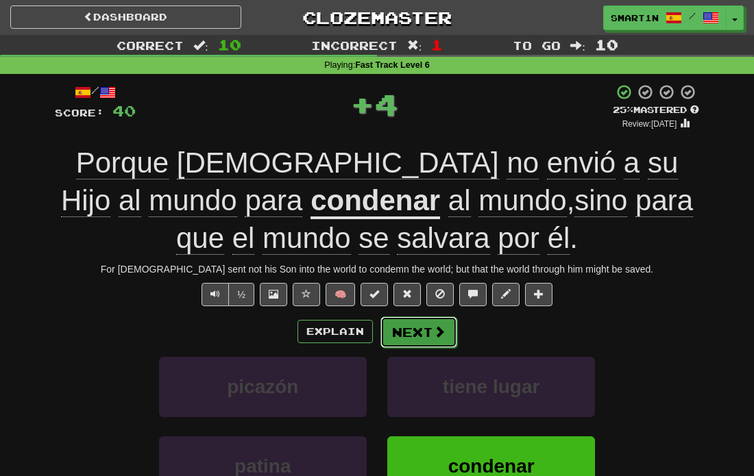
click at [425, 329] on button "Next" at bounding box center [418, 333] width 77 height 32
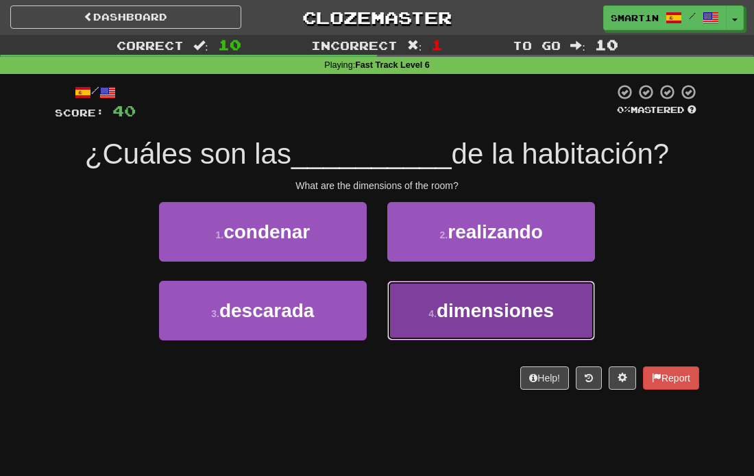
click at [439, 313] on span "dimensiones" at bounding box center [495, 310] width 117 height 21
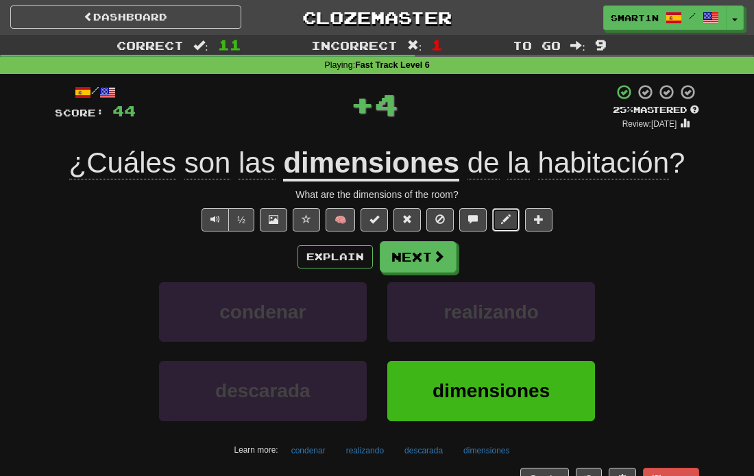
click at [509, 217] on span at bounding box center [506, 220] width 10 height 10
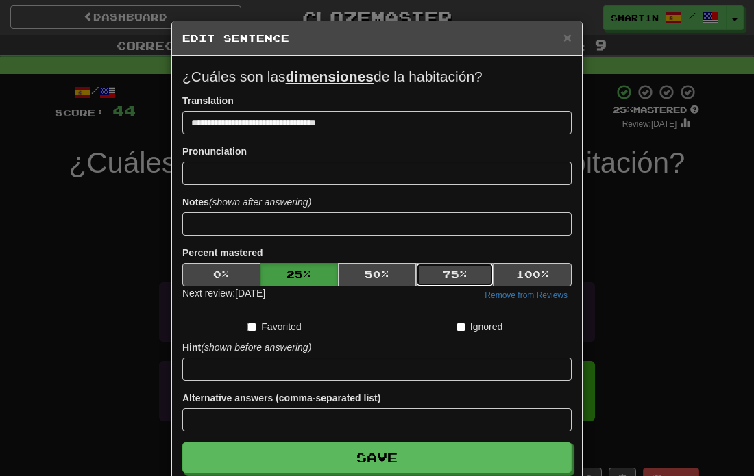
click at [474, 269] on button "75 %" at bounding box center [455, 274] width 78 height 23
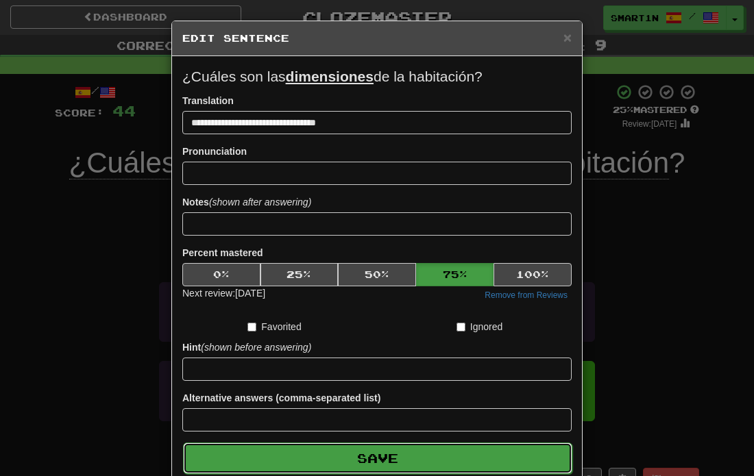
click at [429, 445] on button "Save" at bounding box center [377, 459] width 389 height 32
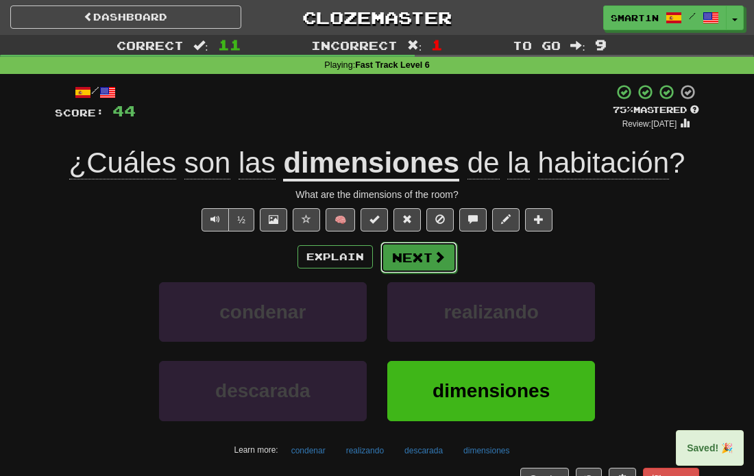
click at [406, 261] on button "Next" at bounding box center [418, 258] width 77 height 32
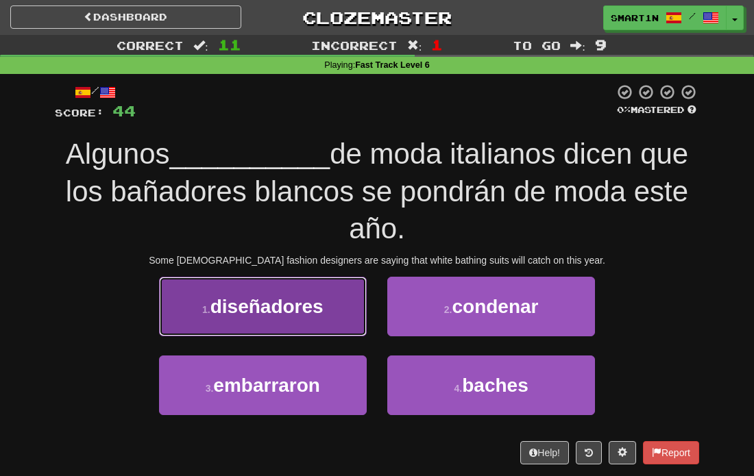
click at [314, 300] on span "diseñadores" at bounding box center [266, 306] width 113 height 21
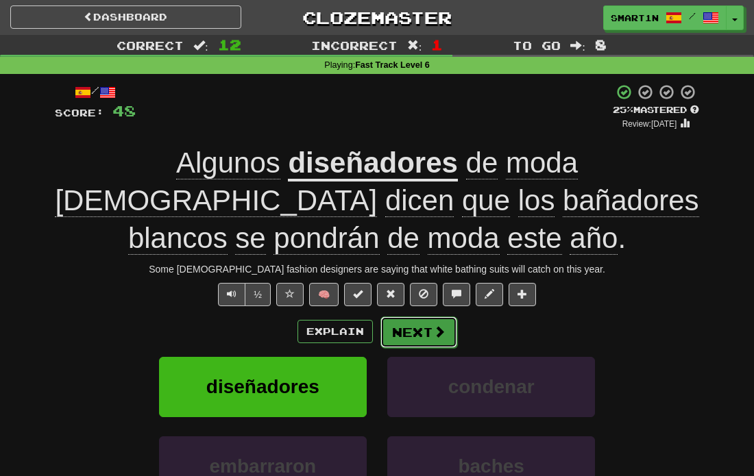
click at [400, 339] on button "Next" at bounding box center [418, 333] width 77 height 32
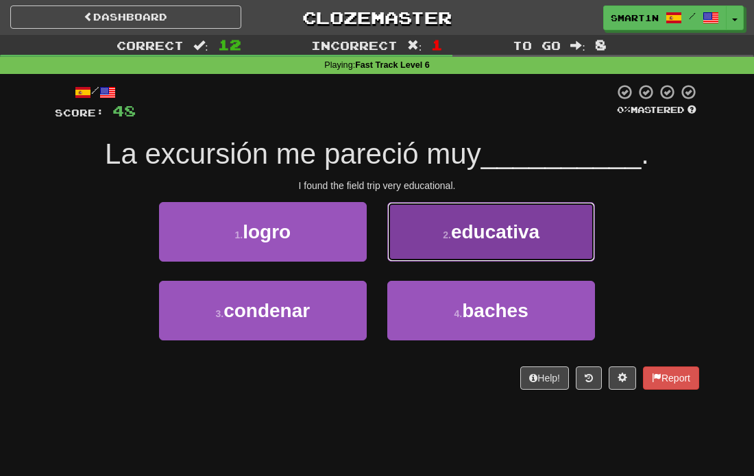
click at [424, 239] on button "2 . educativa" at bounding box center [491, 232] width 208 height 60
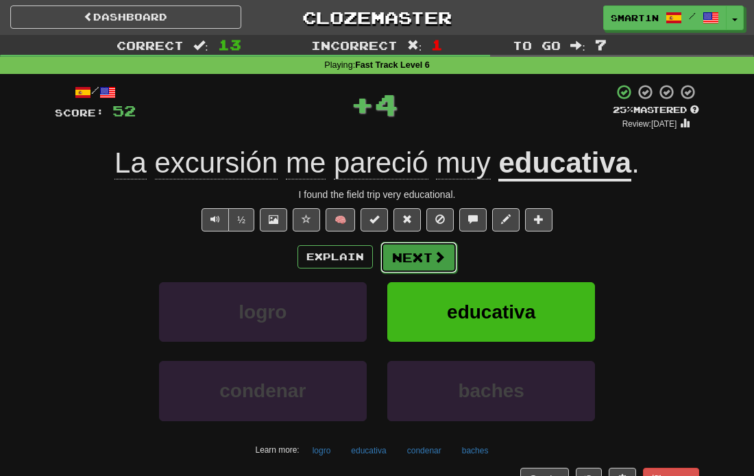
click at [446, 270] on button "Next" at bounding box center [418, 258] width 77 height 32
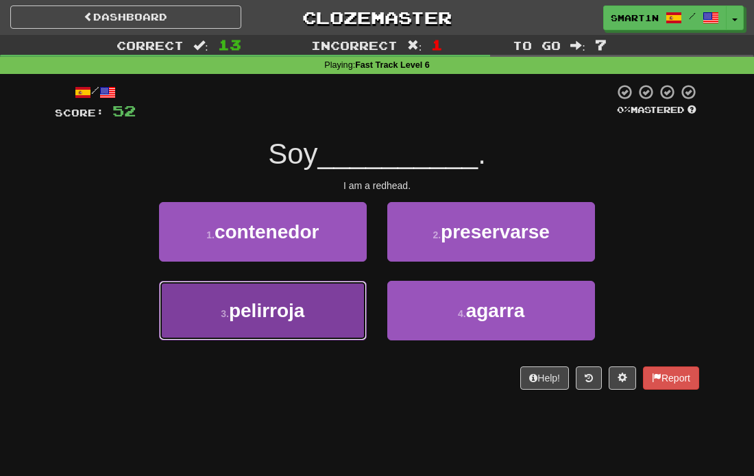
click at [330, 306] on button "3 . pelirroja" at bounding box center [263, 311] width 208 height 60
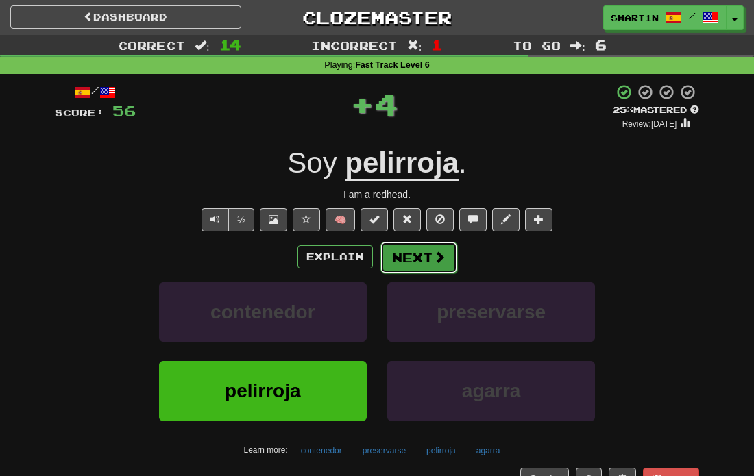
click at [390, 255] on button "Next" at bounding box center [418, 258] width 77 height 32
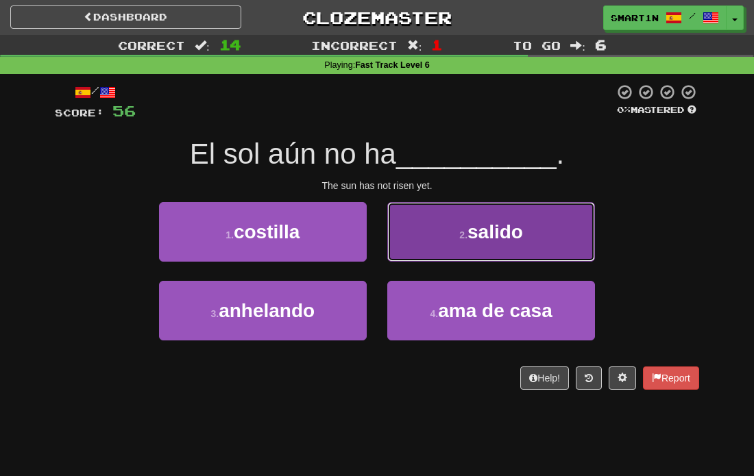
click at [435, 260] on button "2 . salido" at bounding box center [491, 232] width 208 height 60
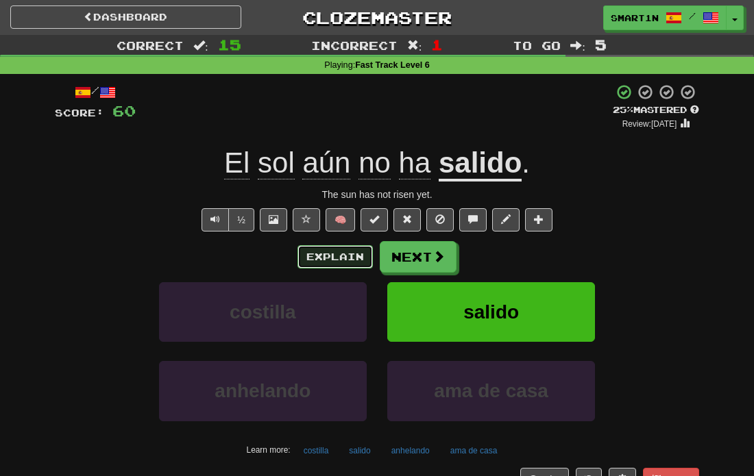
click at [330, 257] on button "Explain" at bounding box center [334, 256] width 75 height 23
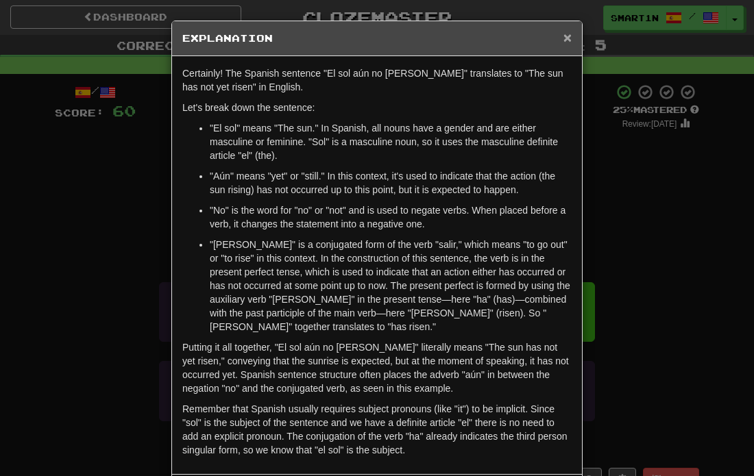
click at [570, 35] on span "×" at bounding box center [567, 37] width 8 height 16
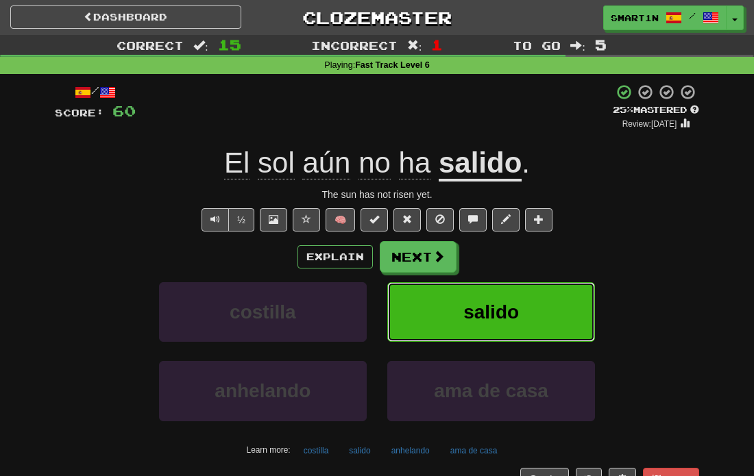
click at [520, 293] on button "salido" at bounding box center [491, 312] width 208 height 60
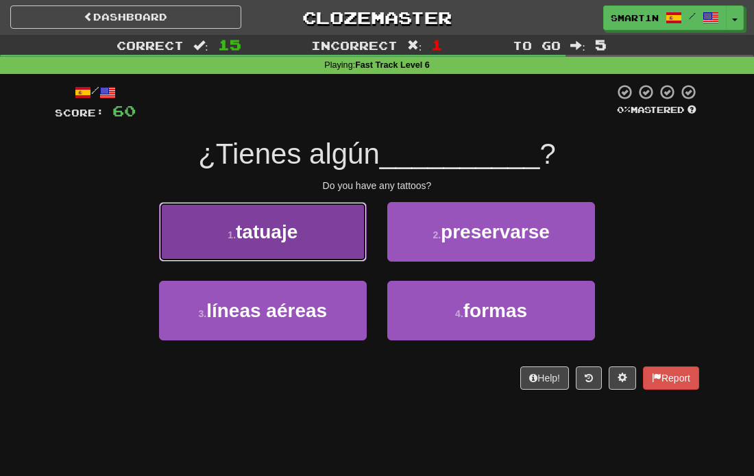
click at [335, 226] on button "1 . tatuaje" at bounding box center [263, 232] width 208 height 60
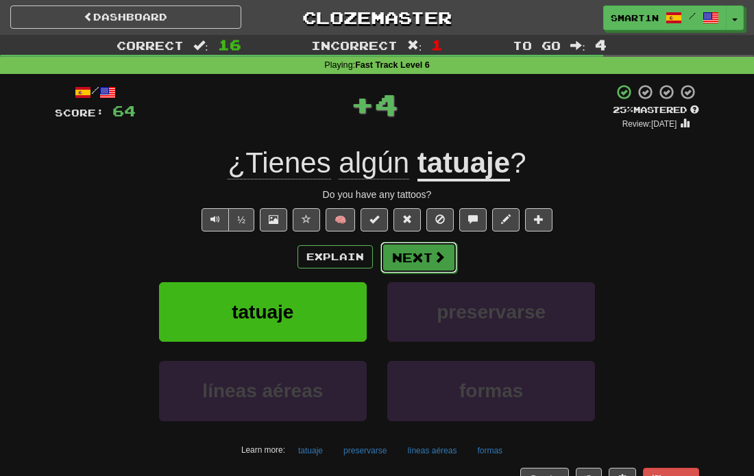
click at [402, 243] on button "Next" at bounding box center [418, 258] width 77 height 32
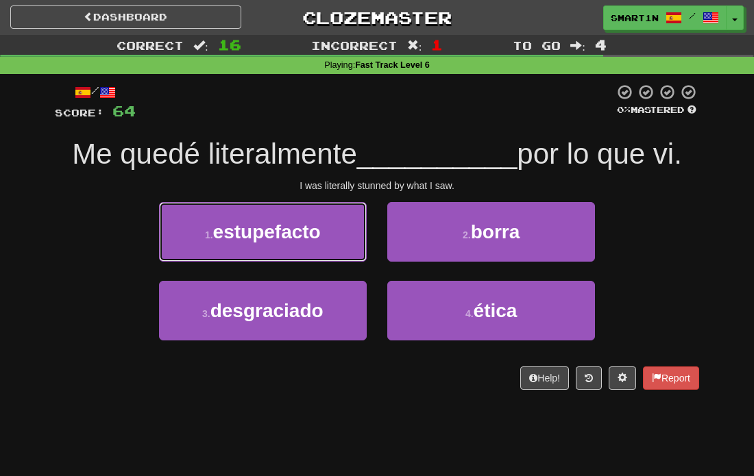
drag, startPoint x: 311, startPoint y: 234, endPoint x: 355, endPoint y: 151, distance: 94.8
click at [355, 151] on div "/ Score: 64 0 % Mastered Me quedé literalmente __________ por lo que vi. I was …" at bounding box center [377, 237] width 644 height 306
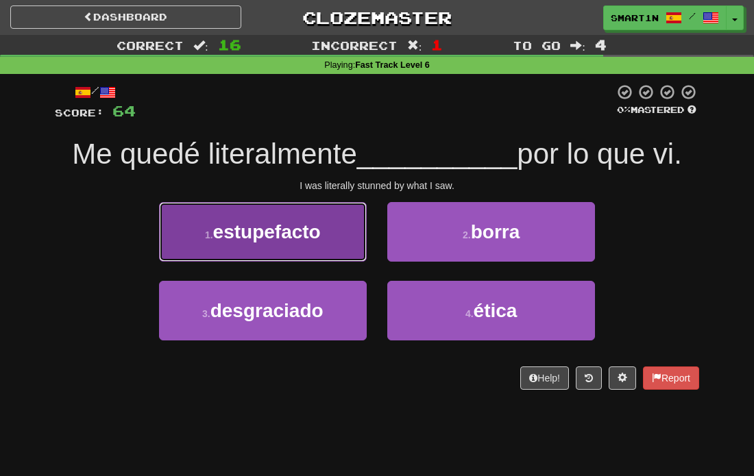
click at [350, 225] on button "1 . estupefacto" at bounding box center [263, 232] width 208 height 60
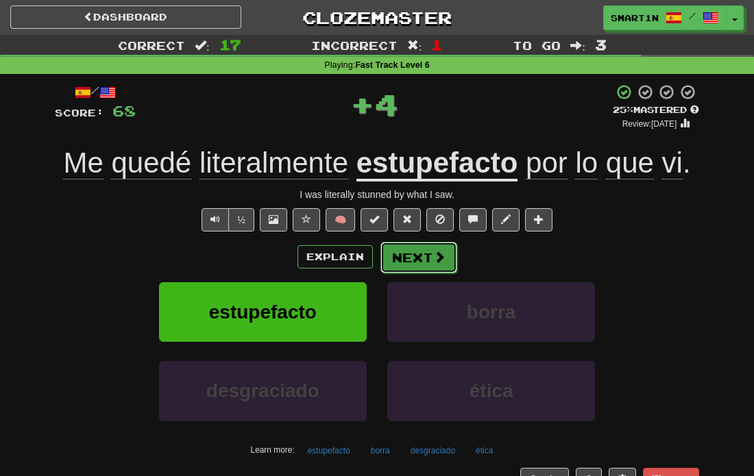
click at [409, 247] on button "Next" at bounding box center [418, 258] width 77 height 32
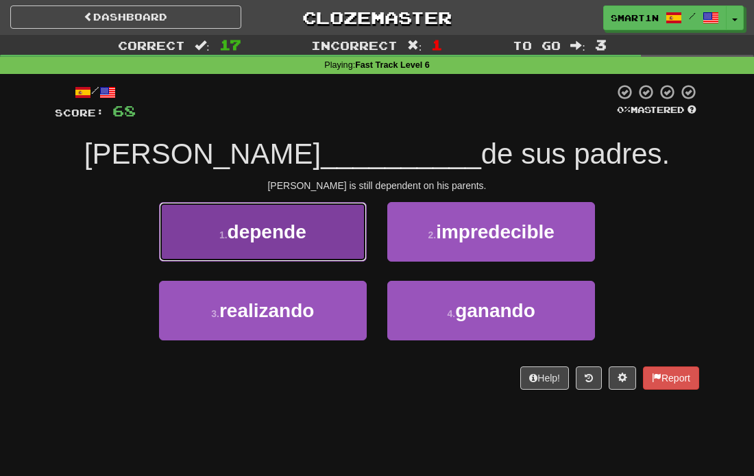
click at [336, 236] on button "1 . depende" at bounding box center [263, 232] width 208 height 60
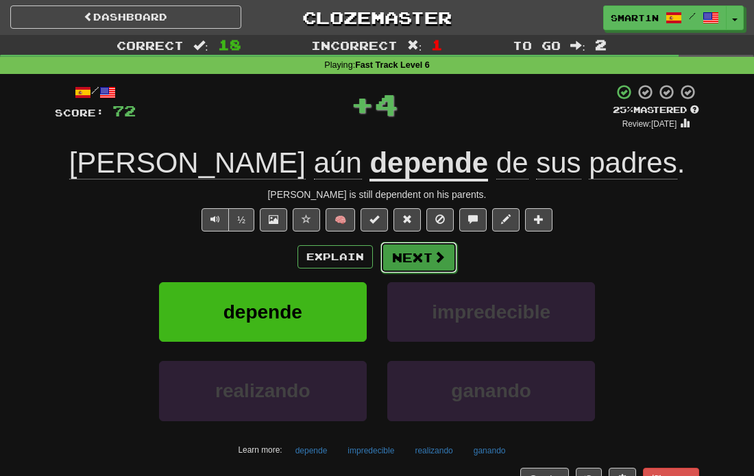
click at [426, 271] on button "Next" at bounding box center [418, 258] width 77 height 32
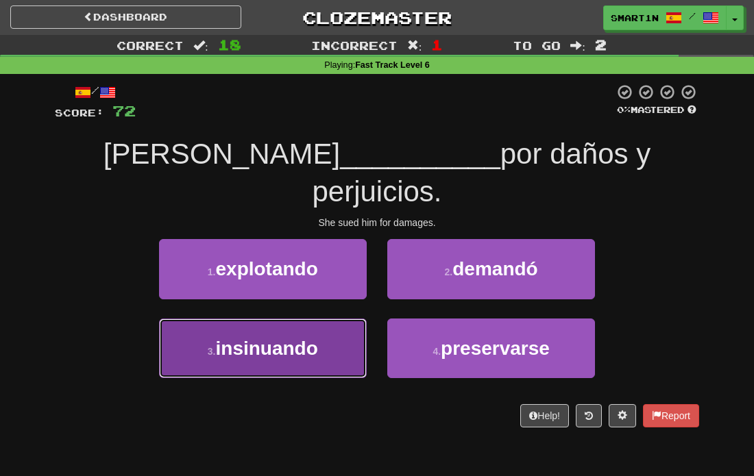
click at [348, 319] on button "3 . insinuando" at bounding box center [263, 349] width 208 height 60
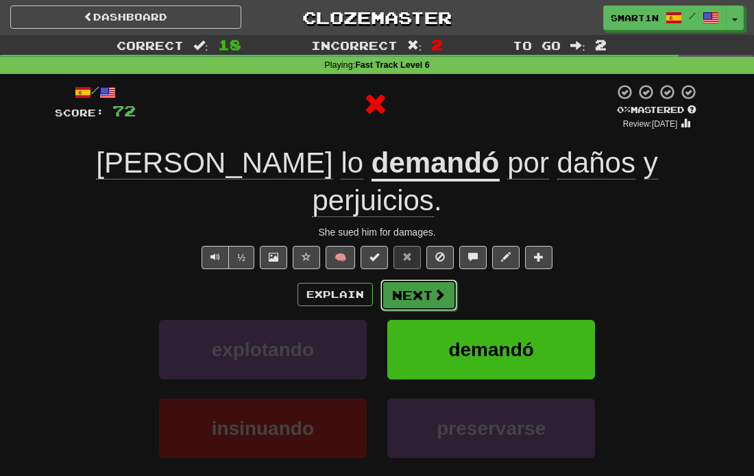
click at [438, 289] on span at bounding box center [439, 295] width 12 height 12
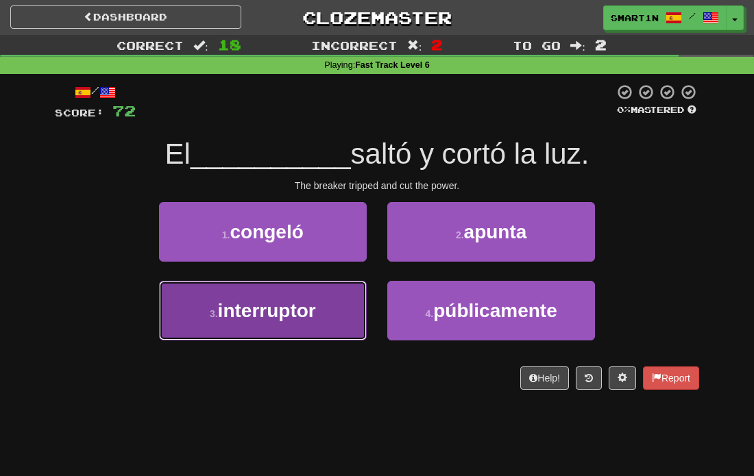
click at [336, 309] on button "3 . interruptor" at bounding box center [263, 311] width 208 height 60
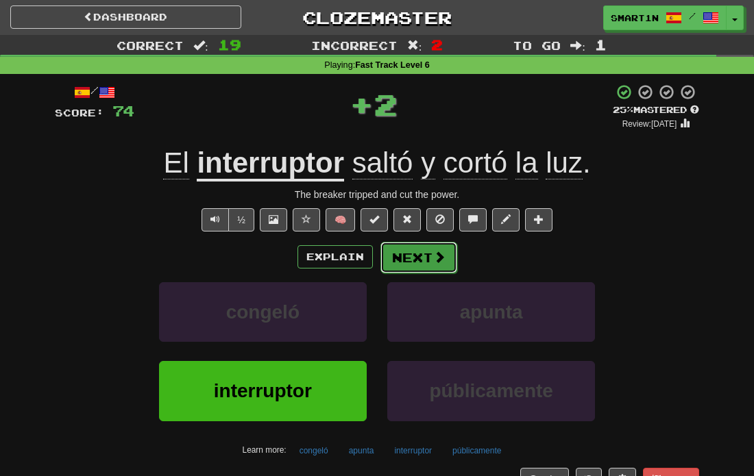
drag, startPoint x: 396, startPoint y: 264, endPoint x: 379, endPoint y: 266, distance: 16.6
click at [380, 266] on button "Next" at bounding box center [418, 258] width 77 height 32
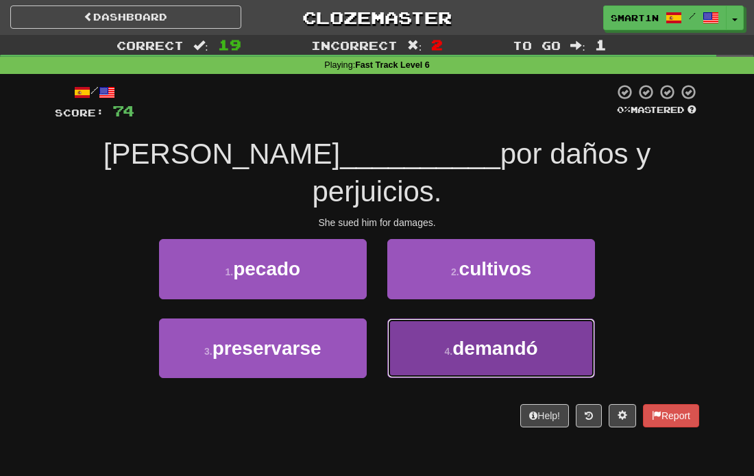
click at [506, 338] on span "demandó" at bounding box center [494, 348] width 85 height 21
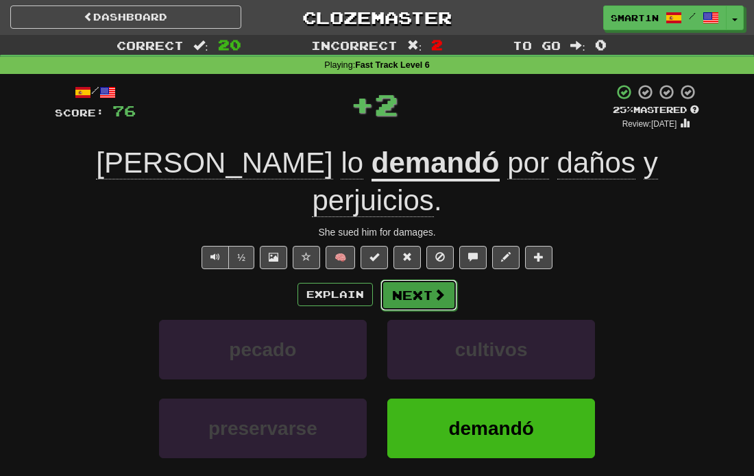
click at [429, 280] on button "Next" at bounding box center [418, 296] width 77 height 32
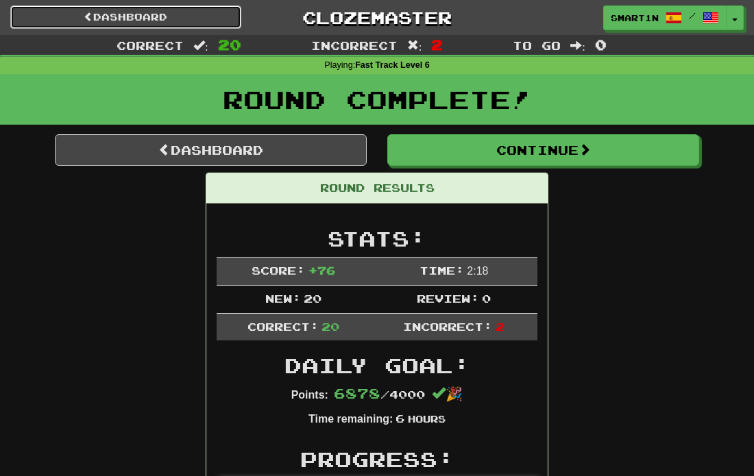
click at [175, 15] on link "Dashboard" at bounding box center [125, 16] width 231 height 23
